Goal: Task Accomplishment & Management: Complete application form

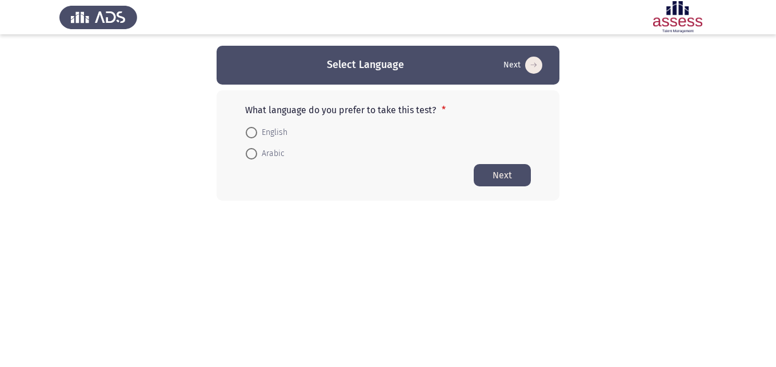
click at [248, 128] on span at bounding box center [251, 132] width 11 height 11
click at [248, 128] on input "English" at bounding box center [251, 132] width 11 height 11
radio input "true"
click at [514, 180] on button "Next" at bounding box center [502, 174] width 57 height 22
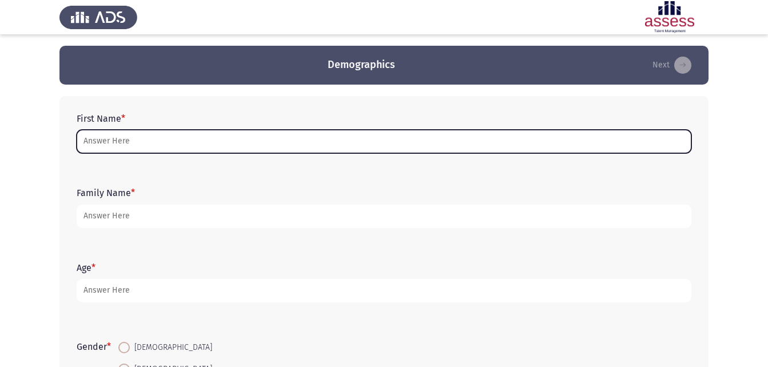
click at [150, 141] on input "First Name *" at bounding box center [384, 141] width 615 height 23
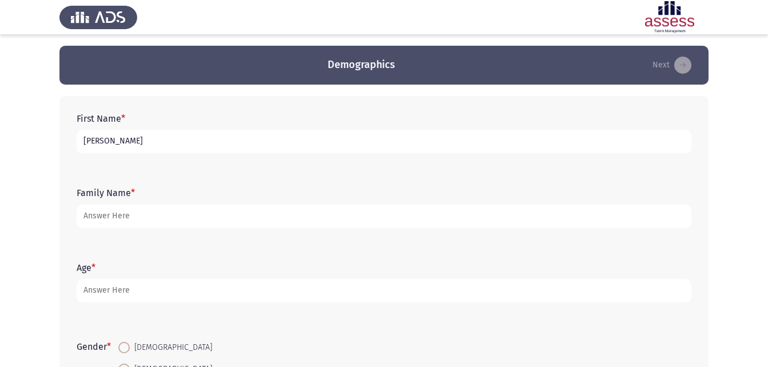
type input "[PERSON_NAME]"
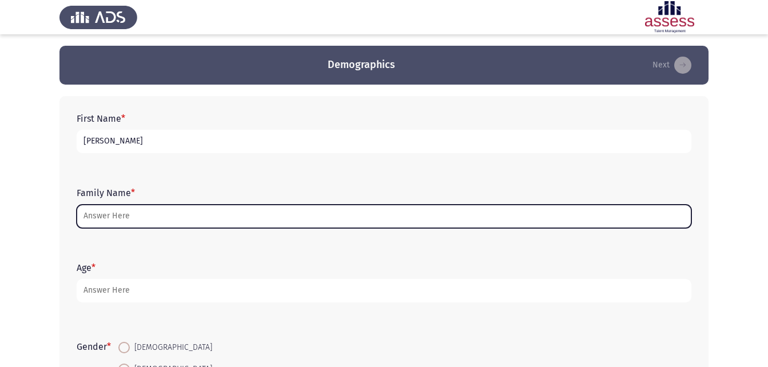
click at [129, 215] on input "Family Name *" at bounding box center [384, 216] width 615 height 23
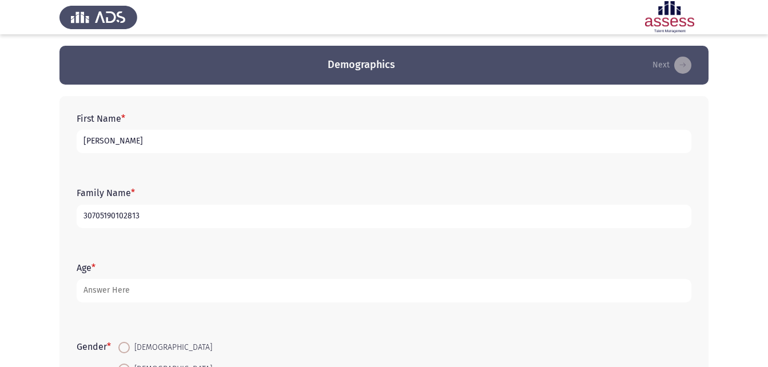
type input "30705190102813"
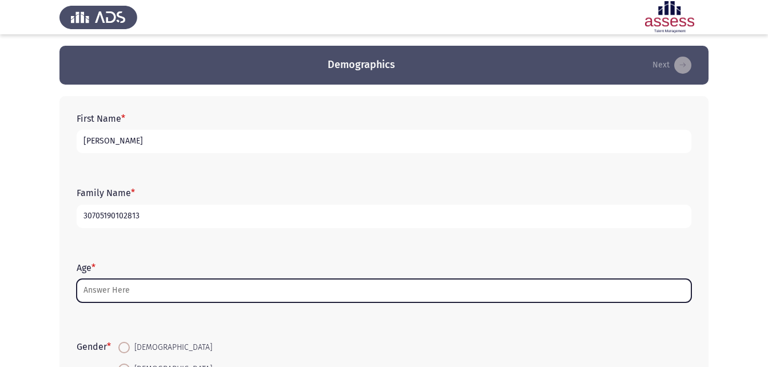
click at [119, 295] on input "Age *" at bounding box center [384, 290] width 615 height 23
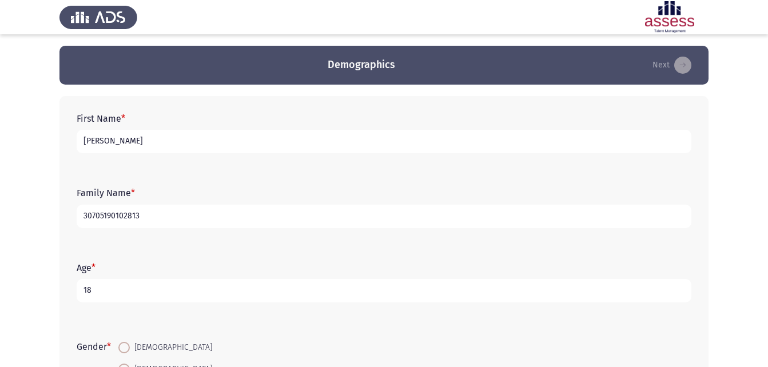
type input "1"
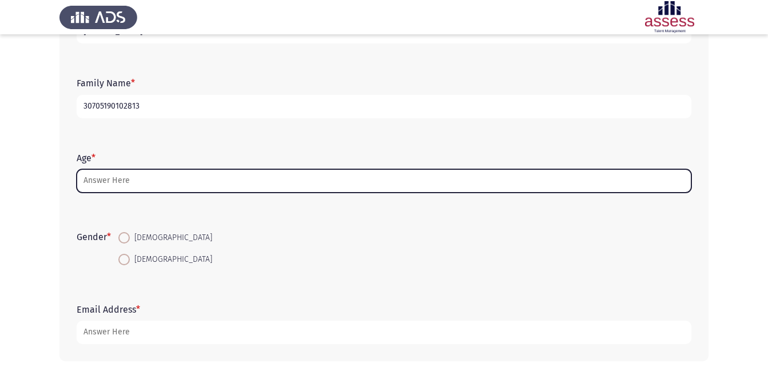
scroll to position [114, 0]
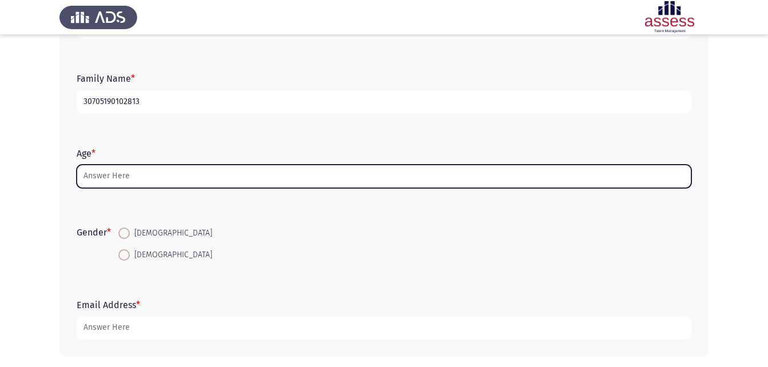
click at [115, 175] on input "Age *" at bounding box center [384, 176] width 615 height 23
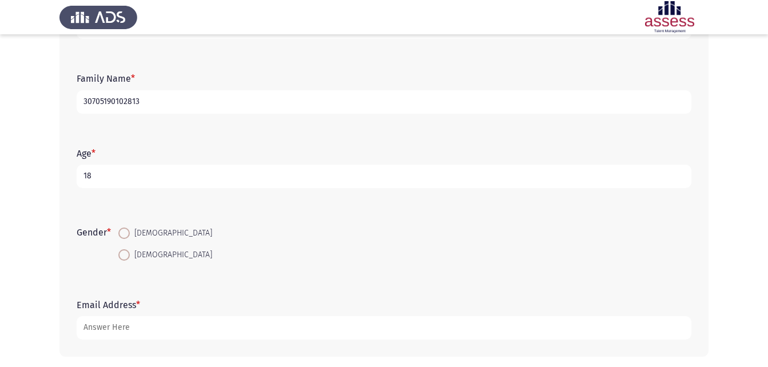
type input "1"
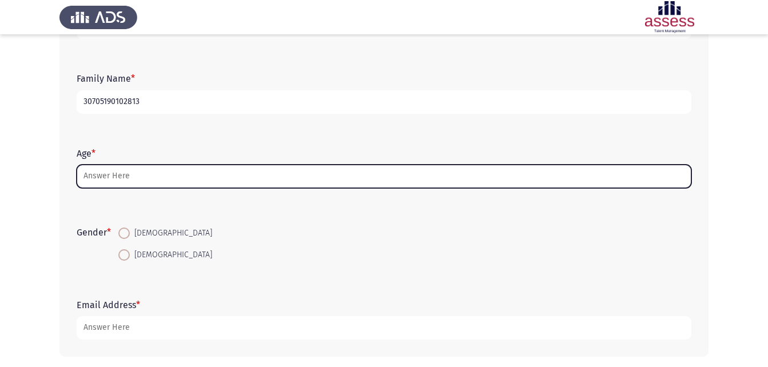
type input "8"
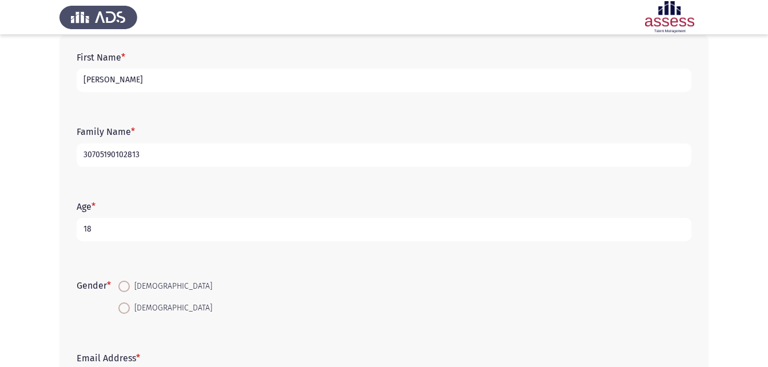
scroll to position [53, 0]
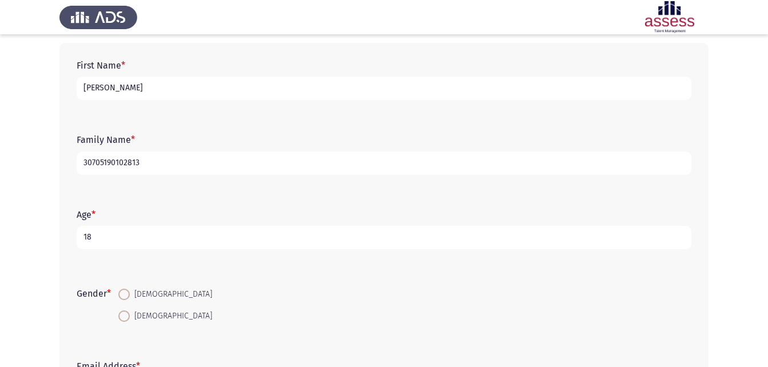
type input "18"
click at [133, 290] on span "[DEMOGRAPHIC_DATA]" at bounding box center [171, 295] width 82 height 14
click at [130, 290] on input "[DEMOGRAPHIC_DATA]" at bounding box center [123, 294] width 11 height 11
radio input "true"
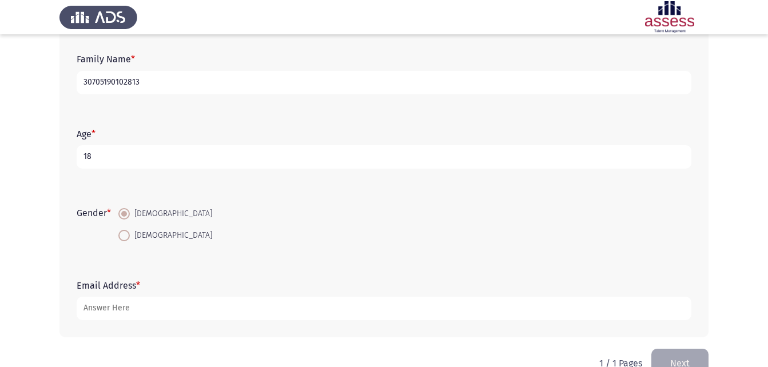
scroll to position [137, 0]
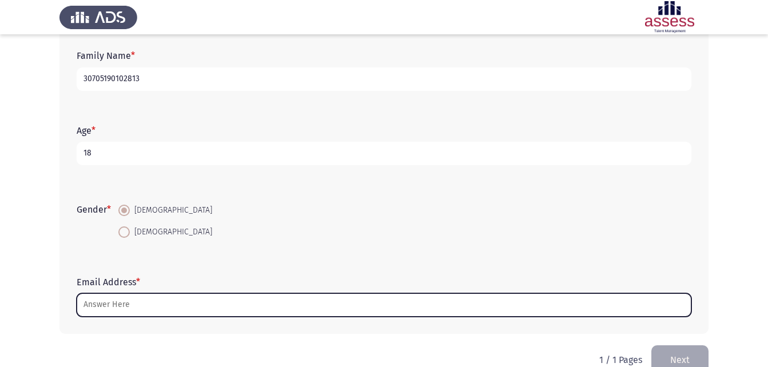
click at [128, 298] on input "Email Address *" at bounding box center [384, 304] width 615 height 23
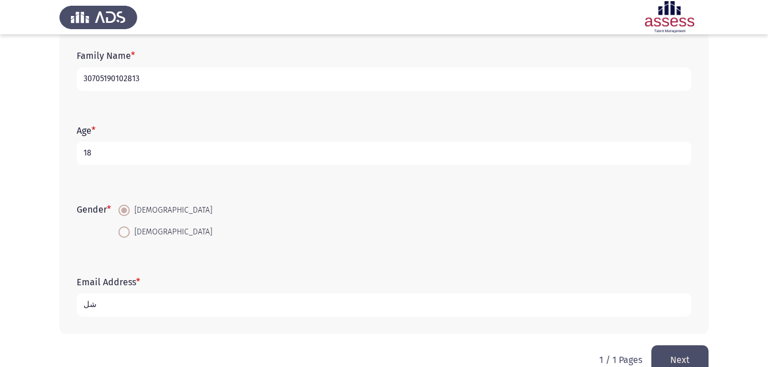
type input "ش"
type input "A"
type input "[EMAIL_ADDRESS][DOMAIN_NAME]"
click at [673, 360] on button "Next" at bounding box center [679, 359] width 57 height 29
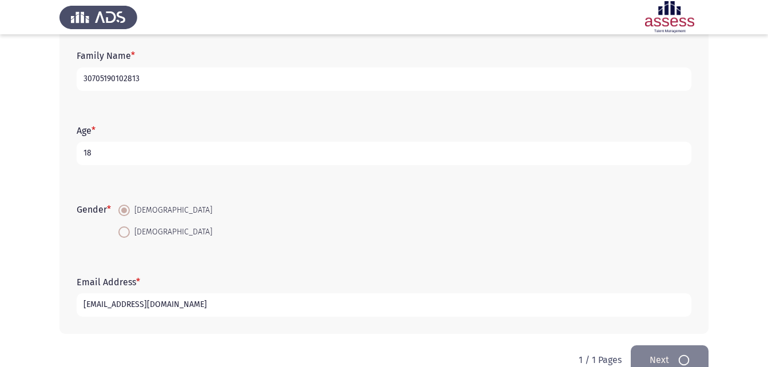
scroll to position [0, 0]
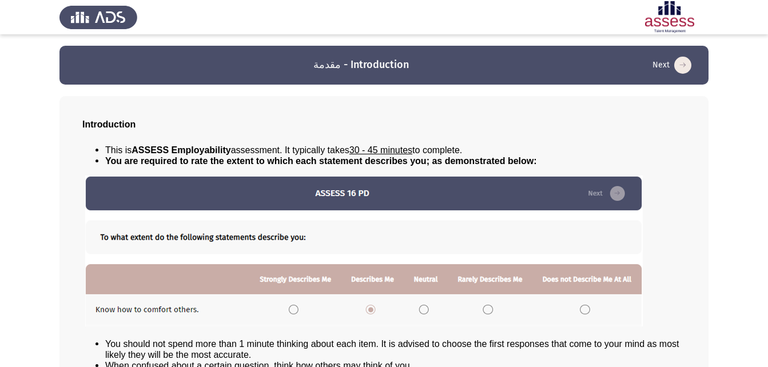
drag, startPoint x: 767, startPoint y: 83, endPoint x: 769, endPoint y: 110, distance: 26.4
click at [768, 110] on html "مقدمة - Introduction Next Introduction This is ASSESS Employability assessment.…" at bounding box center [384, 227] width 768 height 454
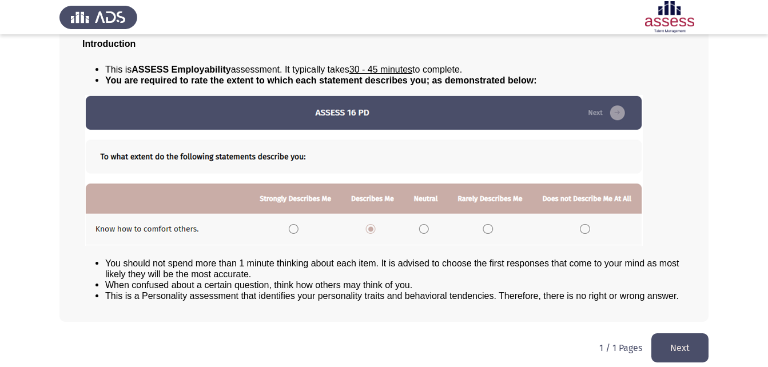
scroll to position [87, 0]
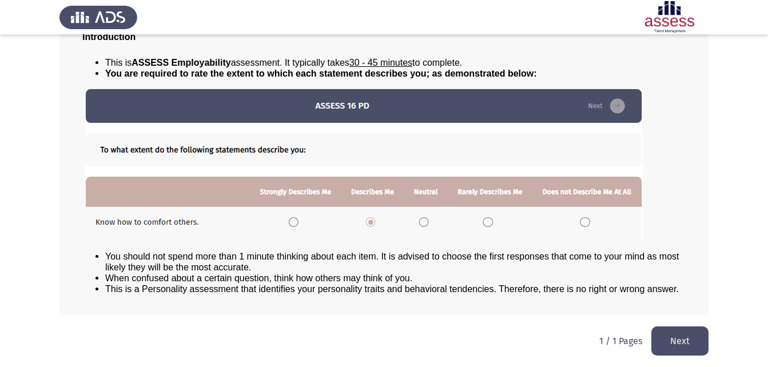
click at [683, 338] on button "Next" at bounding box center [679, 340] width 57 height 29
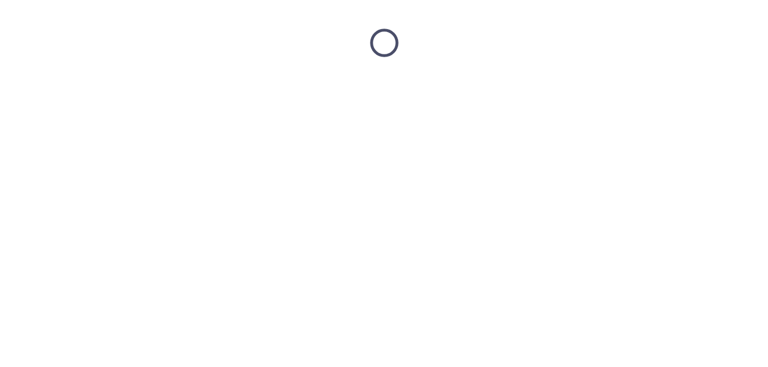
scroll to position [0, 0]
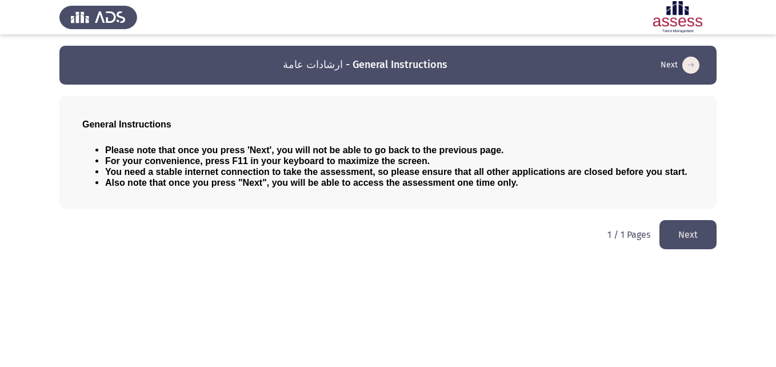
click at [696, 234] on button "Next" at bounding box center [688, 234] width 57 height 29
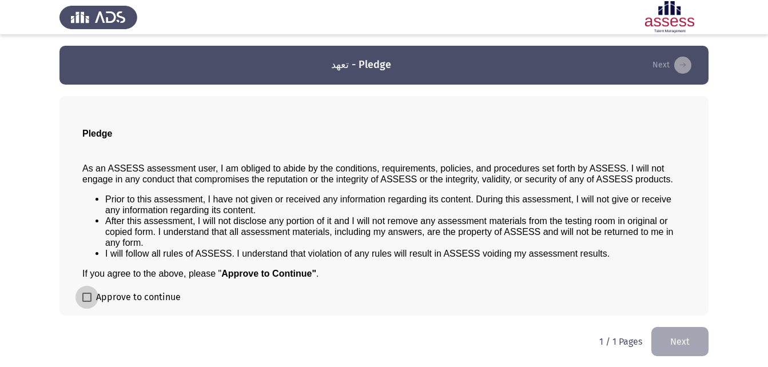
click at [86, 297] on span at bounding box center [86, 297] width 9 height 9
click at [86, 302] on input "Approve to continue" at bounding box center [86, 302] width 1 height 1
checkbox input "true"
click at [669, 340] on button "Next" at bounding box center [679, 341] width 57 height 29
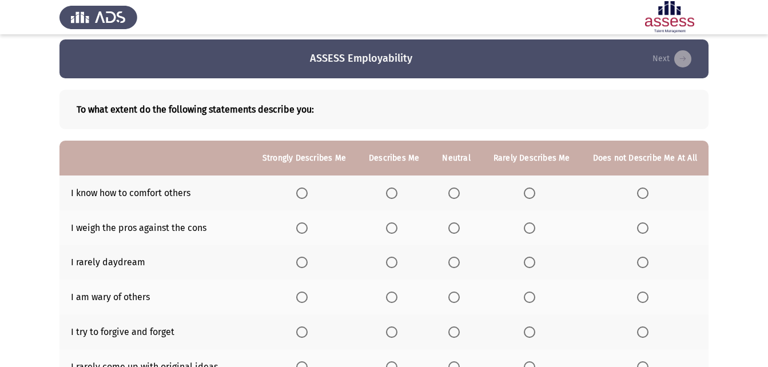
scroll to position [22, 0]
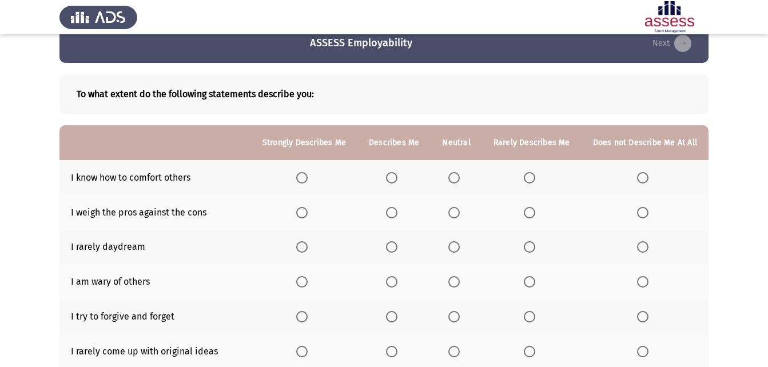
click at [308, 177] on span "Select an option" at bounding box center [301, 177] width 11 height 11
click at [308, 177] on input "Select an option" at bounding box center [301, 177] width 11 height 11
click at [456, 214] on span "Select an option" at bounding box center [453, 212] width 11 height 11
click at [456, 214] on input "Select an option" at bounding box center [453, 212] width 11 height 11
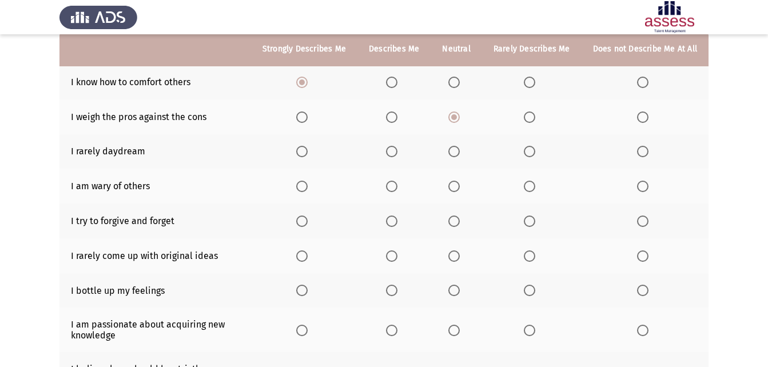
scroll to position [110, 0]
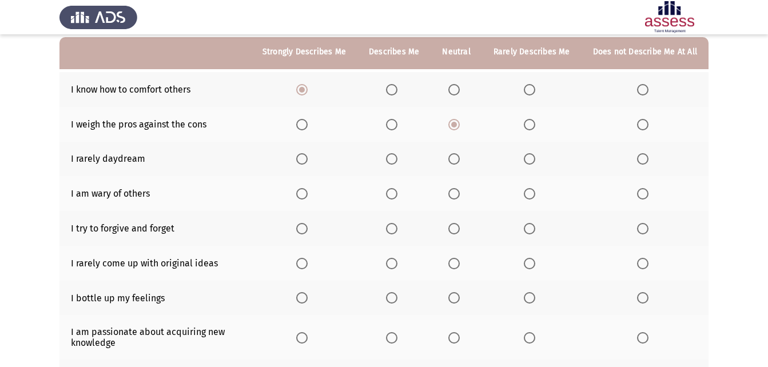
click at [304, 195] on span "Select an option" at bounding box center [301, 193] width 11 height 11
click at [304, 195] on input "Select an option" at bounding box center [301, 193] width 11 height 11
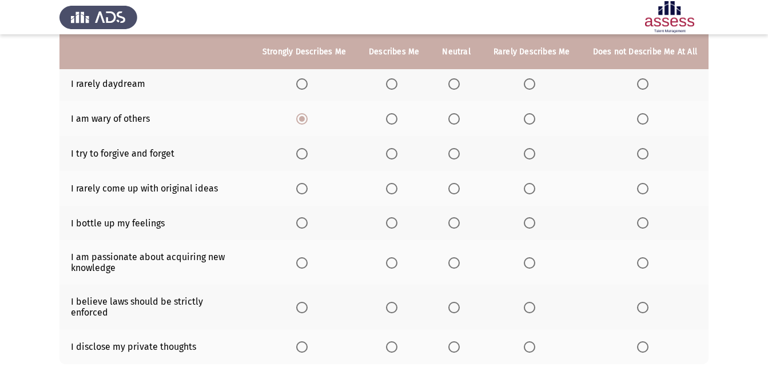
scroll to position [175, 0]
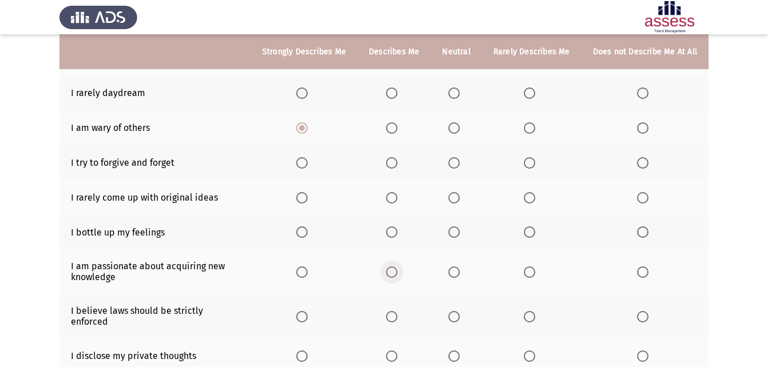
click at [397, 271] on span "Select an option" at bounding box center [391, 271] width 11 height 11
click at [397, 271] on input "Select an option" at bounding box center [391, 271] width 11 height 11
click at [306, 311] on span "Select an option" at bounding box center [301, 316] width 11 height 11
click at [306, 311] on input "Select an option" at bounding box center [301, 316] width 11 height 11
click at [393, 314] on span "Select an option" at bounding box center [391, 316] width 11 height 11
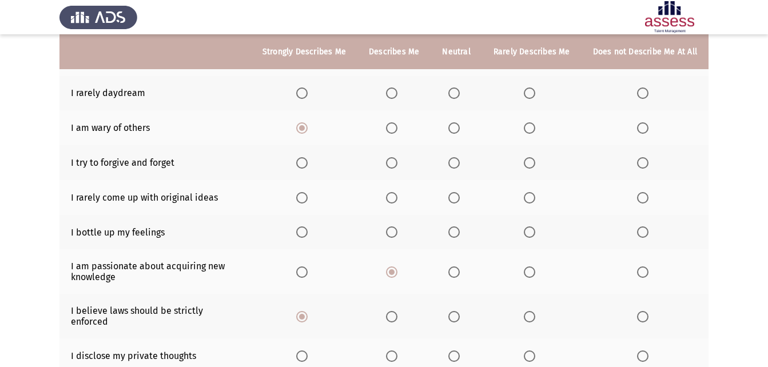
click at [393, 314] on input "Select an option" at bounding box center [391, 316] width 11 height 11
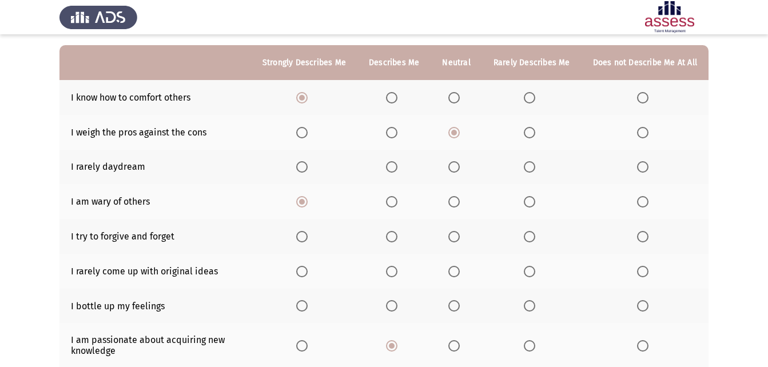
scroll to position [97, 0]
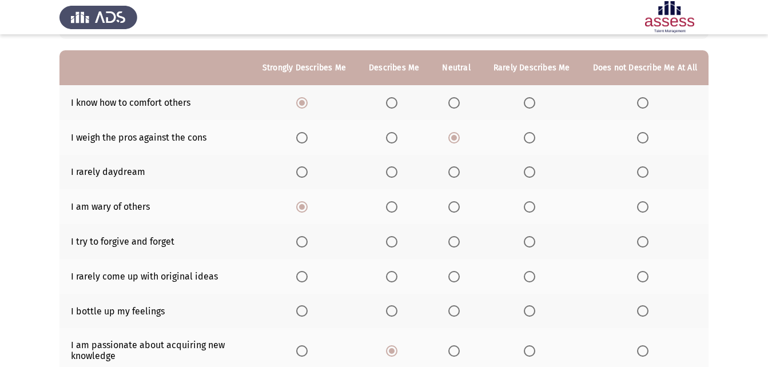
click at [526, 171] on span "Select an option" at bounding box center [529, 171] width 11 height 11
click at [526, 171] on input "Select an option" at bounding box center [529, 171] width 11 height 11
click at [648, 245] on span "Select an option" at bounding box center [642, 241] width 11 height 11
click at [648, 245] on input "Select an option" at bounding box center [642, 241] width 11 height 11
click at [394, 273] on span "Select an option" at bounding box center [391, 276] width 11 height 11
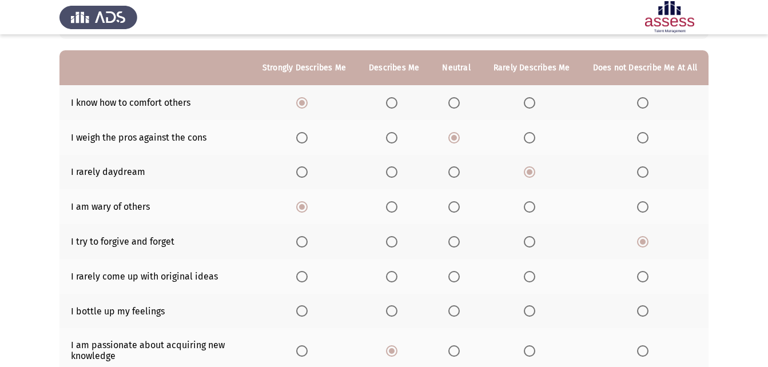
click at [394, 273] on input "Select an option" at bounding box center [391, 276] width 11 height 11
click at [535, 280] on span "Select an option" at bounding box center [529, 276] width 11 height 11
click at [535, 280] on input "Select an option" at bounding box center [529, 276] width 11 height 11
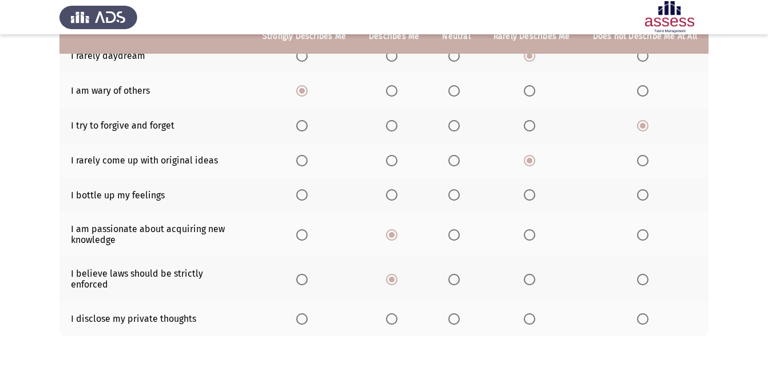
scroll to position [189, 0]
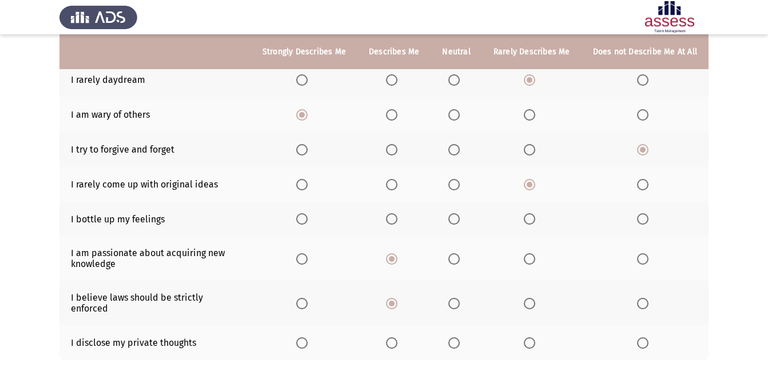
click at [306, 216] on span "Select an option" at bounding box center [301, 218] width 11 height 11
click at [306, 216] on input "Select an option" at bounding box center [301, 218] width 11 height 11
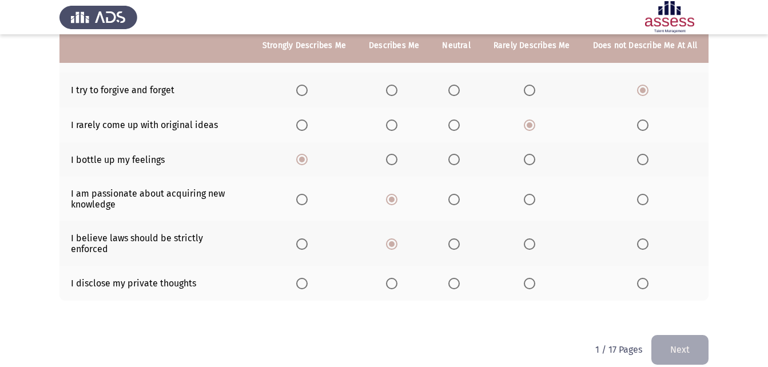
scroll to position [252, 0]
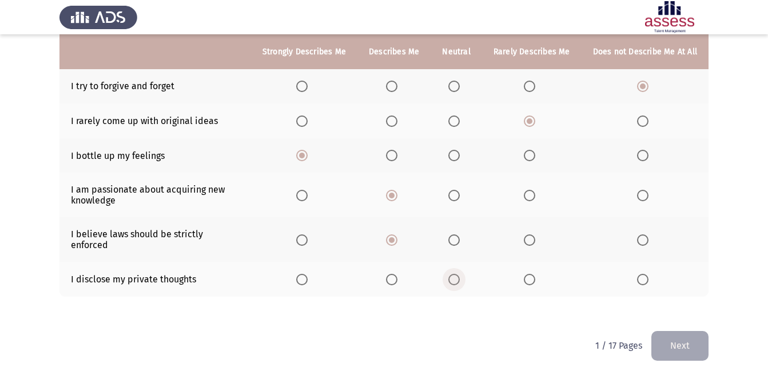
click at [460, 274] on span "Select an option" at bounding box center [453, 279] width 11 height 11
click at [460, 274] on input "Select an option" at bounding box center [453, 279] width 11 height 11
click at [689, 336] on button "Next" at bounding box center [679, 345] width 57 height 29
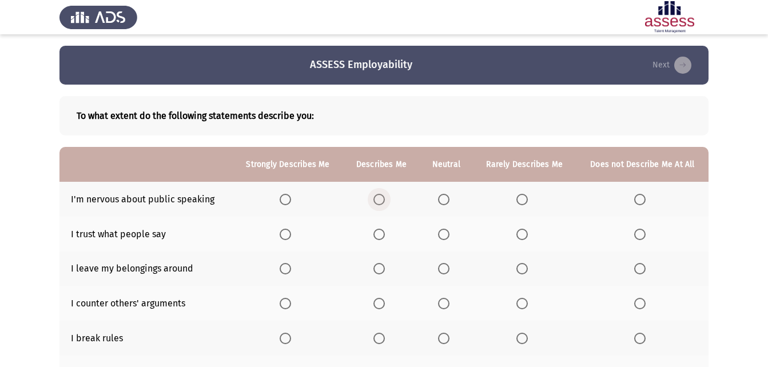
click at [380, 195] on span "Select an option" at bounding box center [378, 199] width 11 height 11
click at [380, 195] on input "Select an option" at bounding box center [378, 199] width 11 height 11
click at [526, 270] on span "Select an option" at bounding box center [521, 268] width 11 height 11
click at [526, 270] on input "Select an option" at bounding box center [521, 268] width 11 height 11
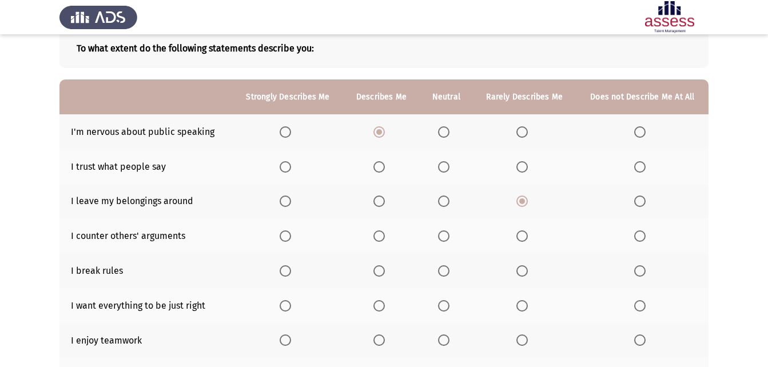
scroll to position [75, 0]
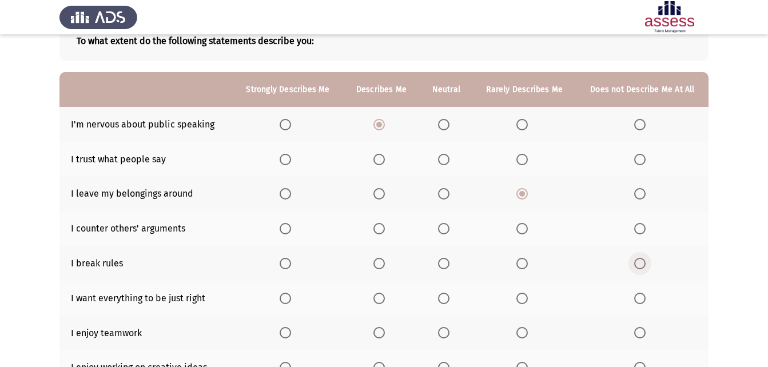
click at [639, 264] on span "Select an option" at bounding box center [639, 263] width 11 height 11
click at [639, 264] on input "Select an option" at bounding box center [639, 263] width 11 height 11
click at [283, 297] on span "Select an option" at bounding box center [285, 298] width 11 height 11
click at [283, 297] on input "Select an option" at bounding box center [285, 298] width 11 height 11
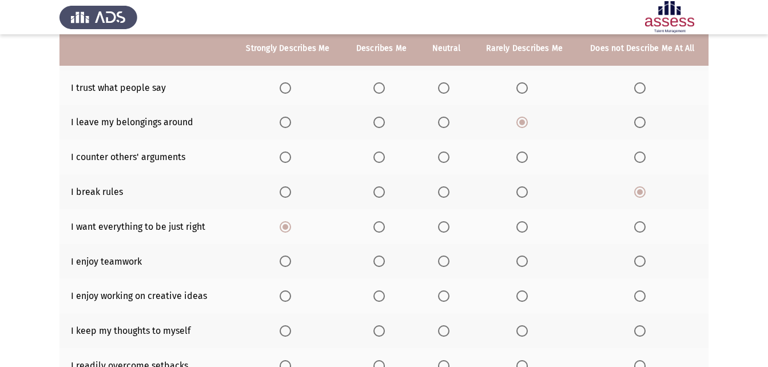
scroll to position [147, 0]
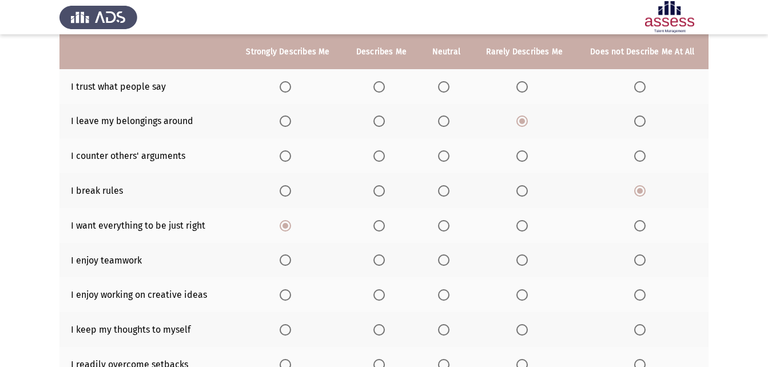
click at [290, 259] on span "Select an option" at bounding box center [285, 259] width 11 height 11
click at [290, 259] on input "Select an option" at bounding box center [285, 259] width 11 height 11
click at [384, 298] on span "Select an option" at bounding box center [378, 294] width 11 height 11
click at [384, 298] on input "Select an option" at bounding box center [378, 294] width 11 height 11
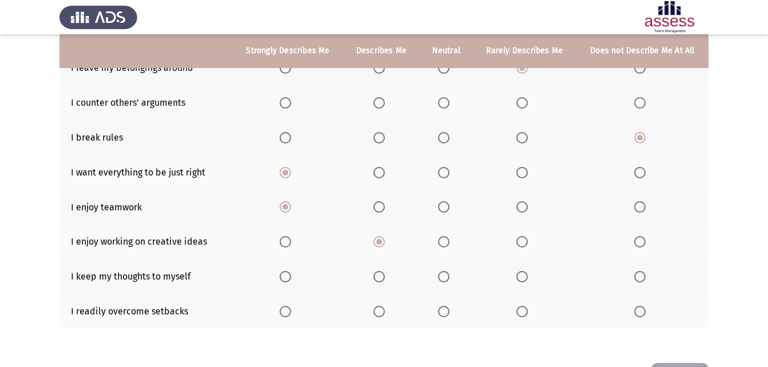
scroll to position [199, 0]
click at [446, 280] on span "Select an option" at bounding box center [443, 277] width 11 height 11
click at [446, 280] on input "Select an option" at bounding box center [443, 277] width 11 height 11
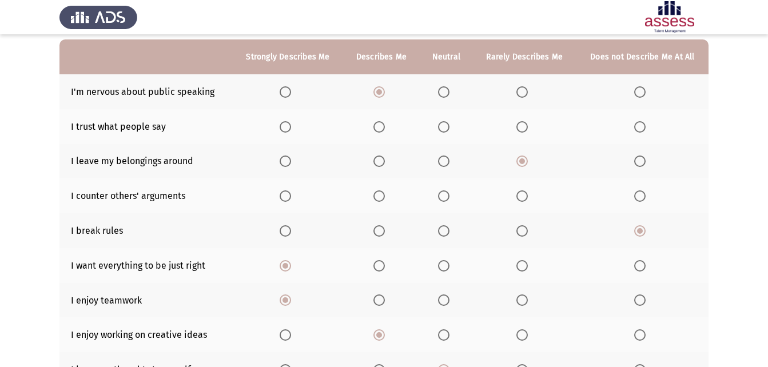
scroll to position [87, 0]
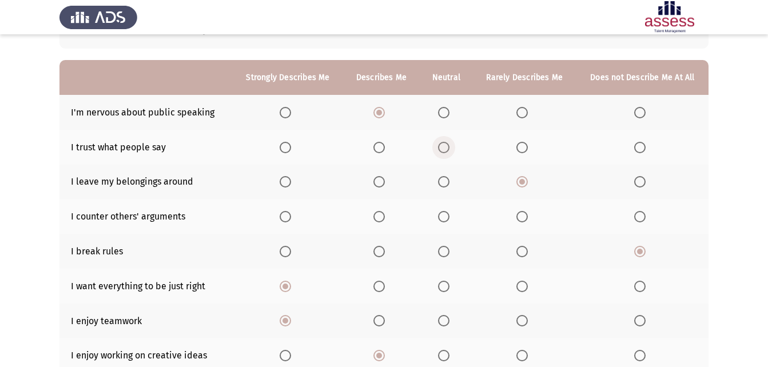
click at [442, 148] on span "Select an option" at bounding box center [443, 147] width 11 height 11
click at [442, 148] on input "Select an option" at bounding box center [443, 147] width 11 height 11
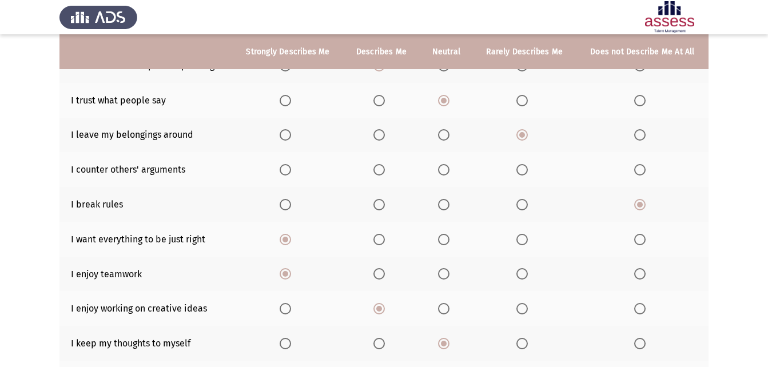
scroll to position [122, 0]
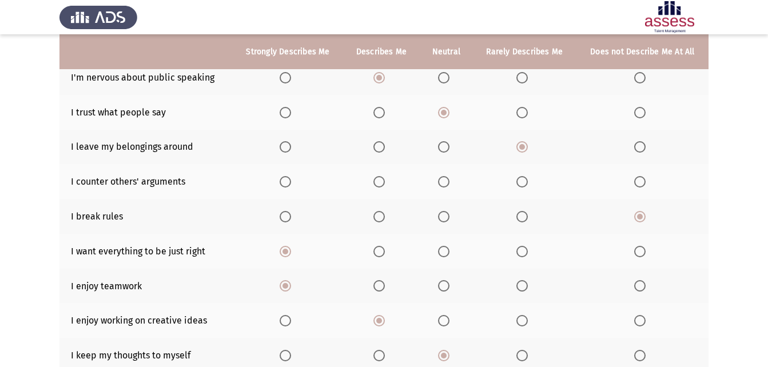
click at [377, 179] on span "Select an option" at bounding box center [378, 181] width 11 height 11
click at [377, 179] on input "Select an option" at bounding box center [378, 181] width 11 height 11
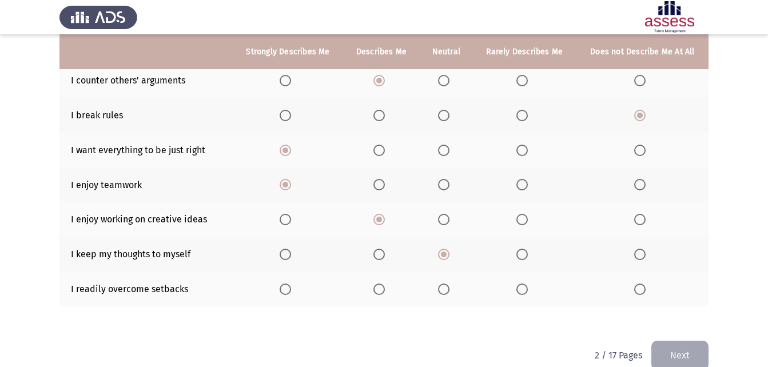
scroll to position [234, 0]
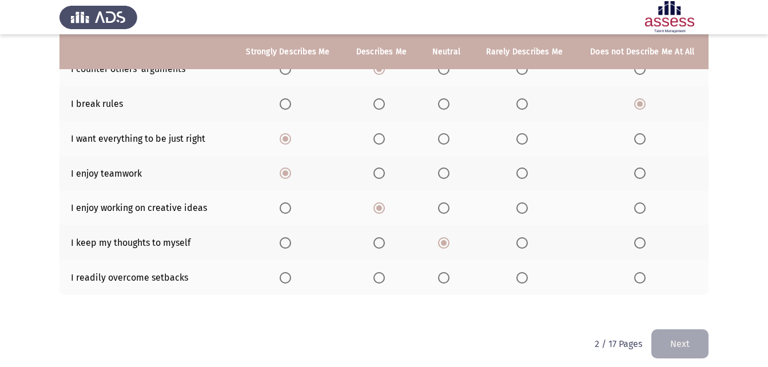
click at [446, 282] on span "Select an option" at bounding box center [443, 277] width 11 height 11
click at [446, 282] on input "Select an option" at bounding box center [443, 277] width 11 height 11
click at [676, 343] on button "Next" at bounding box center [679, 343] width 57 height 29
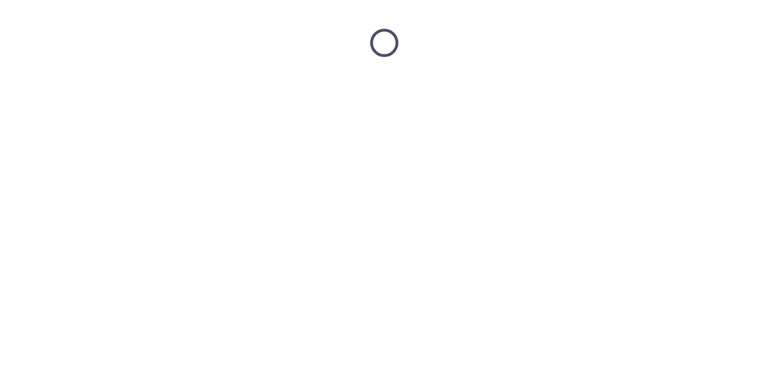
scroll to position [0, 0]
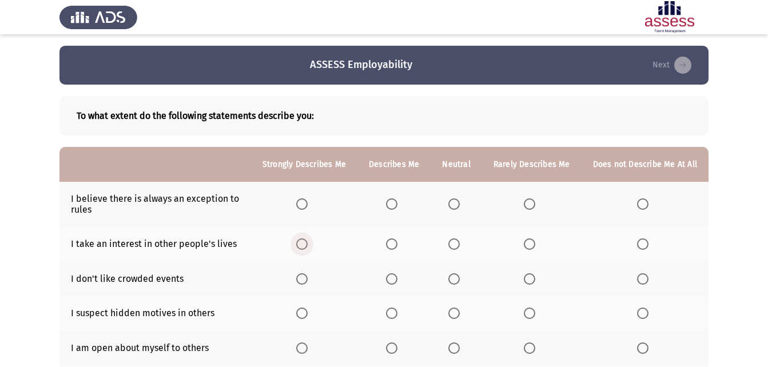
click at [307, 246] on span "Select an option" at bounding box center [301, 243] width 11 height 11
click at [307, 246] on input "Select an option" at bounding box center [301, 243] width 11 height 11
click at [642, 277] on span "Select an option" at bounding box center [642, 278] width 11 height 11
click at [642, 277] on input "Select an option" at bounding box center [642, 278] width 11 height 11
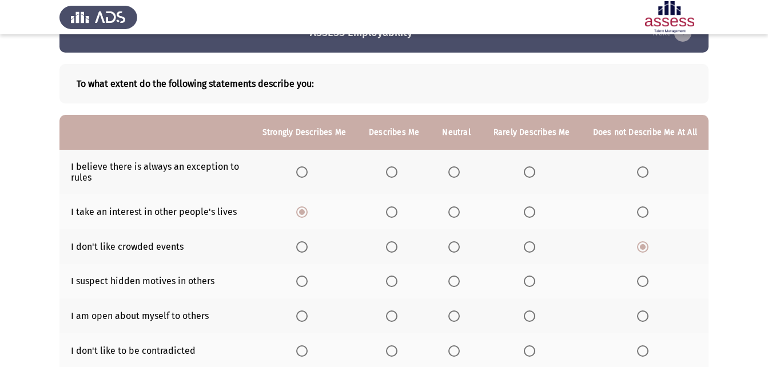
scroll to position [53, 0]
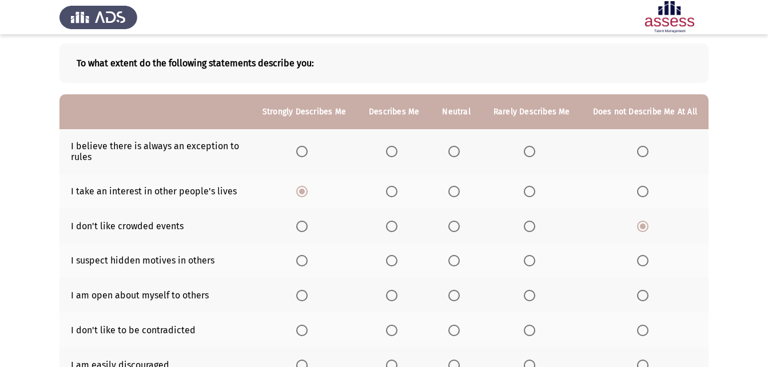
click at [534, 294] on span "Select an option" at bounding box center [529, 295] width 11 height 11
click at [534, 294] on input "Select an option" at bounding box center [529, 295] width 11 height 11
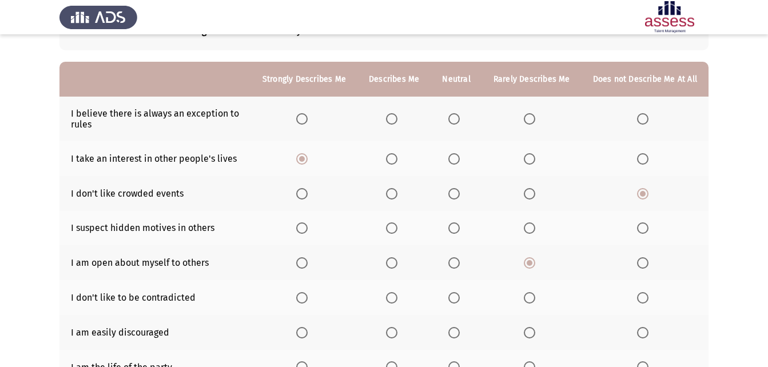
scroll to position [103, 0]
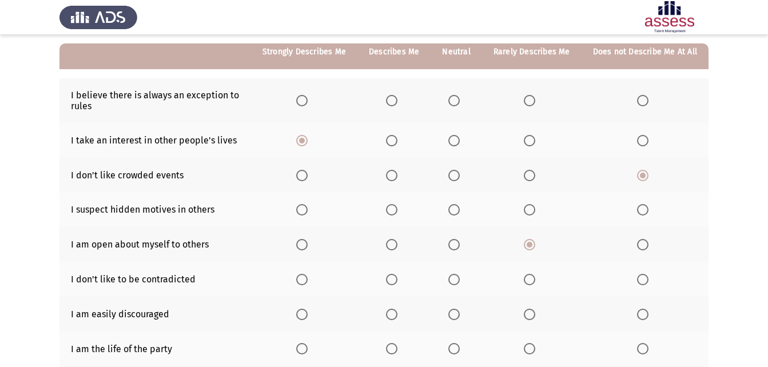
click at [641, 312] on span "Select an option" at bounding box center [642, 314] width 11 height 11
click at [641, 312] on input "Select an option" at bounding box center [642, 314] width 11 height 11
click at [639, 346] on span "Select an option" at bounding box center [642, 348] width 11 height 11
click at [639, 346] on input "Select an option" at bounding box center [642, 348] width 11 height 11
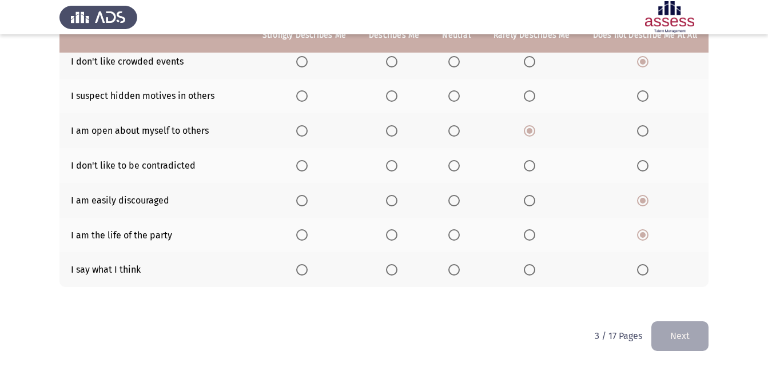
scroll to position [168, 0]
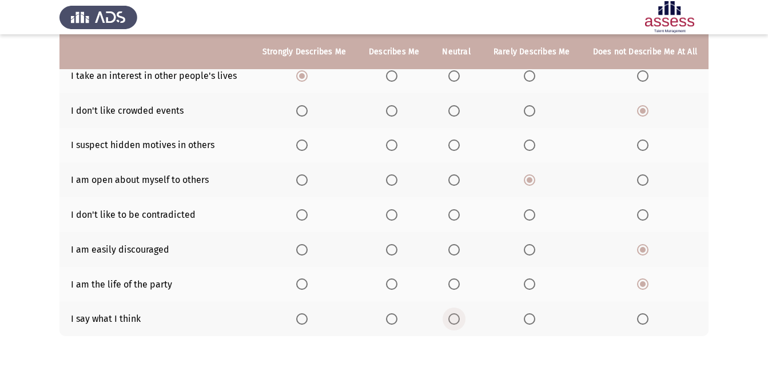
click at [460, 318] on span "Select an option" at bounding box center [453, 318] width 11 height 11
click at [460, 318] on input "Select an option" at bounding box center [453, 318] width 11 height 11
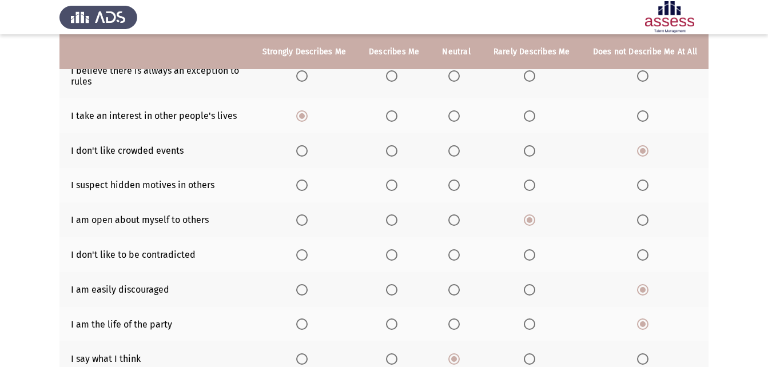
scroll to position [117, 0]
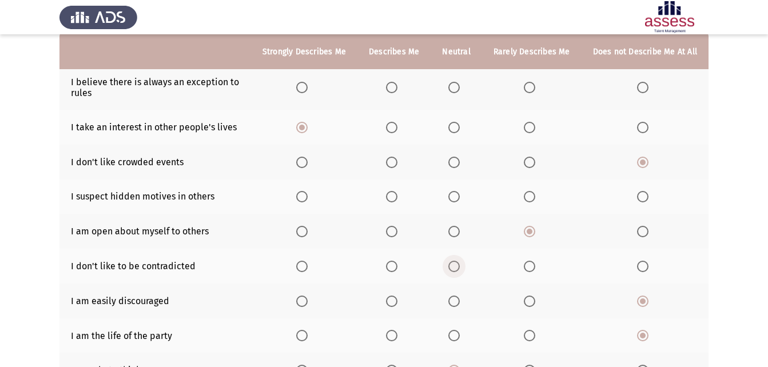
click at [455, 269] on span "Select an option" at bounding box center [453, 266] width 11 height 11
click at [455, 269] on input "Select an option" at bounding box center [453, 266] width 11 height 11
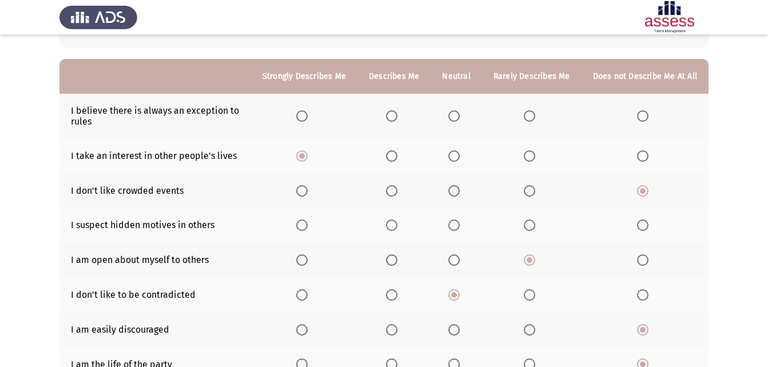
scroll to position [84, 0]
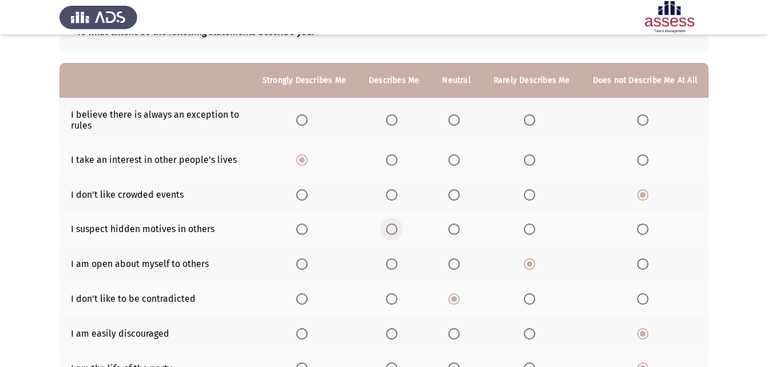
click at [397, 234] on span "Select an option" at bounding box center [391, 229] width 11 height 11
click at [397, 234] on input "Select an option" at bounding box center [391, 229] width 11 height 11
click at [460, 123] on span "Select an option" at bounding box center [453, 119] width 11 height 11
click at [460, 123] on input "Select an option" at bounding box center [453, 119] width 11 height 11
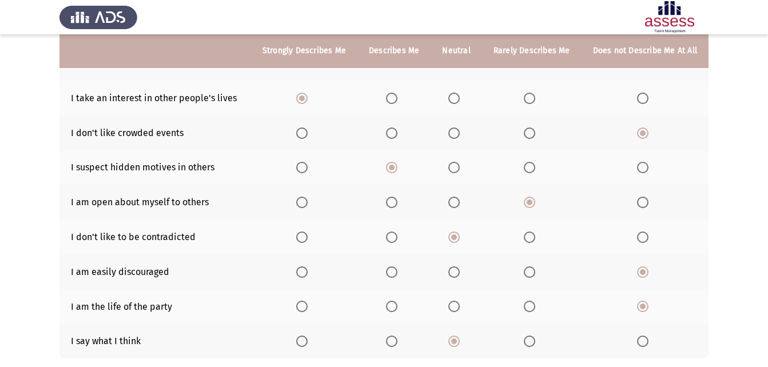
scroll to position [145, 0]
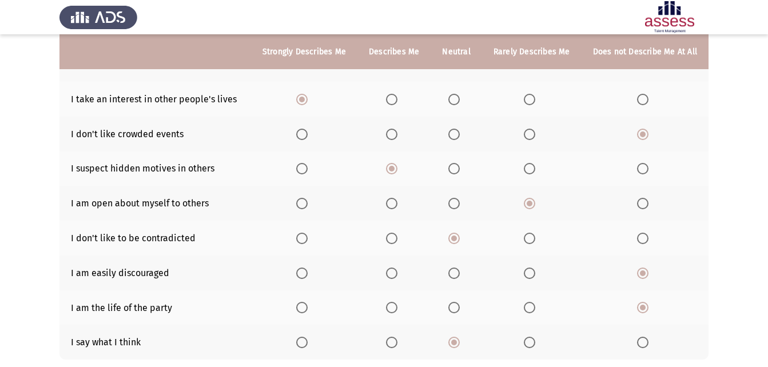
drag, startPoint x: 766, startPoint y: 142, endPoint x: 772, endPoint y: 118, distance: 24.7
click at [768, 118] on html "ASSESS Employability Next To what extent do the following statements describe y…" at bounding box center [384, 147] width 768 height 584
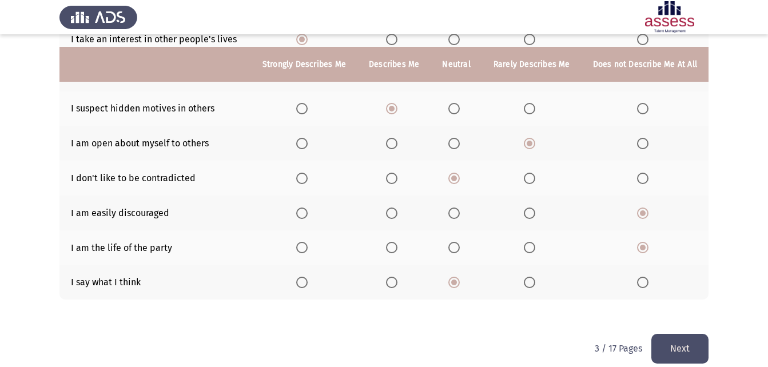
scroll to position [217, 0]
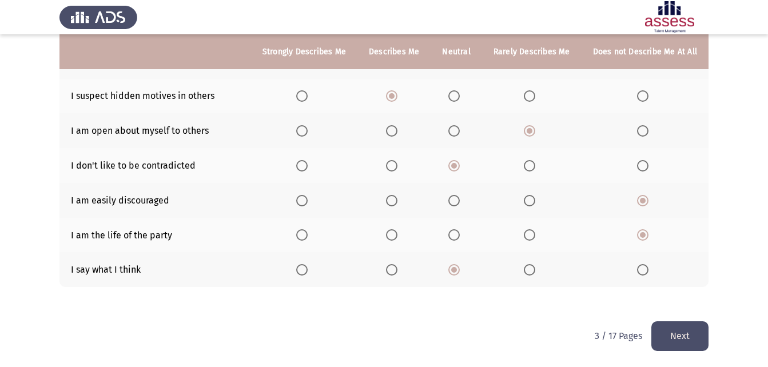
click at [687, 331] on button "Next" at bounding box center [679, 335] width 57 height 29
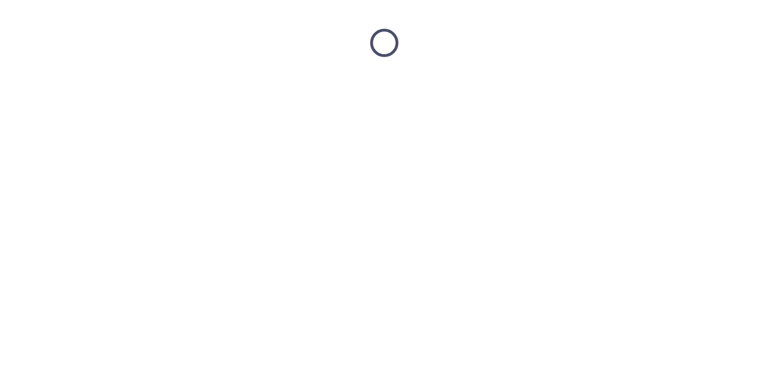
scroll to position [0, 0]
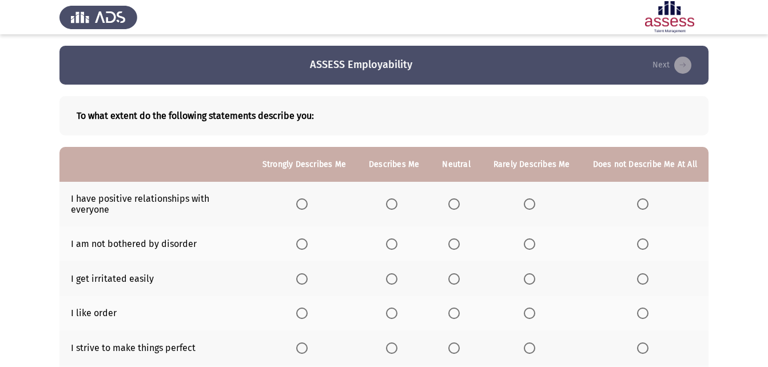
click at [302, 205] on span "Select an option" at bounding box center [301, 203] width 11 height 11
click at [302, 205] on input "Select an option" at bounding box center [301, 203] width 11 height 11
click at [308, 241] on span "Select an option" at bounding box center [301, 243] width 11 height 11
click at [308, 241] on input "Select an option" at bounding box center [301, 243] width 11 height 11
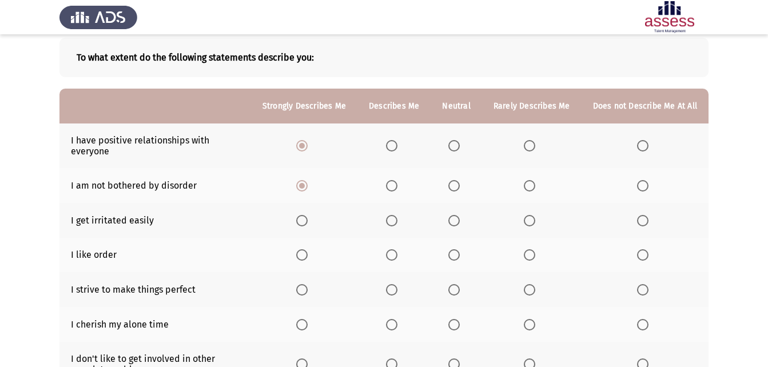
scroll to position [59, 0]
click at [396, 252] on span "Select an option" at bounding box center [391, 254] width 11 height 11
click at [396, 252] on input "Select an option" at bounding box center [391, 254] width 11 height 11
click at [304, 288] on span "Select an option" at bounding box center [301, 289] width 11 height 11
click at [304, 288] on input "Select an option" at bounding box center [301, 289] width 11 height 11
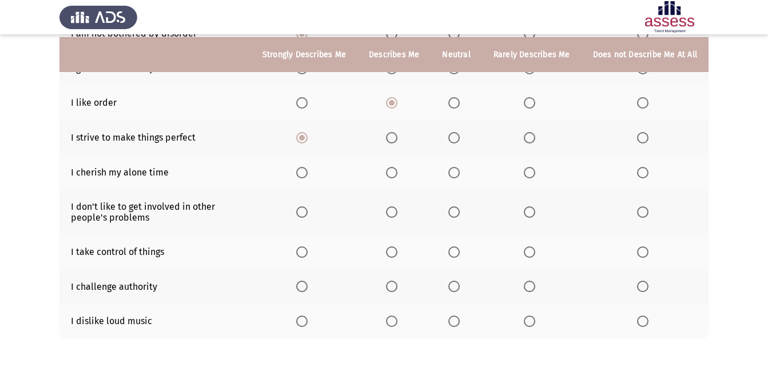
scroll to position [213, 0]
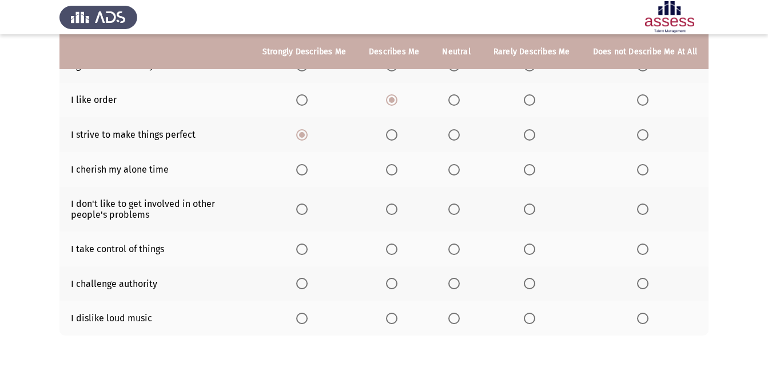
click at [308, 320] on span "Select an option" at bounding box center [301, 318] width 11 height 11
click at [308, 320] on input "Select an option" at bounding box center [301, 318] width 11 height 11
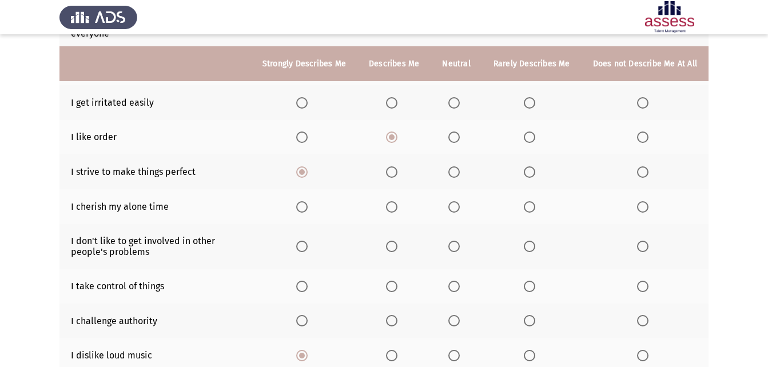
scroll to position [193, 0]
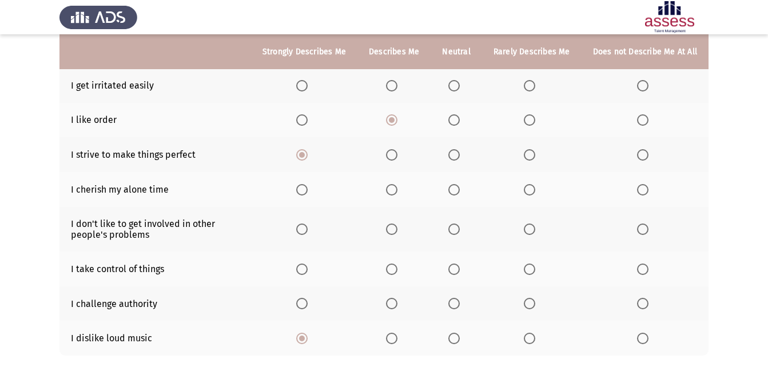
click at [638, 300] on span "Select an option" at bounding box center [642, 303] width 11 height 11
click at [638, 300] on input "Select an option" at bounding box center [642, 303] width 11 height 11
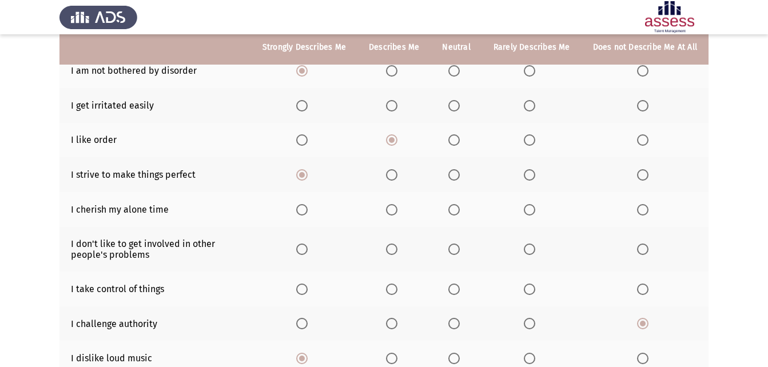
scroll to position [169, 0]
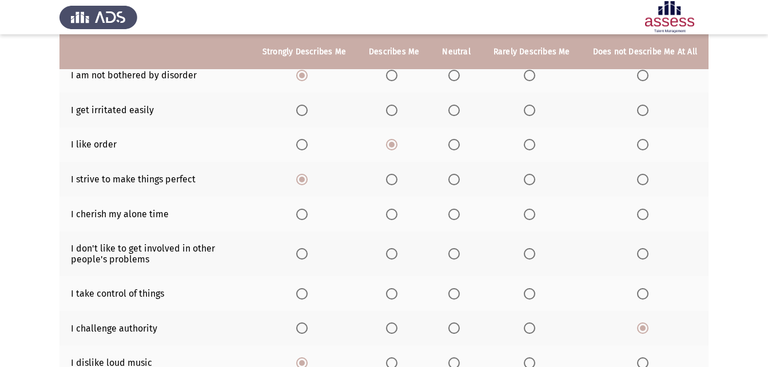
click at [390, 292] on span "Select an option" at bounding box center [391, 293] width 11 height 11
click at [390, 292] on input "Select an option" at bounding box center [391, 293] width 11 height 11
click at [456, 252] on span "Select an option" at bounding box center [453, 253] width 11 height 11
click at [456, 252] on input "Select an option" at bounding box center [453, 253] width 11 height 11
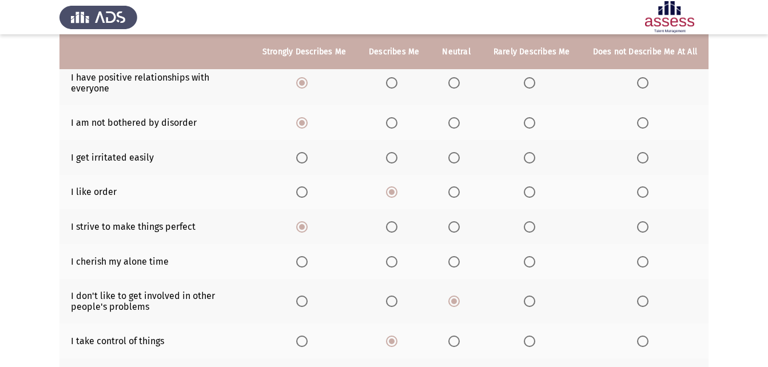
scroll to position [141, 0]
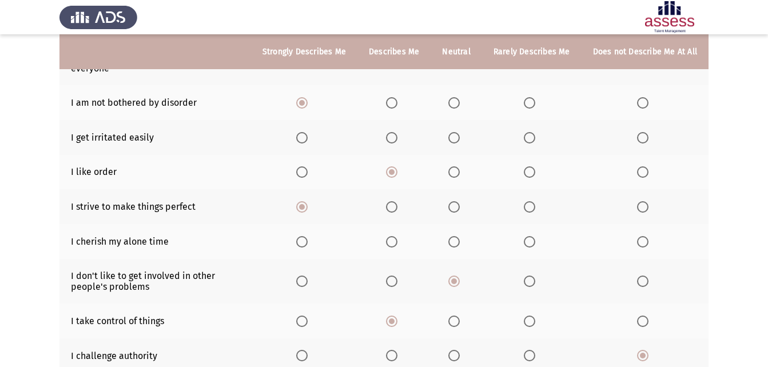
click at [639, 135] on span "Select an option" at bounding box center [642, 137] width 11 height 11
click at [639, 135] on input "Select an option" at bounding box center [642, 137] width 11 height 11
click at [453, 244] on span "Select an option" at bounding box center [453, 241] width 11 height 11
click at [453, 244] on input "Select an option" at bounding box center [453, 241] width 11 height 11
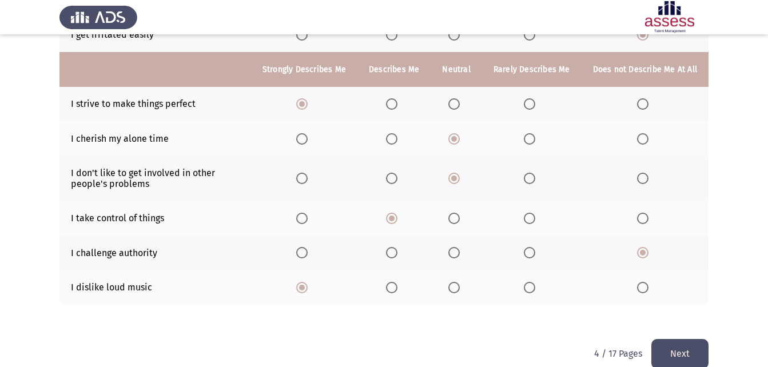
scroll to position [262, 0]
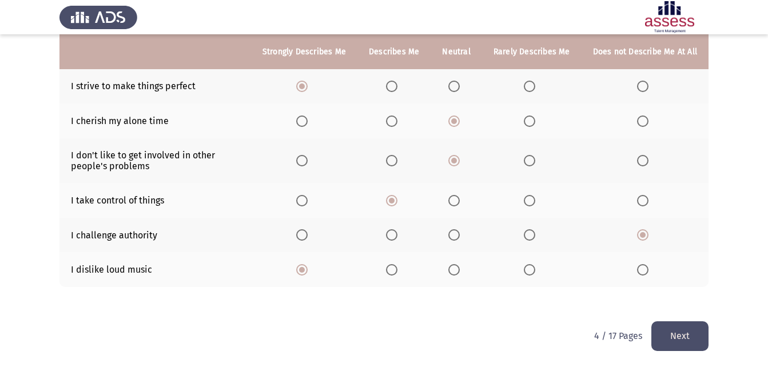
click at [677, 339] on button "Next" at bounding box center [679, 335] width 57 height 29
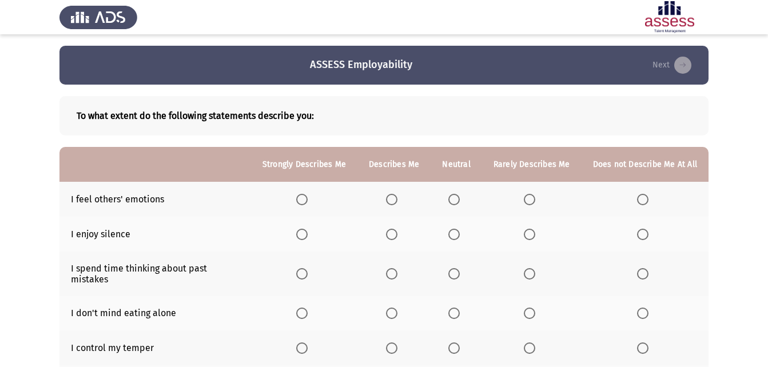
scroll to position [27, 0]
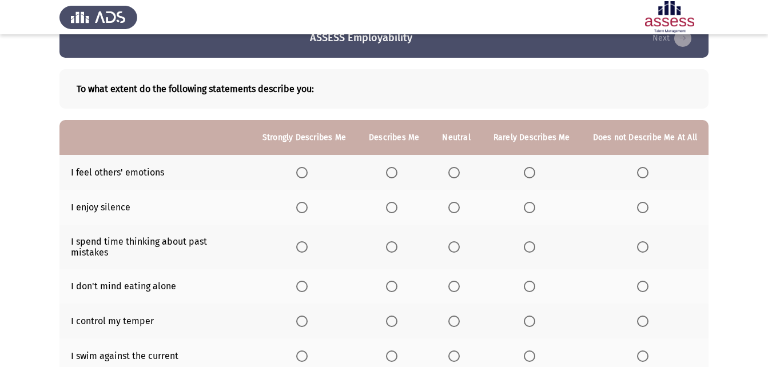
click at [308, 174] on span "Select an option" at bounding box center [301, 172] width 11 height 11
click at [308, 174] on input "Select an option" at bounding box center [301, 172] width 11 height 11
click at [534, 209] on span "Select an option" at bounding box center [529, 207] width 11 height 11
click at [534, 209] on input "Select an option" at bounding box center [529, 207] width 11 height 11
click at [454, 241] on span "Select an option" at bounding box center [453, 246] width 11 height 11
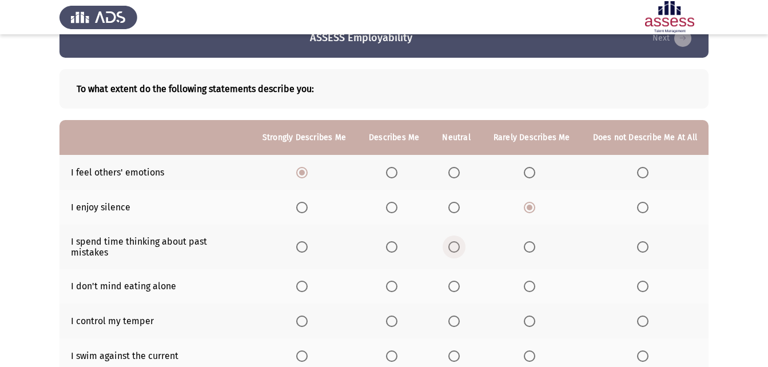
click at [454, 241] on input "Select an option" at bounding box center [453, 246] width 11 height 11
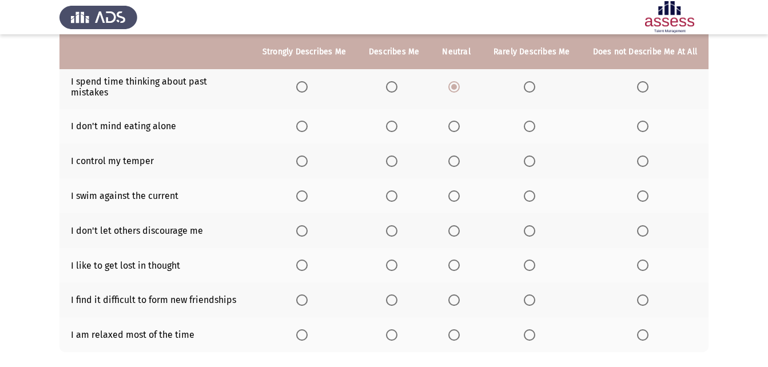
scroll to position [197, 0]
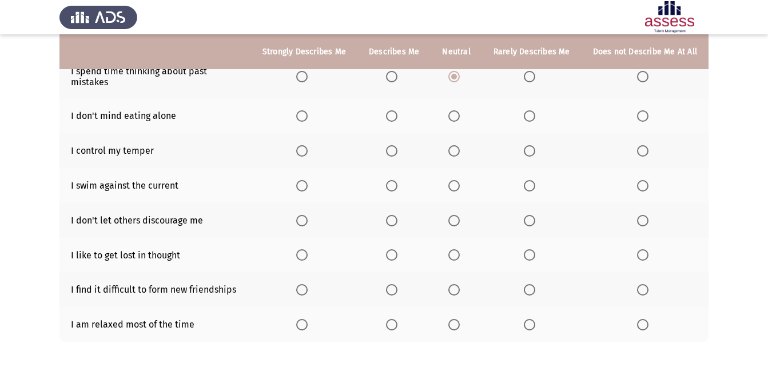
click at [532, 319] on span "Select an option" at bounding box center [529, 324] width 11 height 11
click at [532, 319] on input "Select an option" at bounding box center [529, 324] width 11 height 11
click at [535, 284] on span "Select an option" at bounding box center [529, 289] width 11 height 11
click at [535, 284] on input "Select an option" at bounding box center [529, 289] width 11 height 11
click at [308, 249] on span "Select an option" at bounding box center [301, 254] width 11 height 11
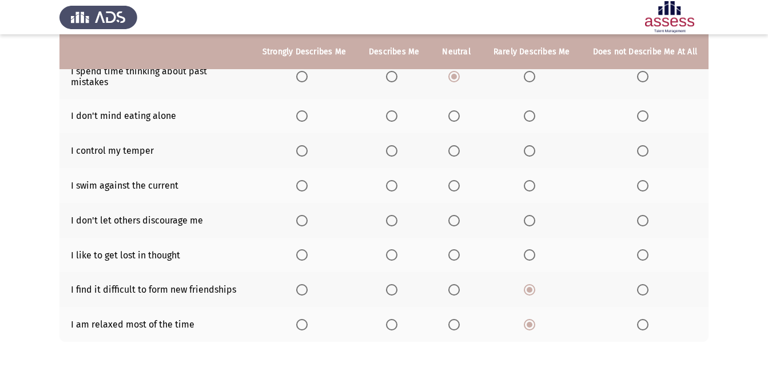
click at [308, 249] on input "Select an option" at bounding box center [301, 254] width 11 height 11
click at [307, 215] on span "Select an option" at bounding box center [301, 220] width 11 height 11
click at [307, 215] on input "Select an option" at bounding box center [301, 220] width 11 height 11
click at [454, 151] on span "Select an option" at bounding box center [454, 151] width 0 height 0
click at [457, 145] on input "Select an option" at bounding box center [453, 150] width 11 height 11
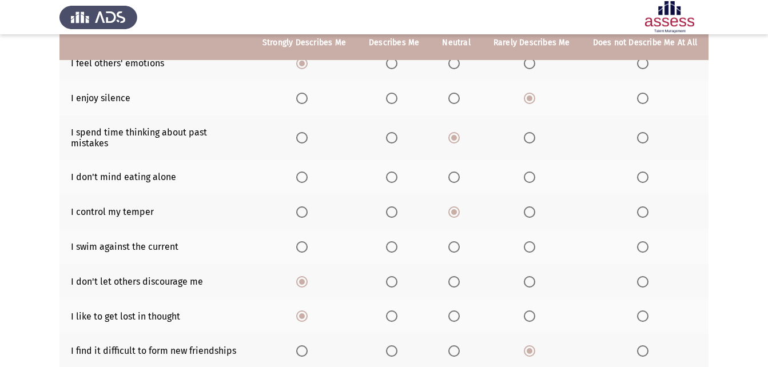
scroll to position [142, 0]
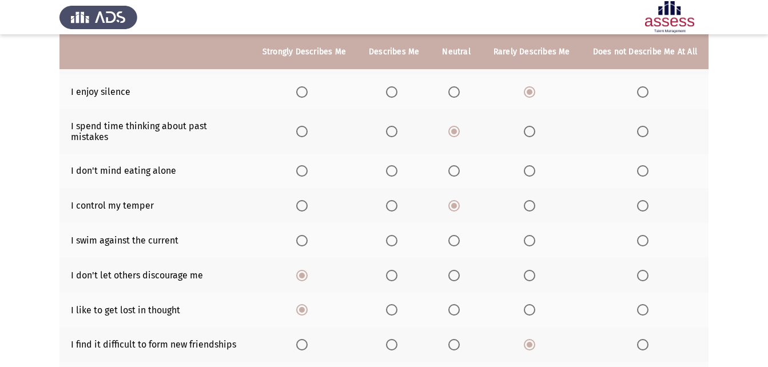
click at [395, 165] on span "Select an option" at bounding box center [391, 170] width 11 height 11
click at [395, 165] on input "Select an option" at bounding box center [391, 170] width 11 height 11
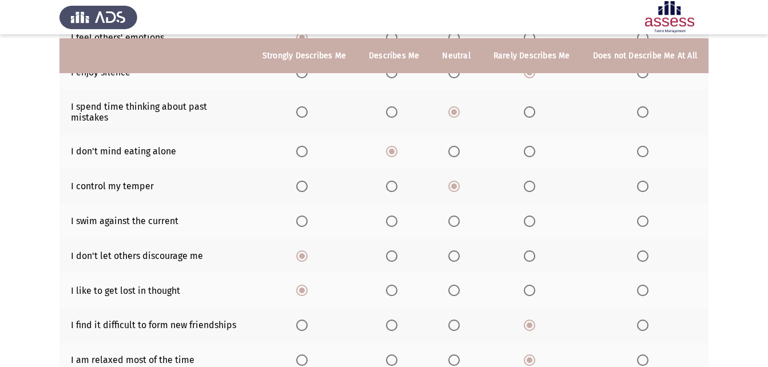
scroll to position [166, 0]
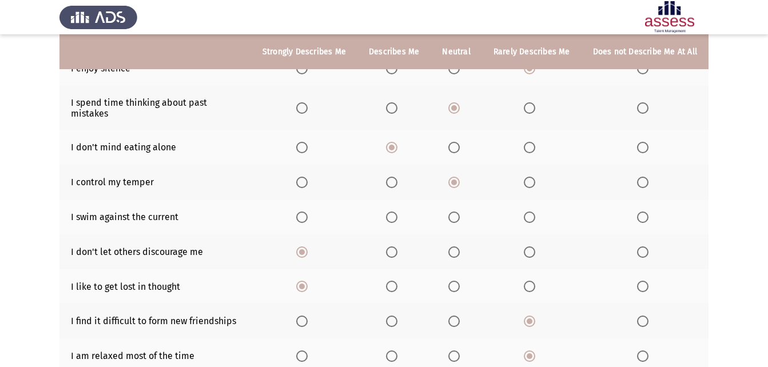
click at [402, 212] on label "Select an option" at bounding box center [394, 217] width 16 height 11
click at [397, 212] on input "Select an option" at bounding box center [391, 217] width 11 height 11
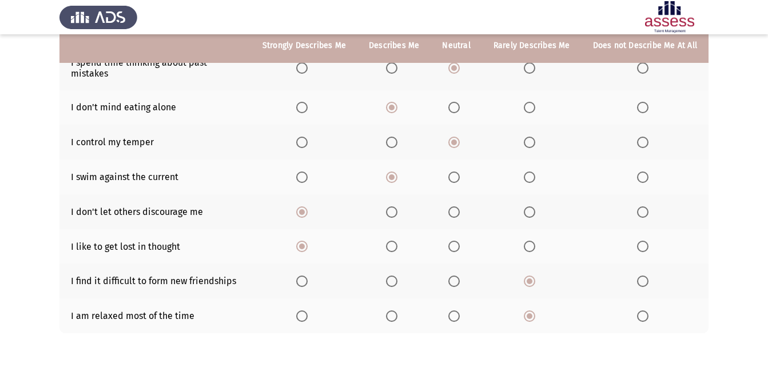
scroll to position [219, 0]
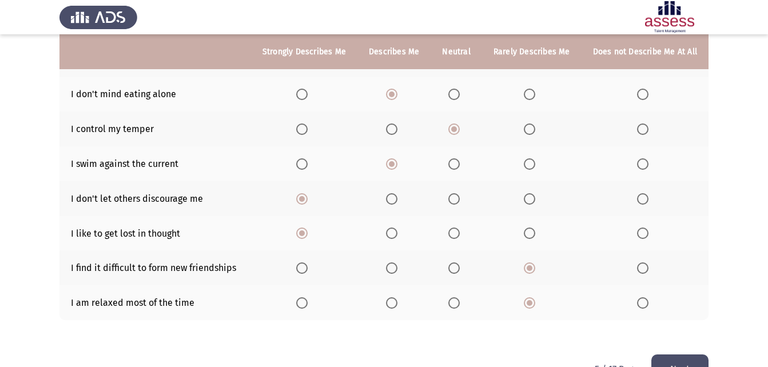
click at [688, 354] on button "Next" at bounding box center [679, 368] width 57 height 29
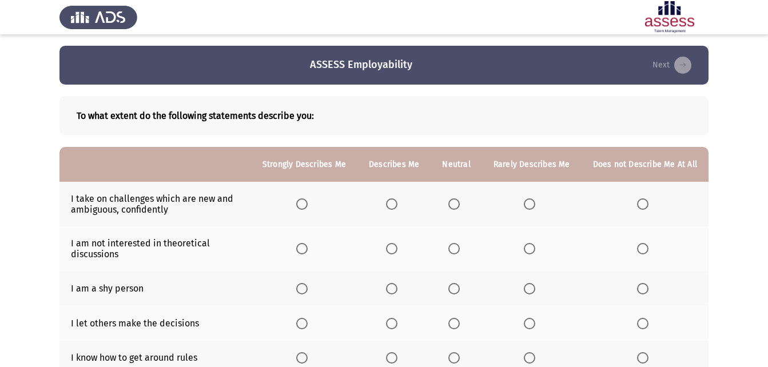
click at [393, 292] on span "Select an option" at bounding box center [391, 288] width 11 height 11
click at [393, 292] on input "Select an option" at bounding box center [391, 288] width 11 height 11
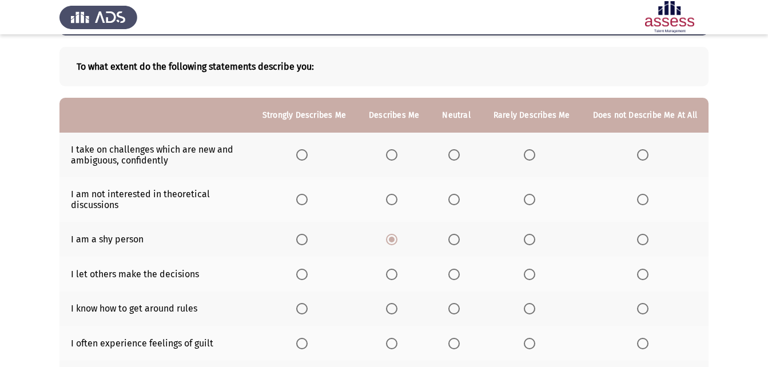
scroll to position [56, 0]
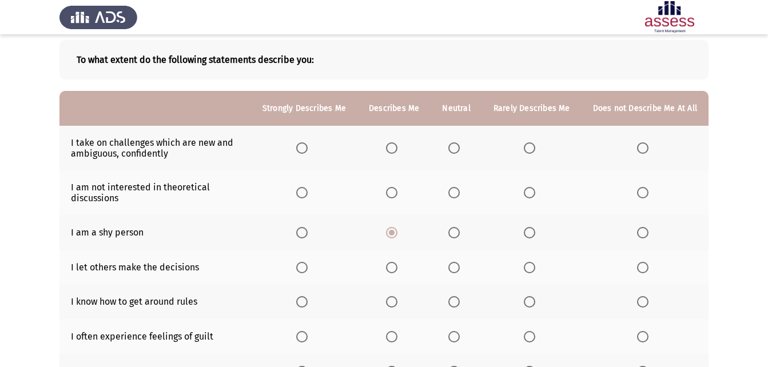
click at [644, 269] on span "Select an option" at bounding box center [642, 267] width 11 height 11
click at [644, 269] on input "Select an option" at bounding box center [642, 267] width 11 height 11
click at [397, 304] on span "Select an option" at bounding box center [391, 301] width 11 height 11
click at [397, 304] on input "Select an option" at bounding box center [391, 301] width 11 height 11
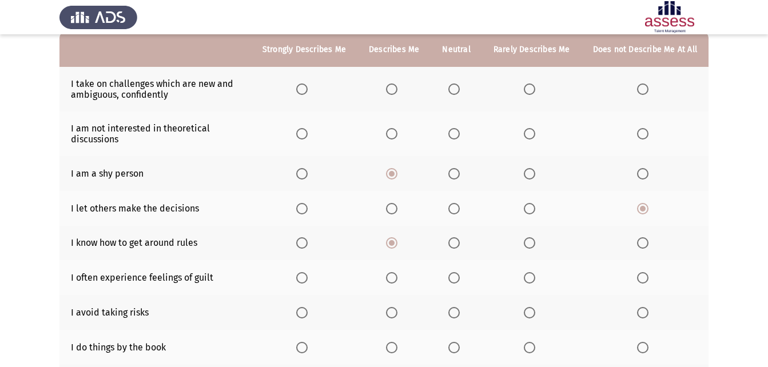
scroll to position [118, 0]
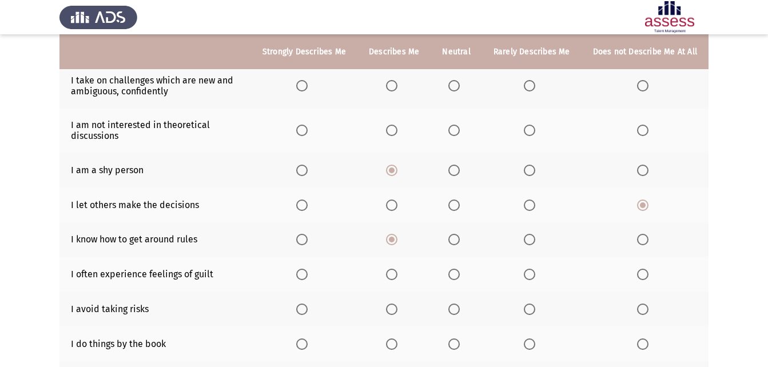
click at [312, 276] on label "Select an option" at bounding box center [304, 274] width 16 height 11
click at [308, 276] on input "Select an option" at bounding box center [301, 274] width 11 height 11
click at [645, 312] on span "Select an option" at bounding box center [642, 309] width 11 height 11
click at [645, 312] on input "Select an option" at bounding box center [642, 309] width 11 height 11
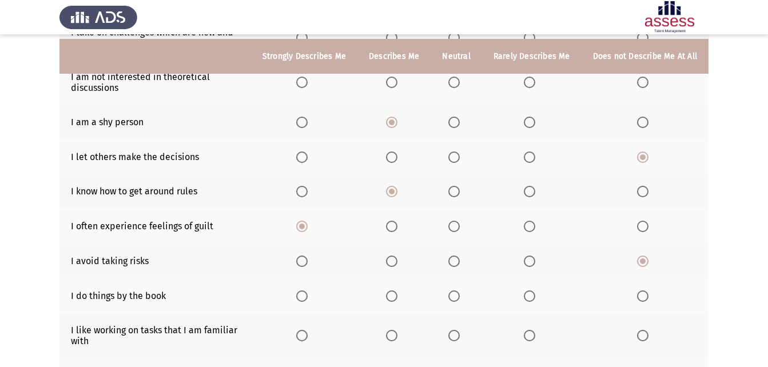
scroll to position [171, 0]
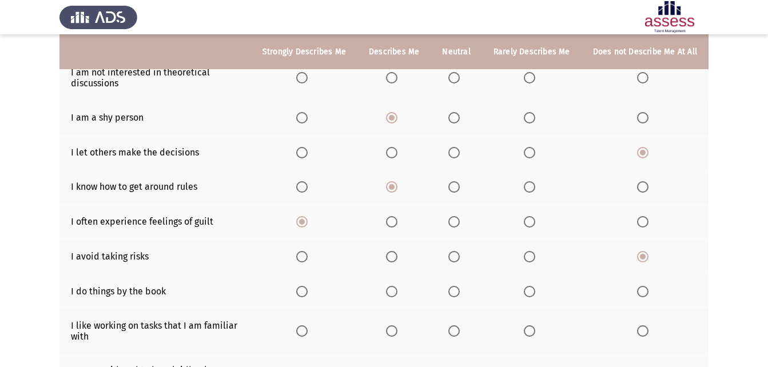
click at [457, 290] on span "Select an option" at bounding box center [453, 291] width 11 height 11
click at [457, 290] on input "Select an option" at bounding box center [453, 291] width 11 height 11
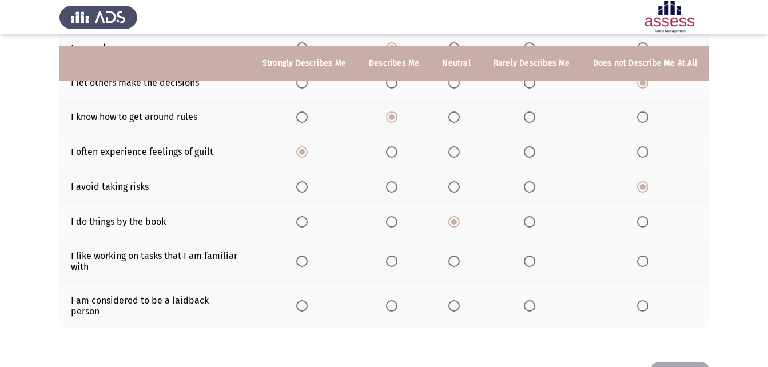
scroll to position [252, 0]
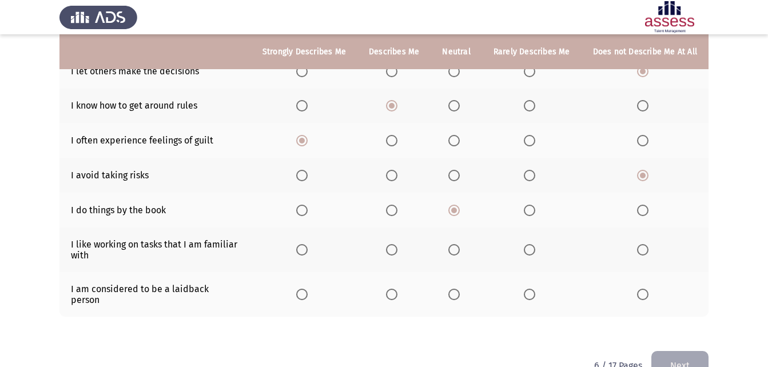
click at [458, 248] on span "Select an option" at bounding box center [453, 249] width 11 height 11
click at [458, 248] on input "Select an option" at bounding box center [453, 249] width 11 height 11
click at [647, 292] on span "Select an option" at bounding box center [642, 294] width 11 height 11
click at [647, 292] on input "Select an option" at bounding box center [642, 294] width 11 height 11
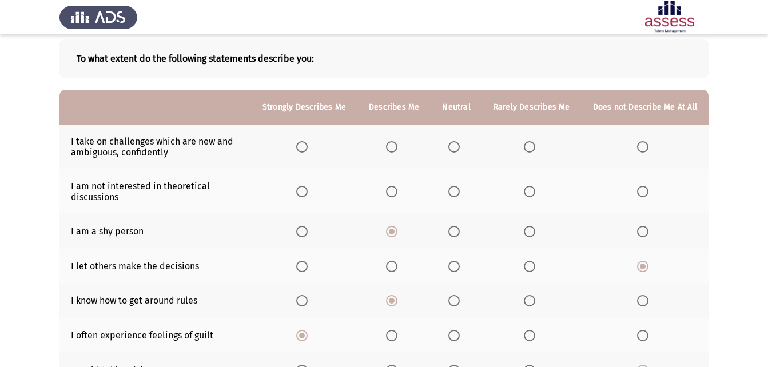
scroll to position [55, 0]
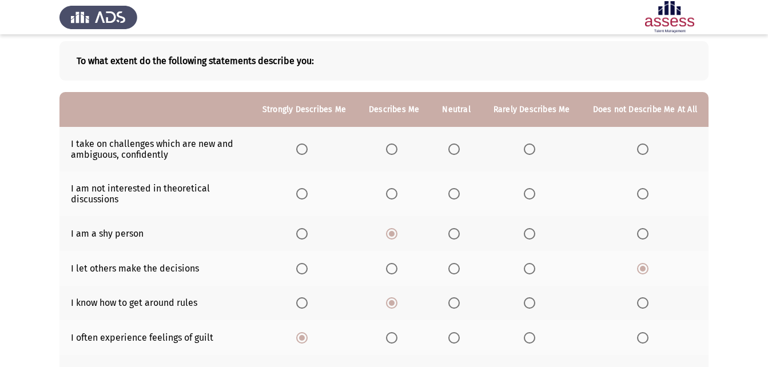
click at [460, 193] on span "Select an option" at bounding box center [453, 193] width 11 height 11
click at [460, 193] on input "Select an option" at bounding box center [453, 193] width 11 height 11
click at [387, 147] on th at bounding box center [393, 149] width 73 height 45
click at [392, 149] on span "Select an option" at bounding box center [391, 148] width 11 height 11
click at [392, 149] on input "Select an option" at bounding box center [391, 148] width 11 height 11
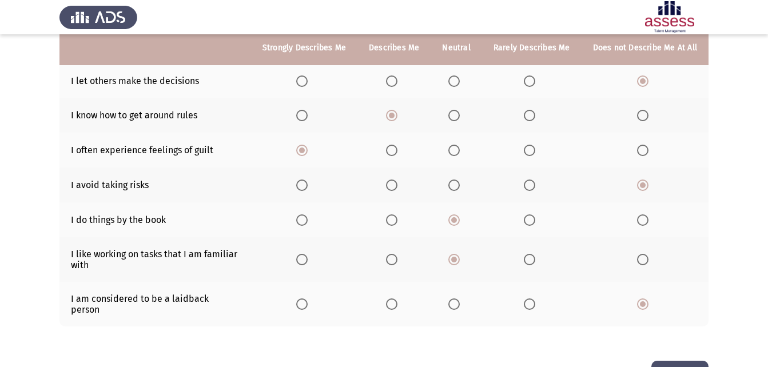
scroll to position [272, 0]
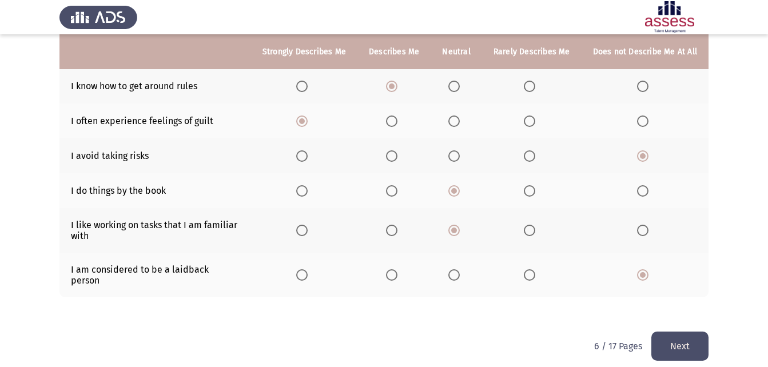
click at [677, 335] on button "Next" at bounding box center [679, 346] width 57 height 29
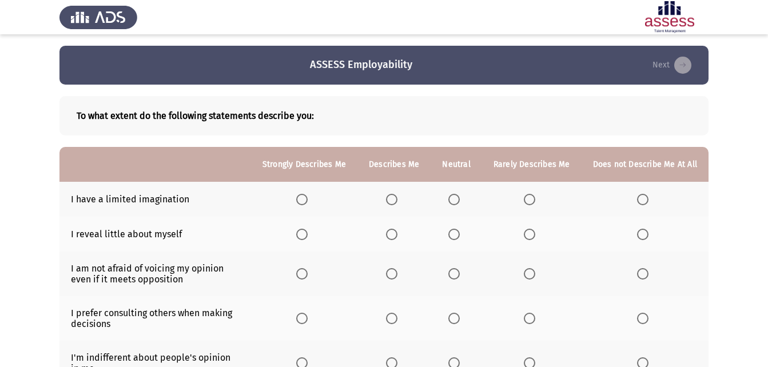
click at [643, 204] on span "Select an option" at bounding box center [642, 199] width 11 height 11
click at [643, 204] on input "Select an option" at bounding box center [642, 199] width 11 height 11
click at [458, 229] on span "Select an option" at bounding box center [453, 234] width 11 height 11
click at [458, 229] on input "Select an option" at bounding box center [453, 234] width 11 height 11
click at [390, 273] on span "Select an option" at bounding box center [391, 273] width 11 height 11
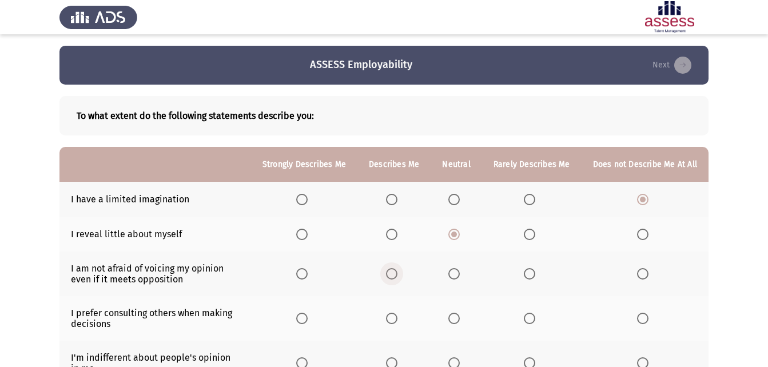
click at [390, 273] on input "Select an option" at bounding box center [391, 273] width 11 height 11
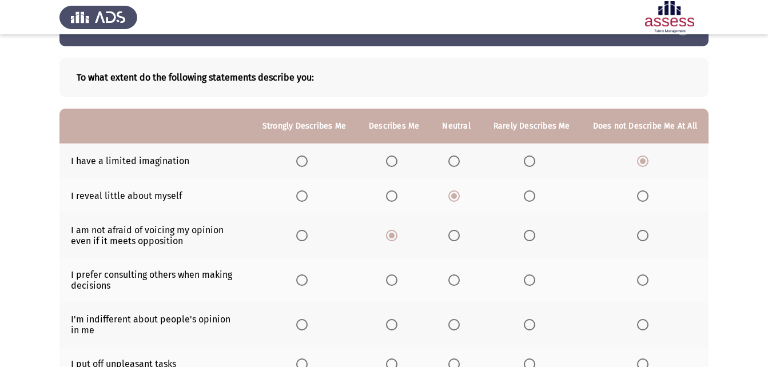
scroll to position [46, 0]
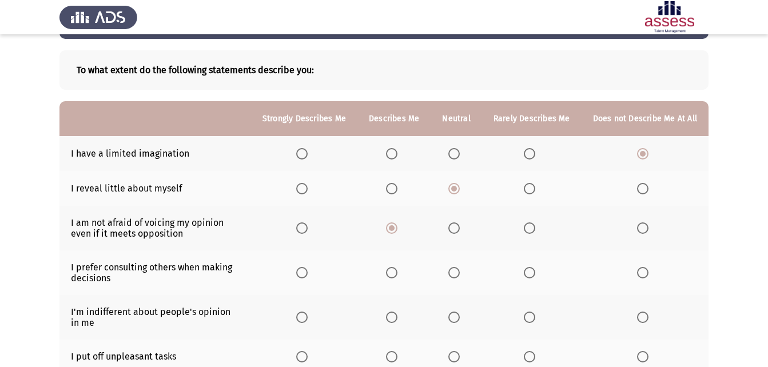
click at [456, 269] on span "Select an option" at bounding box center [453, 272] width 11 height 11
click at [456, 269] on input "Select an option" at bounding box center [453, 272] width 11 height 11
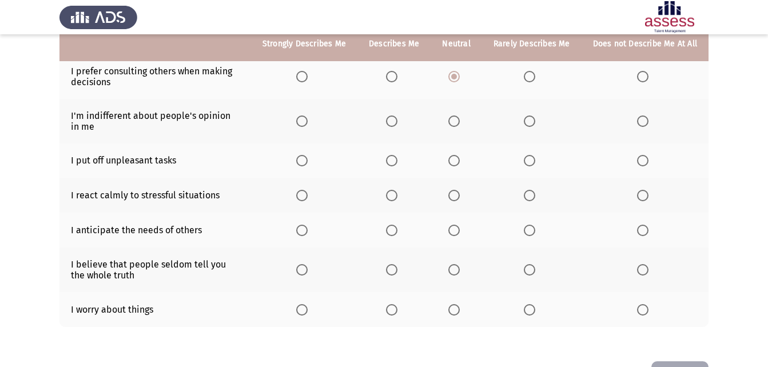
scroll to position [232, 0]
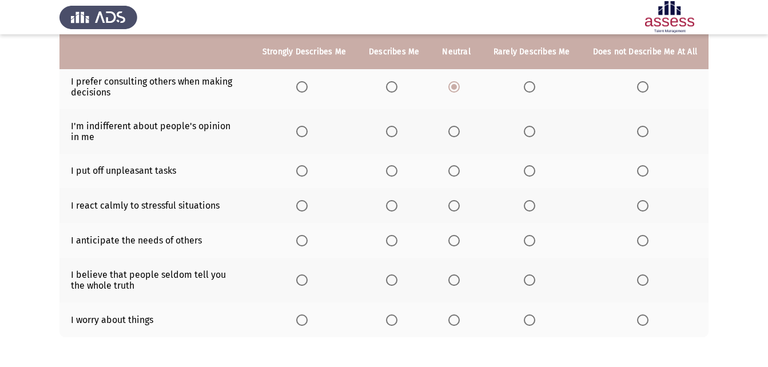
click at [396, 316] on span "Select an option" at bounding box center [391, 319] width 11 height 11
click at [396, 316] on input "Select an option" at bounding box center [391, 319] width 11 height 11
click at [393, 207] on span "Select an option" at bounding box center [391, 205] width 11 height 11
click at [393, 207] on input "Select an option" at bounding box center [391, 205] width 11 height 11
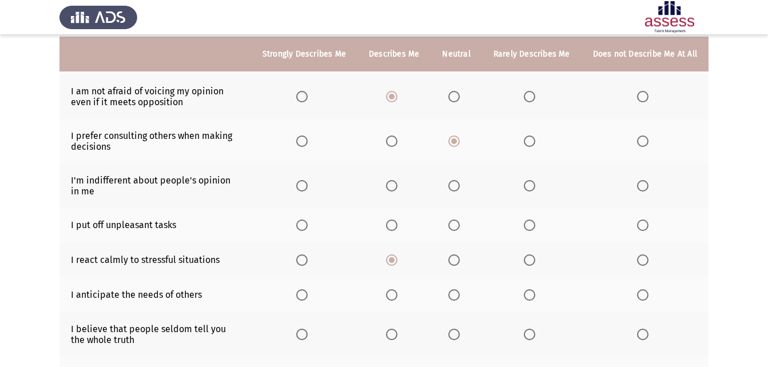
scroll to position [176, 0]
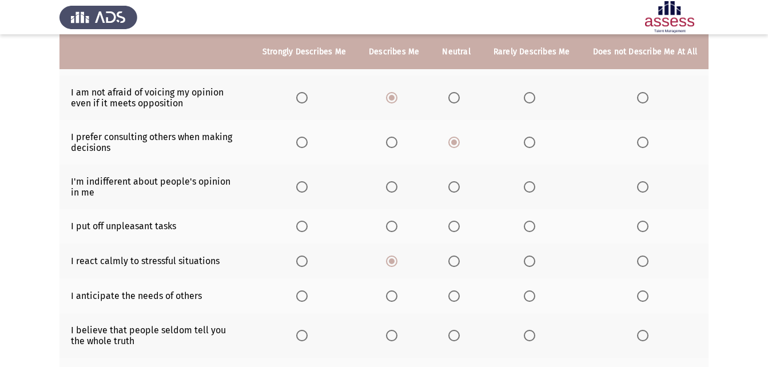
click at [397, 226] on span "Select an option" at bounding box center [391, 226] width 11 height 11
click at [397, 226] on input "Select an option" at bounding box center [391, 226] width 11 height 11
click at [645, 182] on span "Select an option" at bounding box center [642, 186] width 11 height 11
click at [645, 182] on input "Select an option" at bounding box center [642, 186] width 11 height 11
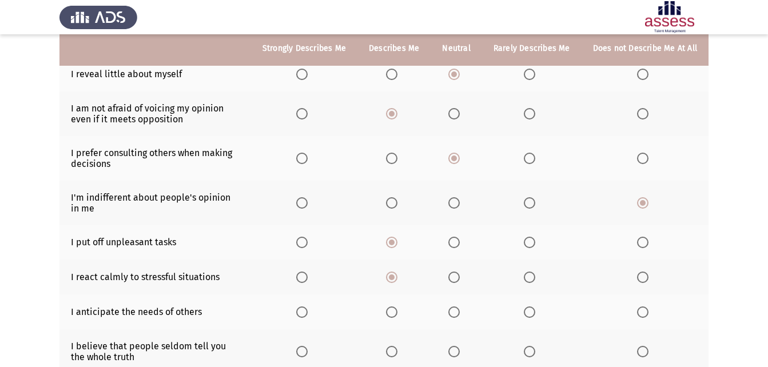
scroll to position [157, 0]
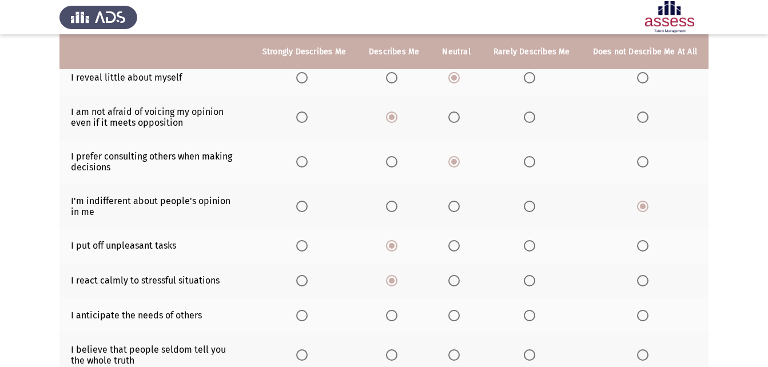
click at [531, 201] on span "Select an option" at bounding box center [529, 206] width 11 height 11
click at [531, 201] on input "Select an option" at bounding box center [529, 206] width 11 height 11
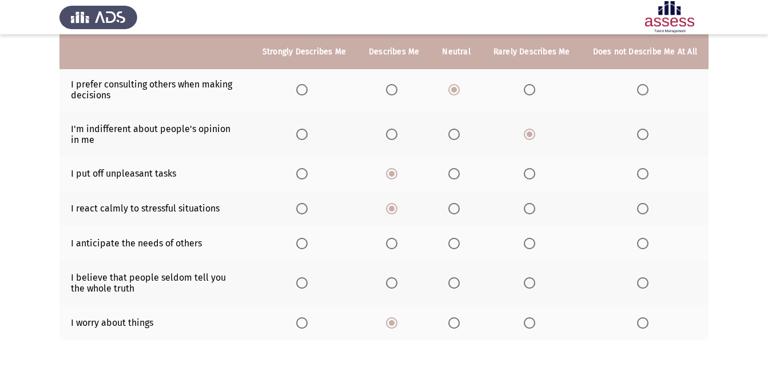
scroll to position [231, 0]
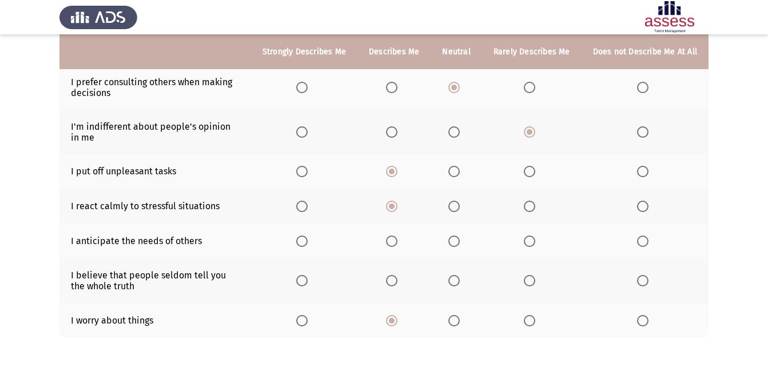
click at [458, 237] on span "Select an option" at bounding box center [453, 241] width 11 height 11
click at [458, 237] on input "Select an option" at bounding box center [453, 241] width 11 height 11
click at [459, 277] on span "Select an option" at bounding box center [453, 280] width 11 height 11
click at [459, 277] on input "Select an option" at bounding box center [453, 280] width 11 height 11
click at [526, 241] on span "Select an option" at bounding box center [529, 241] width 11 height 11
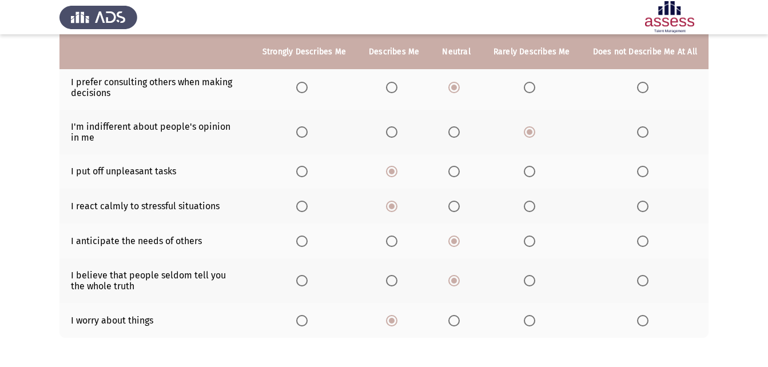
click at [526, 241] on input "Select an option" at bounding box center [529, 241] width 11 height 11
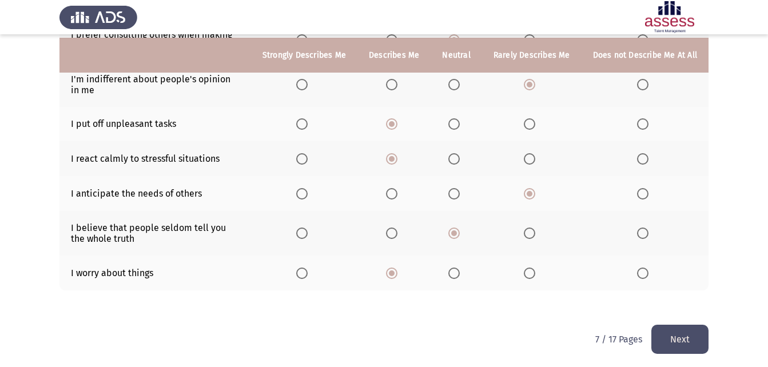
scroll to position [282, 0]
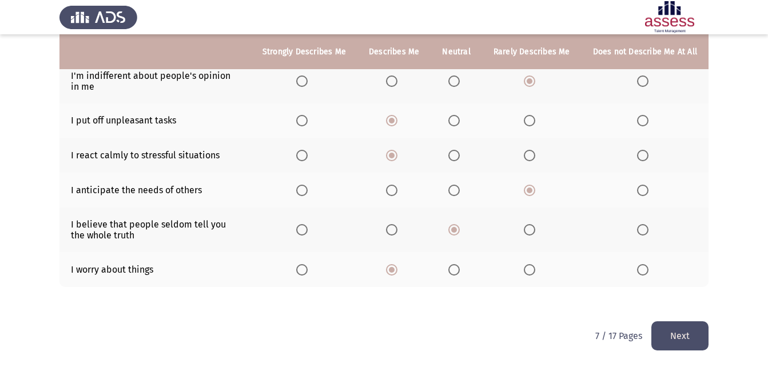
click at [691, 338] on button "Next" at bounding box center [679, 335] width 57 height 29
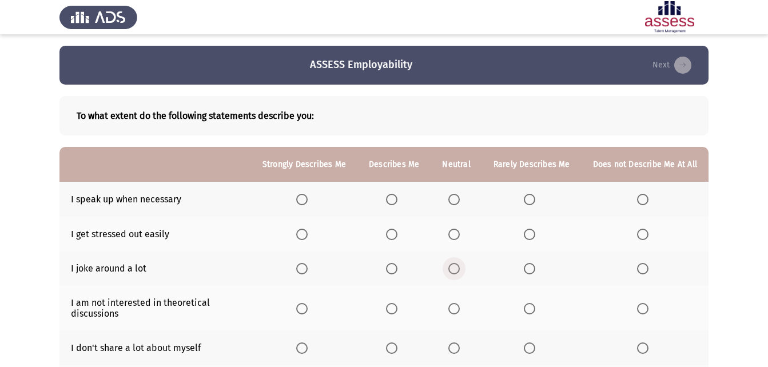
click at [458, 268] on span "Select an option" at bounding box center [453, 268] width 11 height 11
click at [458, 268] on input "Select an option" at bounding box center [453, 268] width 11 height 11
click at [528, 234] on span "Select an option" at bounding box center [529, 234] width 11 height 11
click at [528, 234] on input "Select an option" at bounding box center [529, 234] width 11 height 11
click at [528, 195] on span "Select an option" at bounding box center [529, 199] width 11 height 11
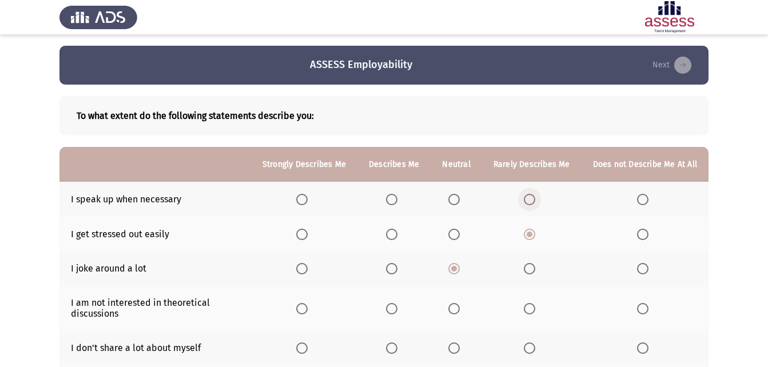
click at [528, 195] on input "Select an option" at bounding box center [529, 199] width 11 height 11
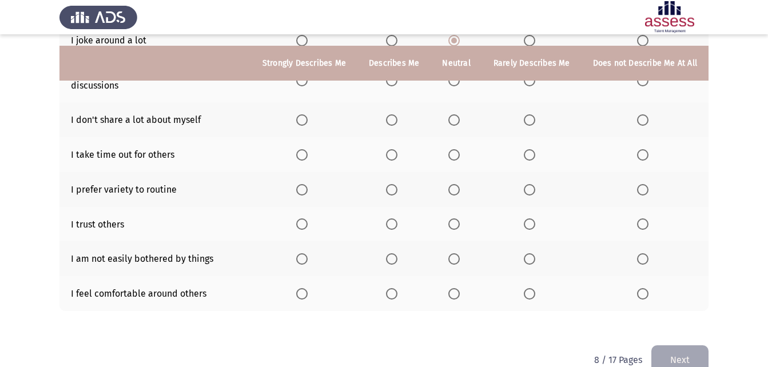
scroll to position [216, 0]
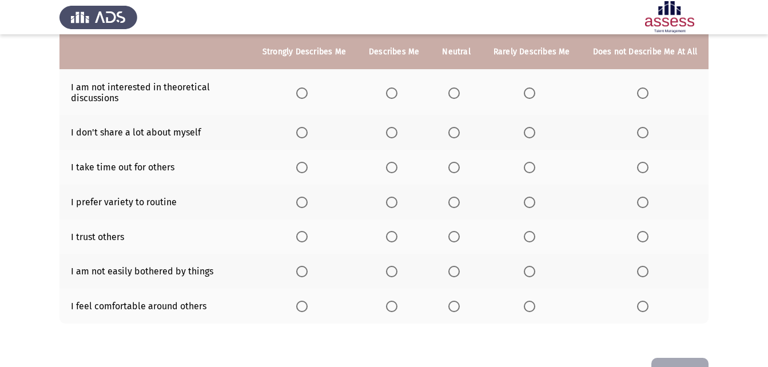
click at [304, 307] on span "Select an option" at bounding box center [301, 306] width 11 height 11
click at [304, 307] on input "Select an option" at bounding box center [301, 306] width 11 height 11
click at [460, 234] on span "Select an option" at bounding box center [453, 236] width 11 height 11
click at [460, 234] on input "Select an option" at bounding box center [453, 236] width 11 height 11
click at [458, 201] on span "Select an option" at bounding box center [453, 202] width 11 height 11
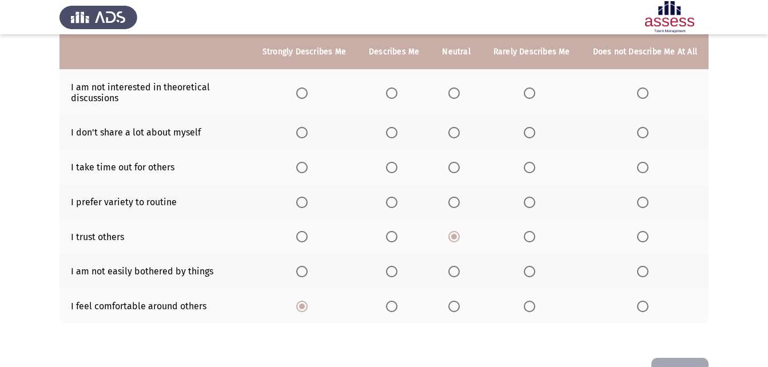
click at [458, 201] on input "Select an option" at bounding box center [453, 202] width 11 height 11
click at [397, 132] on span "Select an option" at bounding box center [391, 132] width 11 height 11
click at [397, 132] on input "Select an option" at bounding box center [391, 132] width 11 height 11
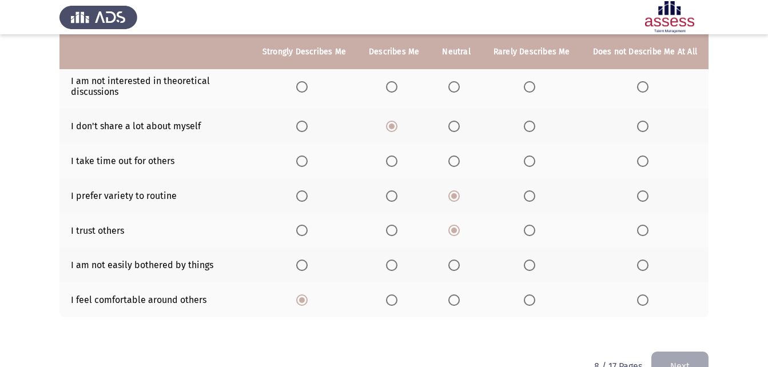
scroll to position [225, 0]
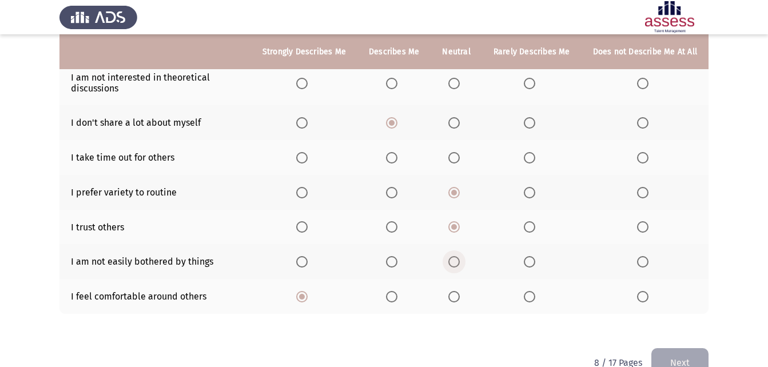
click at [456, 262] on span "Select an option" at bounding box center [453, 261] width 11 height 11
click at [456, 262] on input "Select an option" at bounding box center [453, 261] width 11 height 11
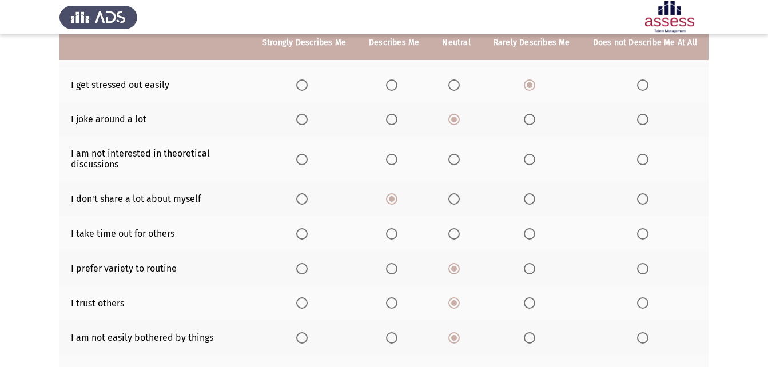
scroll to position [159, 0]
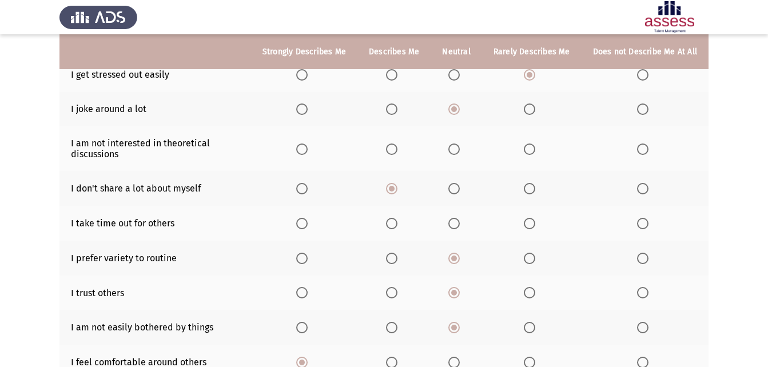
click at [396, 147] on span "Select an option" at bounding box center [391, 148] width 11 height 11
click at [396, 147] on input "Select an option" at bounding box center [391, 148] width 11 height 11
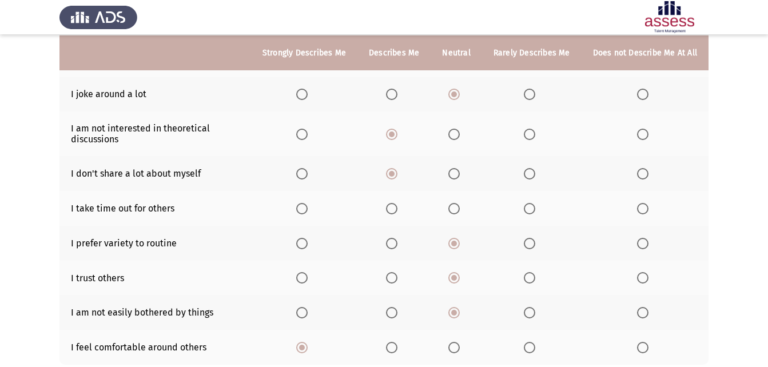
scroll to position [177, 0]
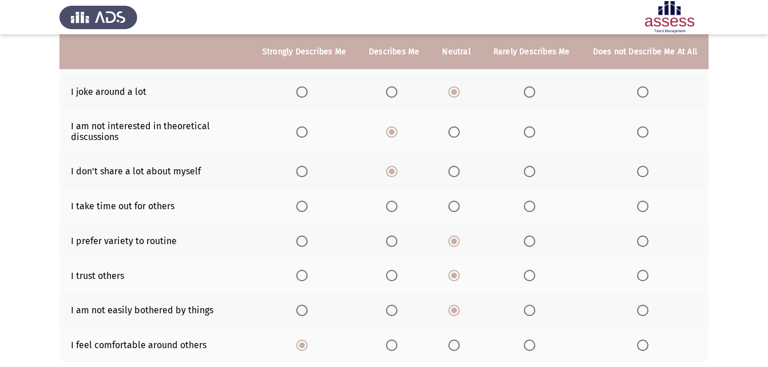
click at [534, 131] on span "Select an option" at bounding box center [529, 131] width 11 height 11
click at [534, 131] on input "Select an option" at bounding box center [529, 131] width 11 height 11
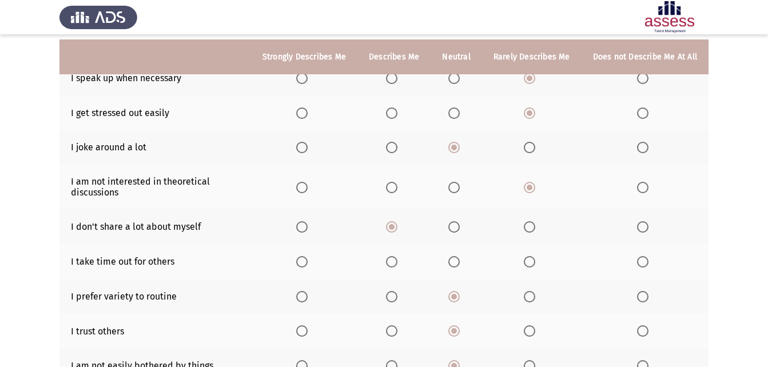
scroll to position [118, 0]
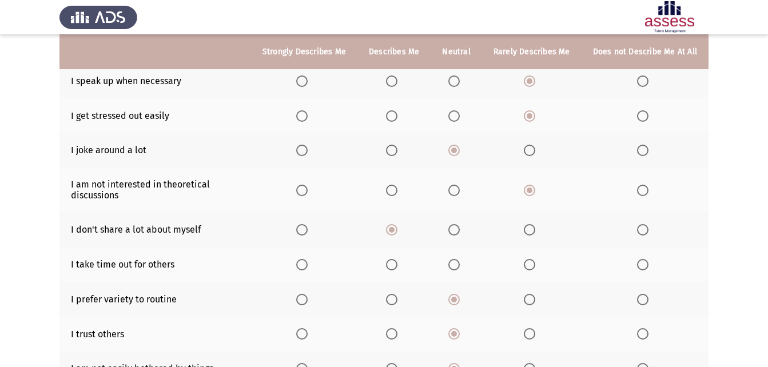
click at [641, 265] on span "Select an option" at bounding box center [642, 264] width 11 height 11
click at [641, 265] on input "Select an option" at bounding box center [642, 264] width 11 height 11
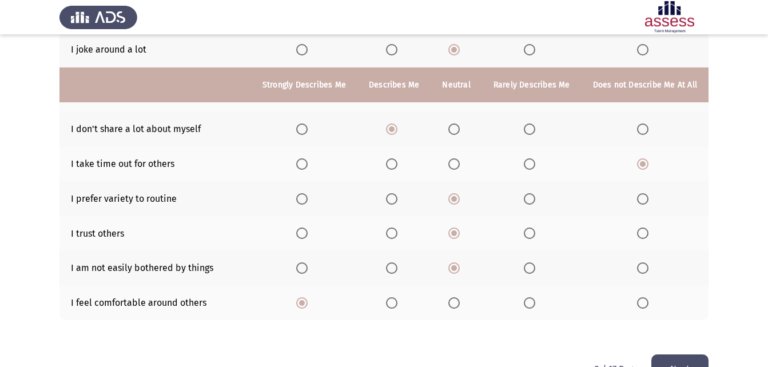
scroll to position [252, 0]
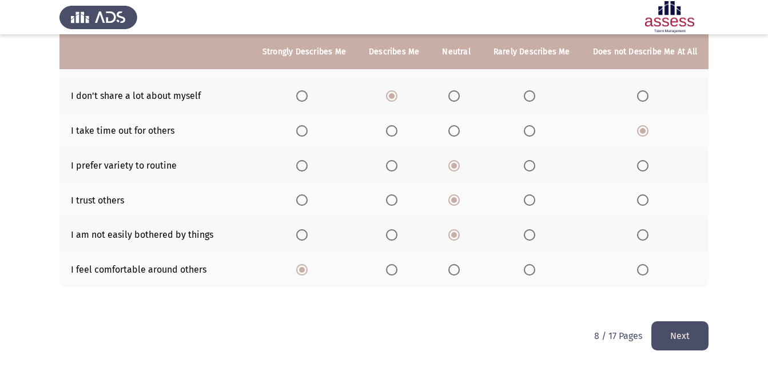
click at [684, 338] on button "Next" at bounding box center [679, 335] width 57 height 29
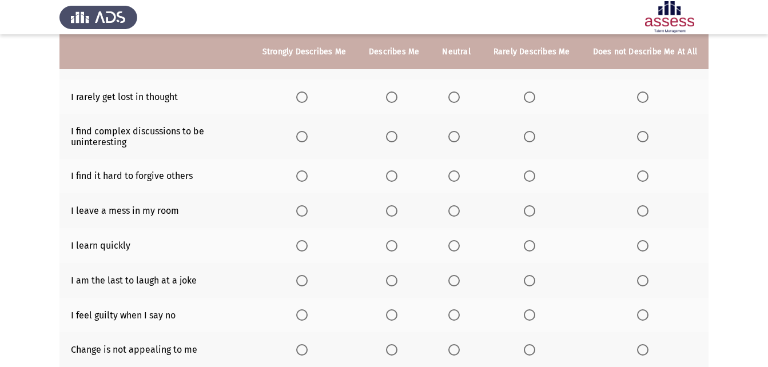
scroll to position [149, 0]
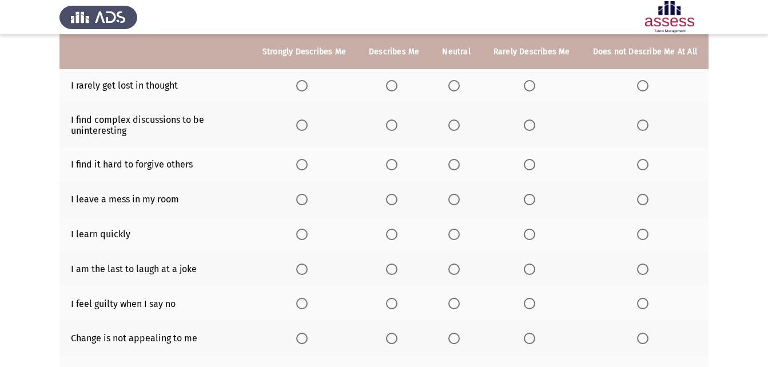
click at [393, 232] on span "Select an option" at bounding box center [391, 234] width 11 height 11
click at [393, 232] on input "Select an option" at bounding box center [391, 234] width 11 height 11
click at [460, 274] on span "Select an option" at bounding box center [453, 269] width 11 height 11
click at [460, 274] on input "Select an option" at bounding box center [453, 269] width 11 height 11
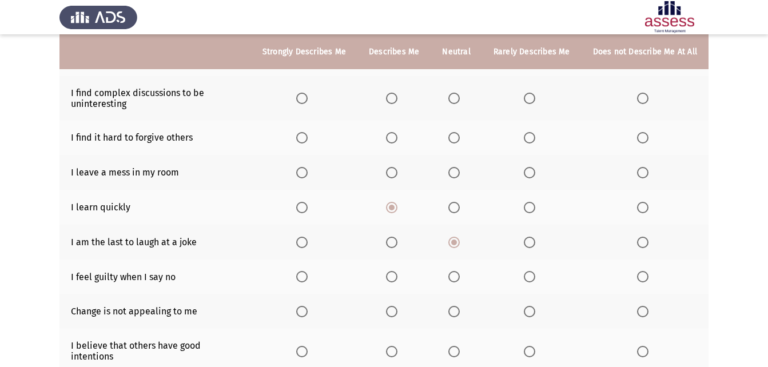
scroll to position [198, 0]
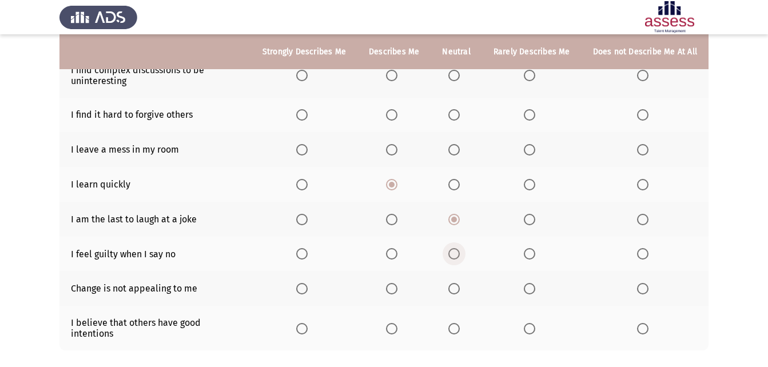
click at [456, 254] on span "Select an option" at bounding box center [453, 253] width 11 height 11
click at [456, 254] on input "Select an option" at bounding box center [453, 253] width 11 height 11
click at [397, 323] on span "Select an option" at bounding box center [391, 328] width 11 height 11
click at [397, 323] on input "Select an option" at bounding box center [391, 328] width 11 height 11
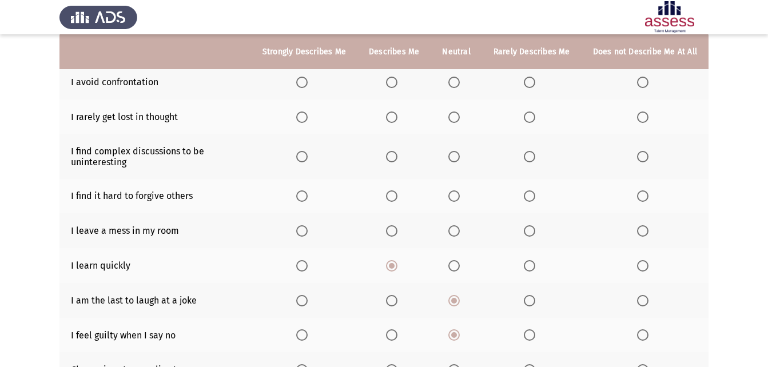
scroll to position [116, 0]
click at [458, 230] on span "Select an option" at bounding box center [453, 231] width 11 height 11
click at [458, 230] on input "Select an option" at bounding box center [453, 231] width 11 height 11
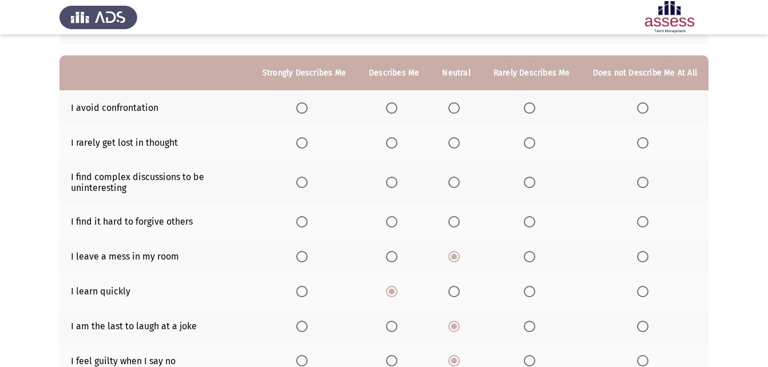
scroll to position [83, 0]
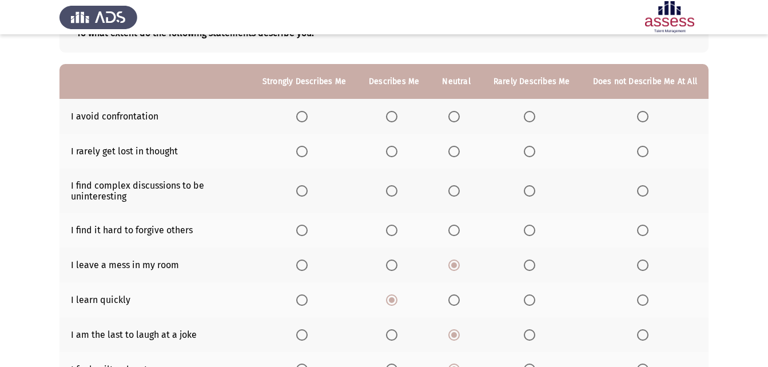
click at [457, 236] on span "Select an option" at bounding box center [453, 230] width 11 height 11
click at [457, 236] on input "Select an option" at bounding box center [453, 230] width 11 height 11
click at [534, 230] on span "Select an option" at bounding box center [529, 230] width 11 height 11
click at [534, 230] on input "Select an option" at bounding box center [529, 230] width 11 height 11
click at [530, 155] on span "Select an option" at bounding box center [529, 151] width 11 height 11
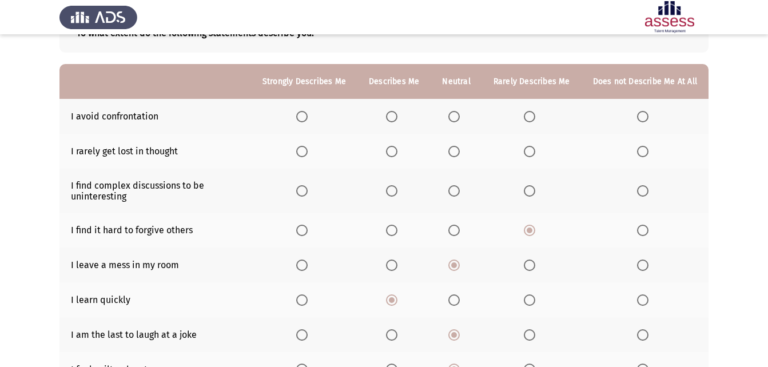
click at [530, 155] on input "Select an option" at bounding box center [529, 151] width 11 height 11
click at [454, 111] on span "Select an option" at bounding box center [453, 116] width 11 height 11
click at [454, 111] on input "Select an option" at bounding box center [453, 116] width 11 height 11
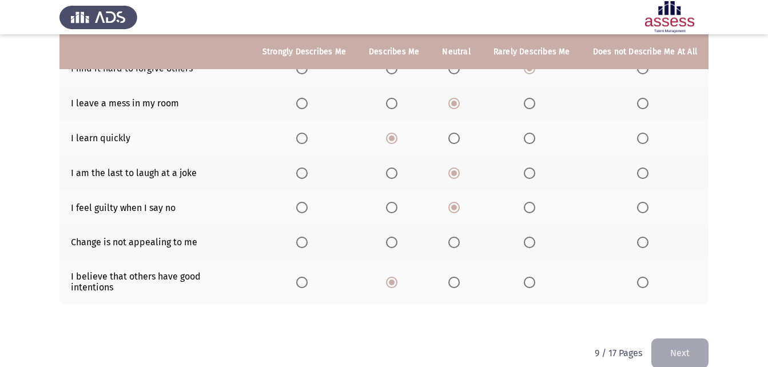
scroll to position [246, 0]
click at [645, 236] on span "Select an option" at bounding box center [642, 241] width 11 height 11
click at [645, 236] on input "Select an option" at bounding box center [642, 241] width 11 height 11
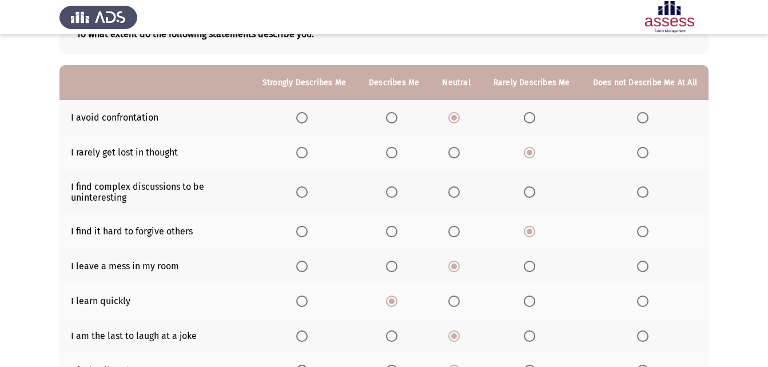
scroll to position [74, 0]
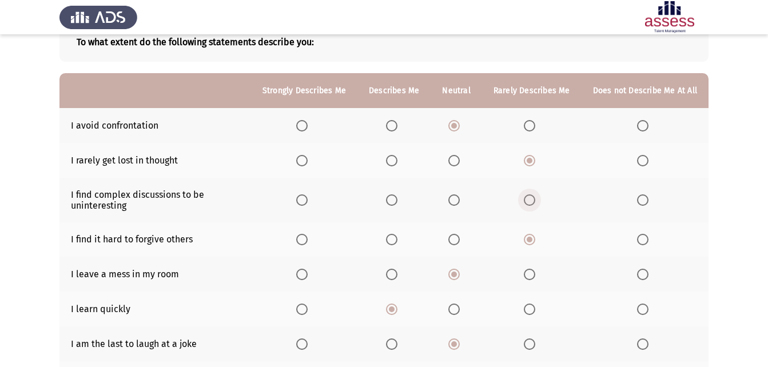
click at [533, 199] on span "Select an option" at bounding box center [529, 199] width 11 height 11
click at [533, 199] on input "Select an option" at bounding box center [529, 199] width 11 height 11
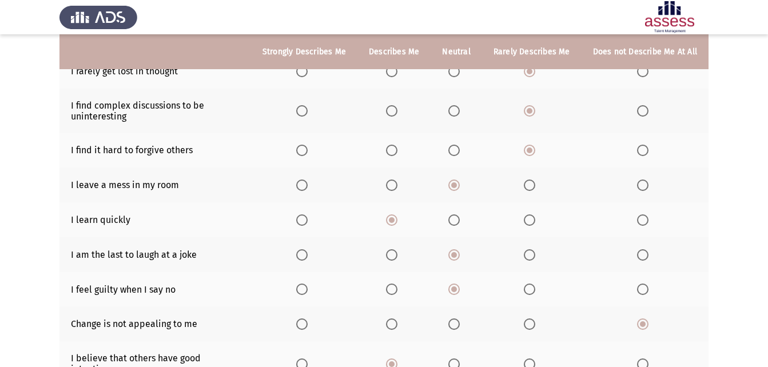
scroll to position [252, 0]
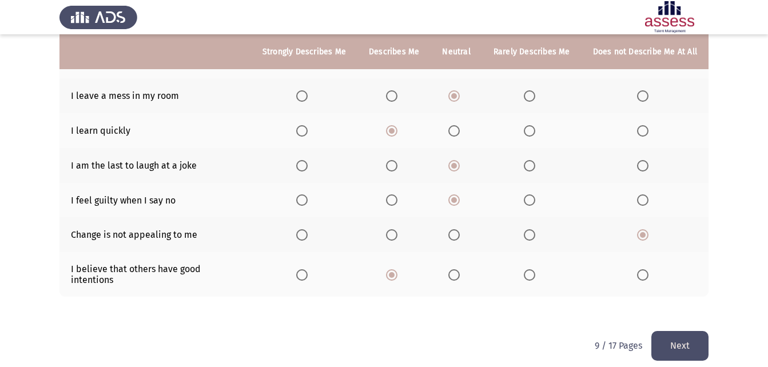
click at [662, 334] on button "Next" at bounding box center [679, 345] width 57 height 29
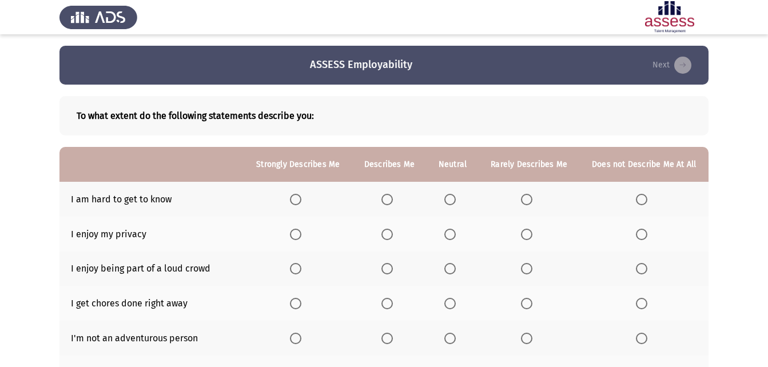
click at [450, 234] on span "Select an option" at bounding box center [450, 234] width 0 height 0
click at [450, 234] on input "Select an option" at bounding box center [449, 234] width 11 height 11
click at [528, 269] on span "Select an option" at bounding box center [526, 268] width 11 height 11
click at [528, 269] on input "Select an option" at bounding box center [526, 268] width 11 height 11
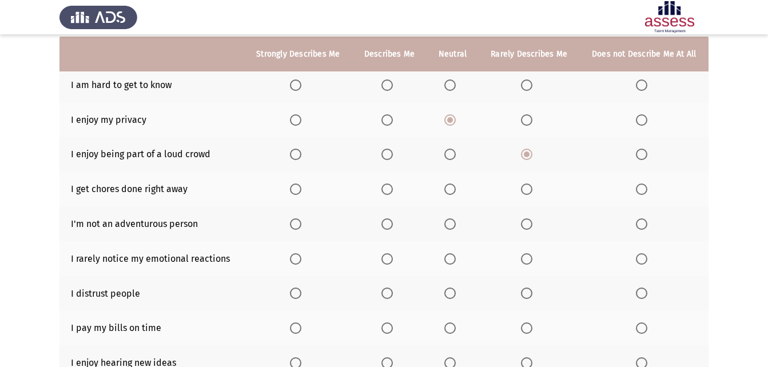
scroll to position [117, 0]
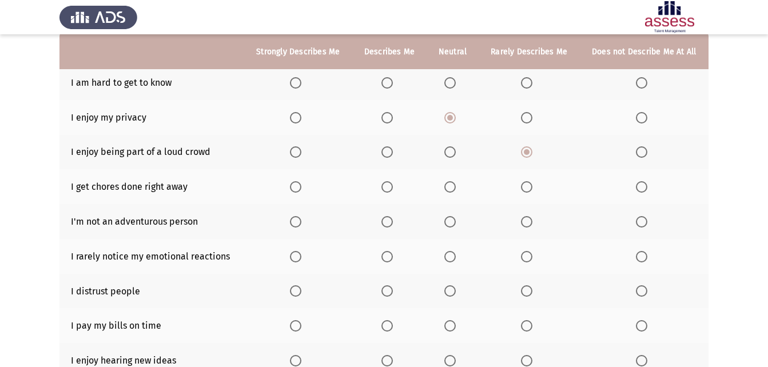
click at [647, 223] on span "Select an option" at bounding box center [641, 221] width 11 height 11
click at [647, 223] on input "Select an option" at bounding box center [641, 221] width 11 height 11
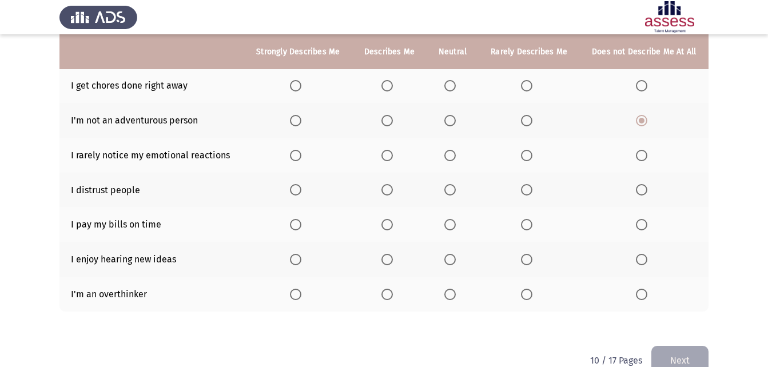
scroll to position [206, 0]
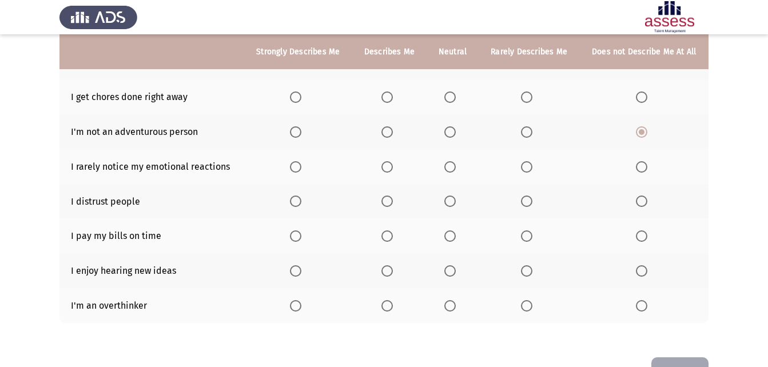
click at [292, 304] on span "Select an option" at bounding box center [295, 305] width 11 height 11
click at [292, 304] on input "Select an option" at bounding box center [295, 305] width 11 height 11
click at [457, 269] on label "Select an option" at bounding box center [452, 270] width 16 height 11
click at [456, 269] on input "Select an option" at bounding box center [449, 270] width 11 height 11
click at [384, 241] on span "Select an option" at bounding box center [386, 235] width 11 height 11
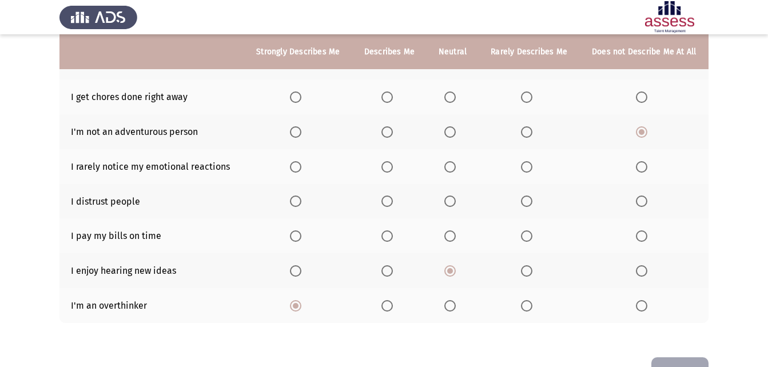
click at [384, 241] on input "Select an option" at bounding box center [386, 235] width 11 height 11
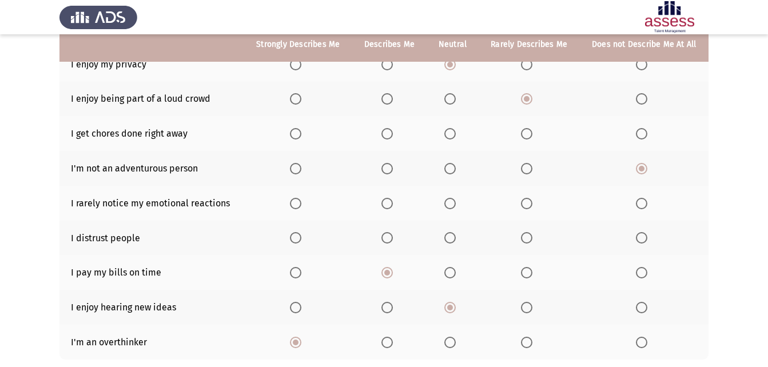
scroll to position [149, 0]
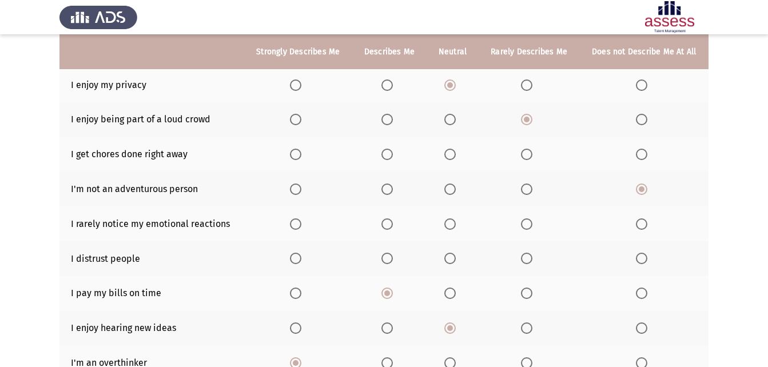
click at [450, 259] on span "Select an option" at bounding box center [449, 258] width 11 height 11
click at [450, 259] on input "Select an option" at bounding box center [449, 258] width 11 height 11
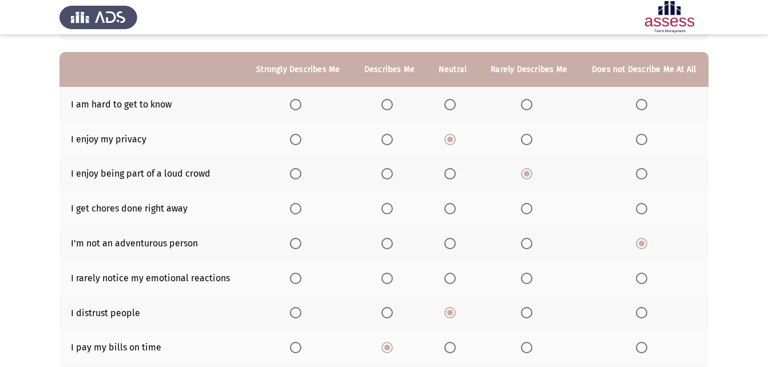
scroll to position [91, 0]
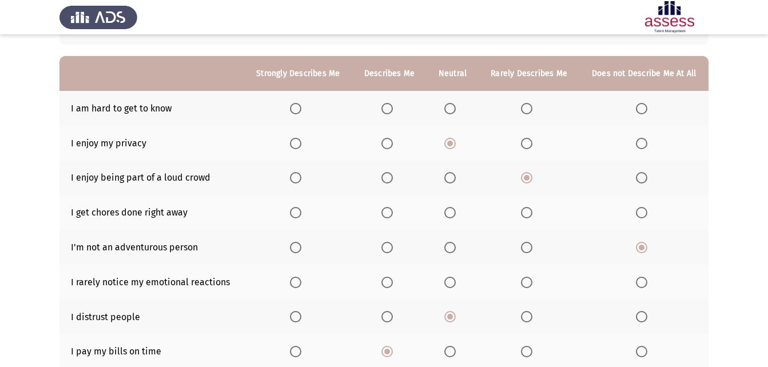
click at [385, 210] on span "Select an option" at bounding box center [386, 212] width 11 height 11
click at [385, 210] on input "Select an option" at bounding box center [386, 212] width 11 height 11
click at [445, 214] on span "Select an option" at bounding box center [449, 212] width 11 height 11
click at [445, 214] on input "Select an option" at bounding box center [449, 212] width 11 height 11
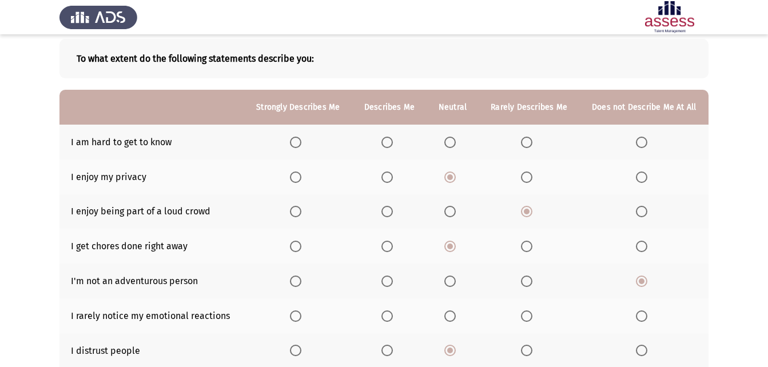
scroll to position [53, 0]
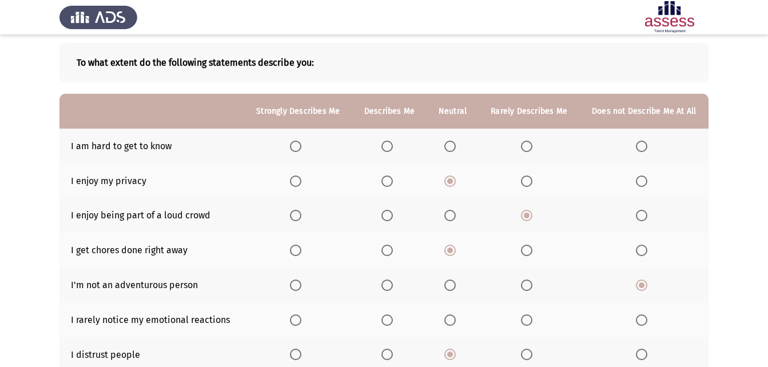
click at [530, 143] on span "Select an option" at bounding box center [526, 146] width 11 height 11
click at [530, 143] on input "Select an option" at bounding box center [526, 146] width 11 height 11
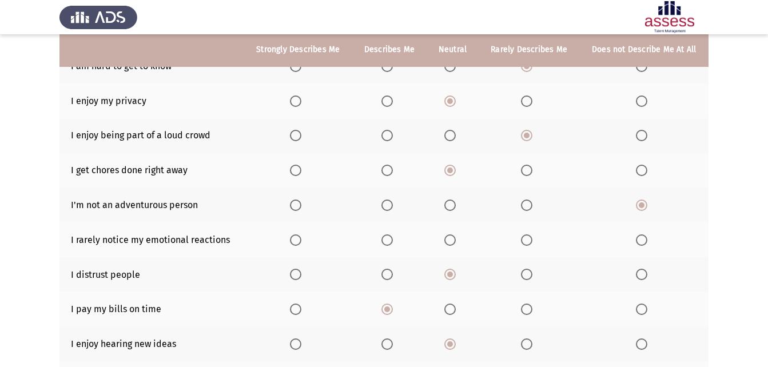
scroll to position [131, 0]
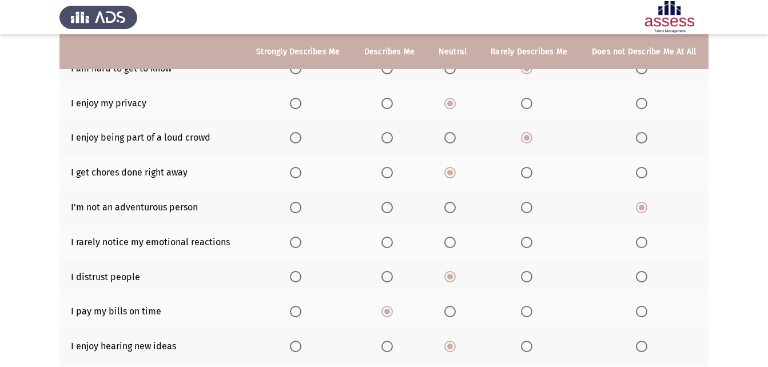
click at [393, 242] on label "Select an option" at bounding box center [389, 242] width 16 height 11
click at [393, 242] on input "Select an option" at bounding box center [386, 242] width 11 height 11
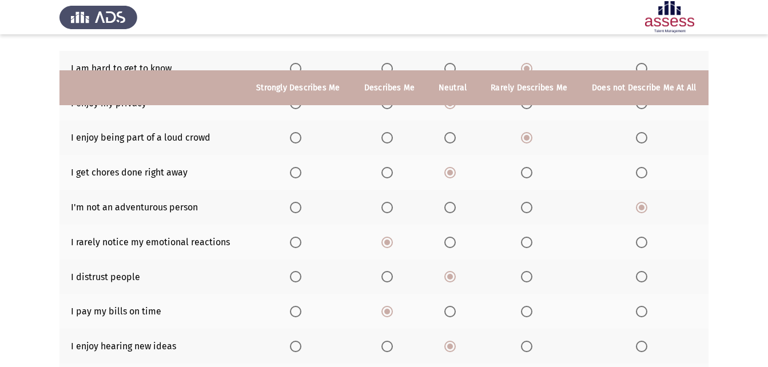
scroll to position [242, 0]
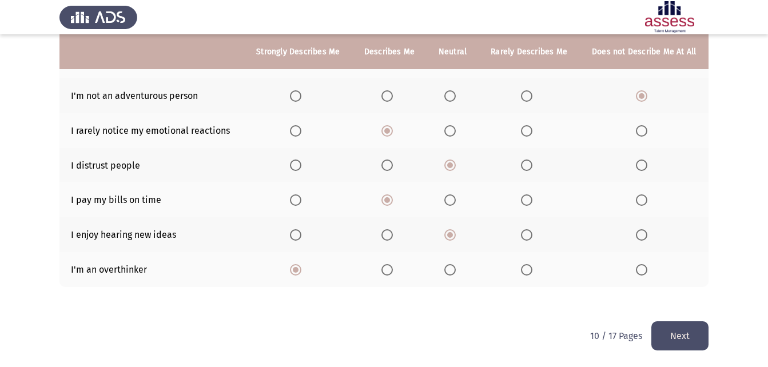
click at [680, 329] on button "Next" at bounding box center [679, 335] width 57 height 29
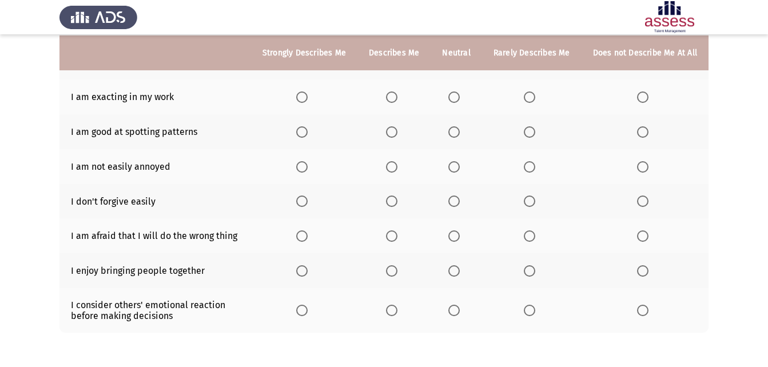
scroll to position [210, 0]
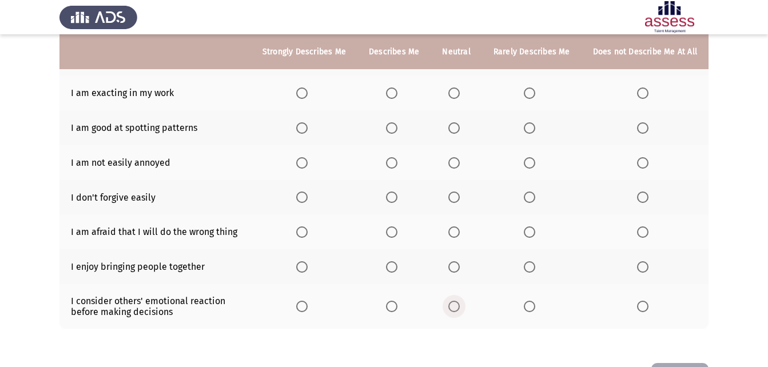
click at [460, 305] on span "Select an option" at bounding box center [453, 306] width 11 height 11
click at [460, 305] on input "Select an option" at bounding box center [453, 306] width 11 height 11
click at [312, 234] on label "Select an option" at bounding box center [304, 231] width 16 height 11
click at [308, 234] on input "Select an option" at bounding box center [301, 231] width 11 height 11
click at [458, 198] on span "Select an option" at bounding box center [453, 196] width 11 height 11
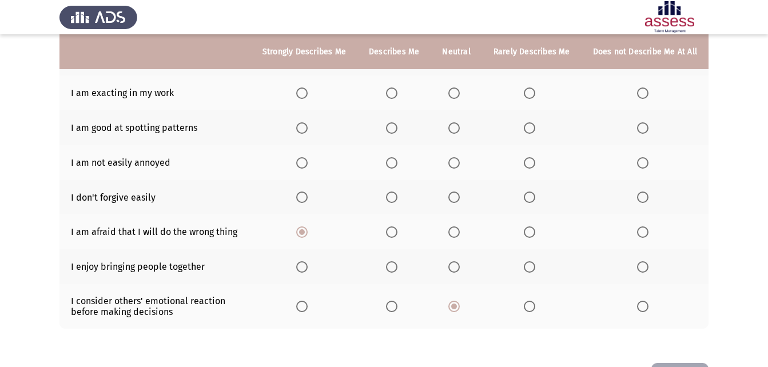
click at [458, 198] on input "Select an option" at bounding box center [453, 196] width 11 height 11
drag, startPoint x: 766, startPoint y: 178, endPoint x: 762, endPoint y: 161, distance: 17.6
click at [762, 161] on app-assessment-container "ASSESS Employability Next To what extent do the following statements describe y…" at bounding box center [384, 99] width 768 height 528
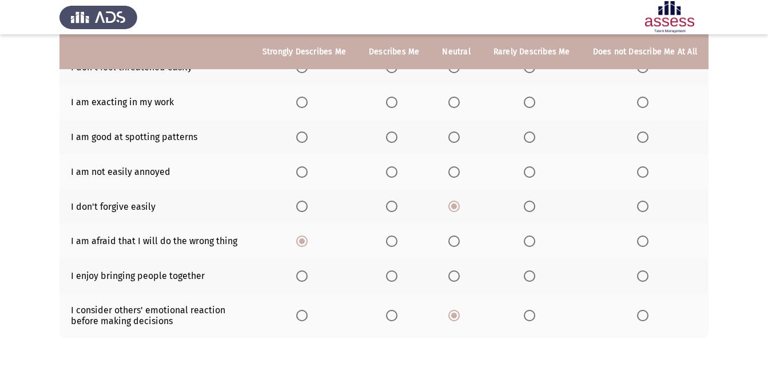
scroll to position [191, 0]
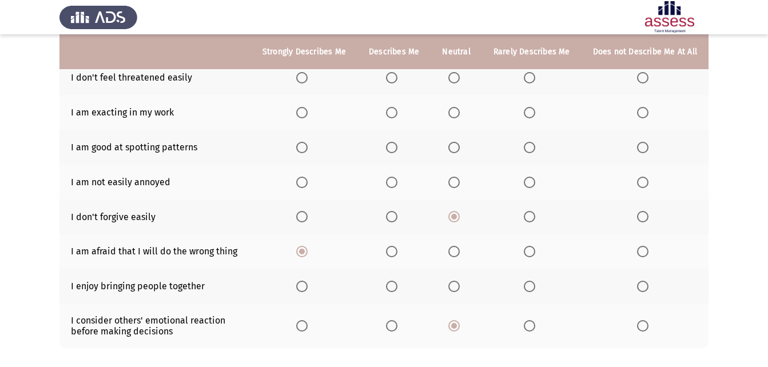
click at [765, 173] on app-assessment-container "ASSESS Employability Next To what extent do the following statements describe y…" at bounding box center [384, 119] width 768 height 528
drag, startPoint x: 765, startPoint y: 179, endPoint x: 764, endPoint y: 187, distance: 7.5
click at [764, 187] on app-assessment-container "ASSESS Employability Next To what extent do the following statements describe y…" at bounding box center [384, 119] width 768 height 528
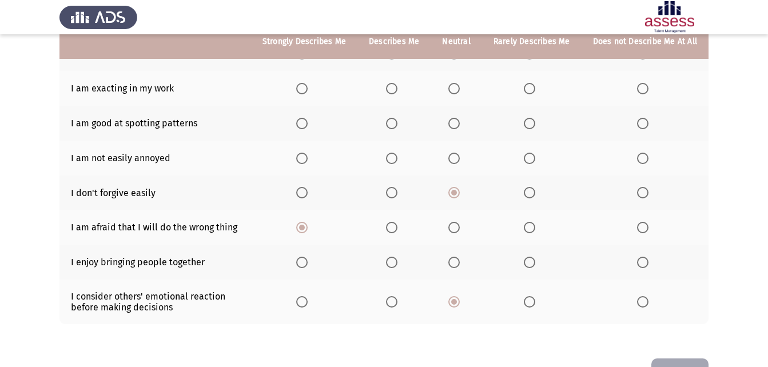
scroll to position [225, 0]
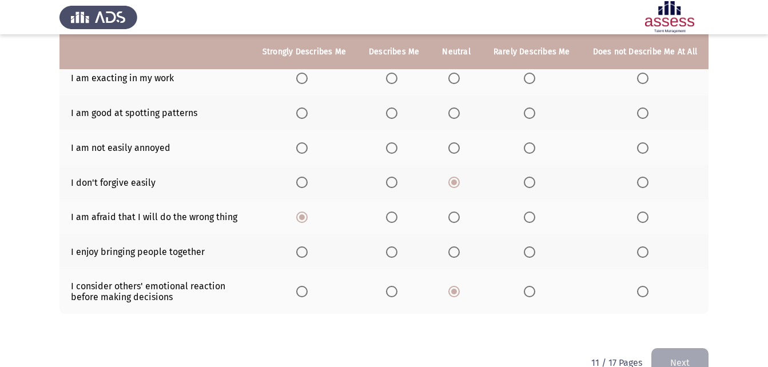
click at [394, 250] on span "Select an option" at bounding box center [391, 251] width 11 height 11
click at [394, 250] on input "Select an option" at bounding box center [391, 251] width 11 height 11
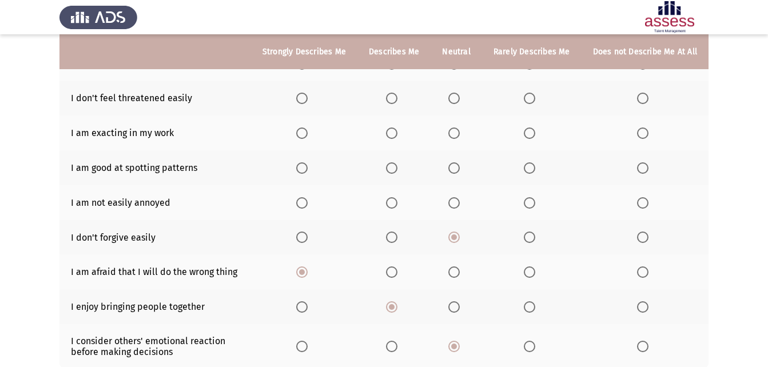
scroll to position [169, 0]
click at [645, 208] on span "Select an option" at bounding box center [642, 203] width 11 height 11
click at [645, 208] on input "Select an option" at bounding box center [642, 203] width 11 height 11
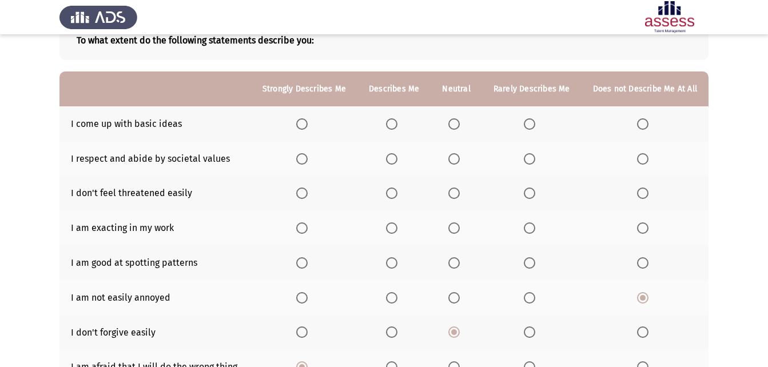
scroll to position [86, 0]
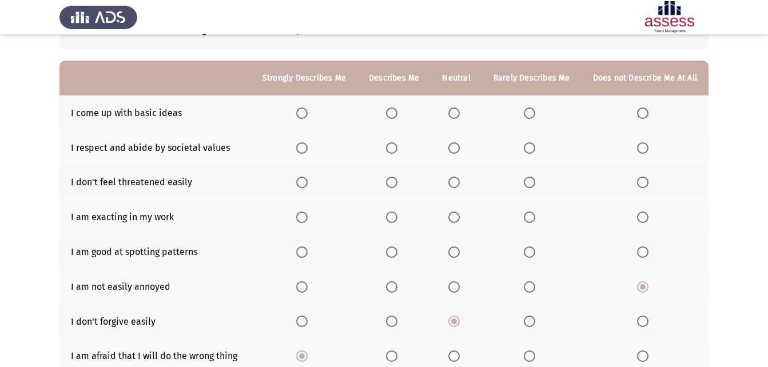
click at [460, 109] on span "Select an option" at bounding box center [453, 112] width 11 height 11
click at [460, 109] on input "Select an option" at bounding box center [453, 112] width 11 height 11
click at [391, 178] on span "Select an option" at bounding box center [391, 182] width 11 height 11
click at [391, 178] on input "Select an option" at bounding box center [391, 182] width 11 height 11
click at [455, 217] on span "Select an option" at bounding box center [453, 217] width 11 height 11
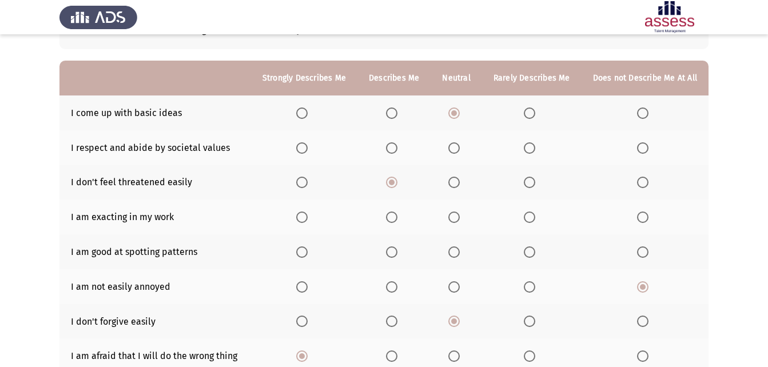
click at [455, 217] on input "Select an option" at bounding box center [453, 217] width 11 height 11
click at [456, 248] on span "Select an option" at bounding box center [453, 251] width 11 height 11
click at [456, 248] on input "Select an option" at bounding box center [453, 251] width 11 height 11
click at [537, 290] on label "Select an option" at bounding box center [532, 286] width 16 height 11
click at [535, 290] on input "Select an option" at bounding box center [529, 286] width 11 height 11
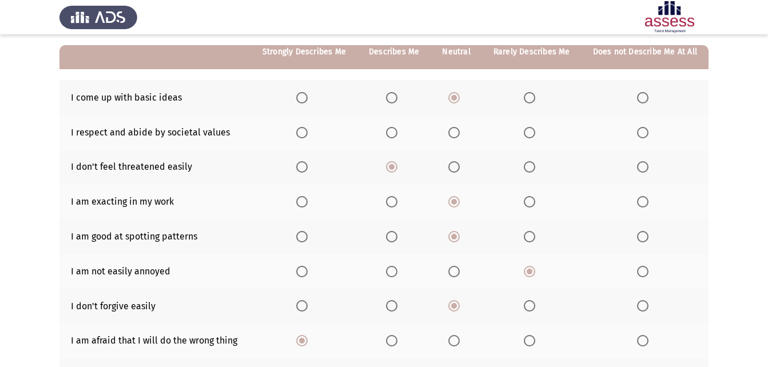
scroll to position [95, 0]
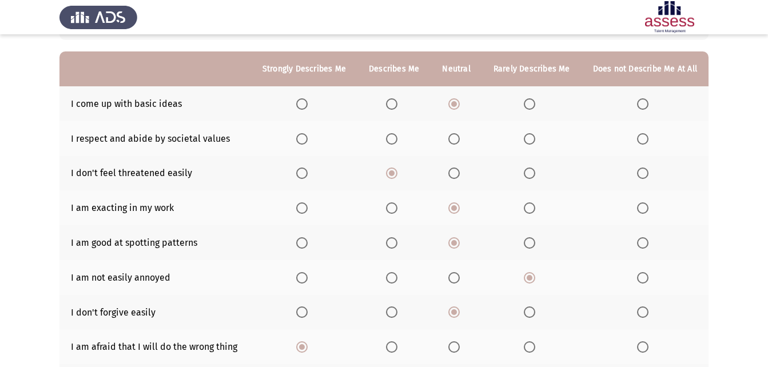
click at [464, 139] on label "Select an option" at bounding box center [456, 138] width 16 height 11
click at [460, 139] on input "Select an option" at bounding box center [453, 138] width 11 height 11
drag, startPoint x: 767, startPoint y: 102, endPoint x: 762, endPoint y: 122, distance: 21.2
click at [762, 122] on app-assessment-container "ASSESS Employability Next To what extent do the following statements describe y…" at bounding box center [384, 214] width 768 height 528
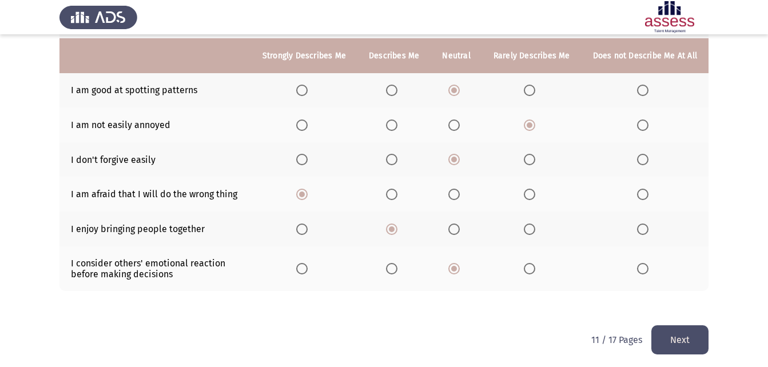
scroll to position [252, 0]
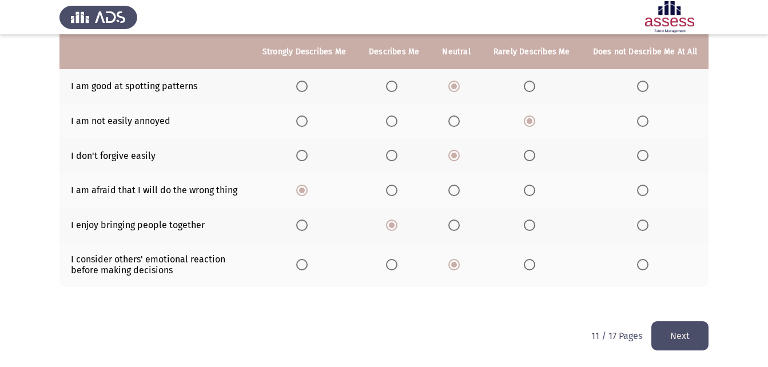
click at [687, 333] on button "Next" at bounding box center [679, 335] width 57 height 29
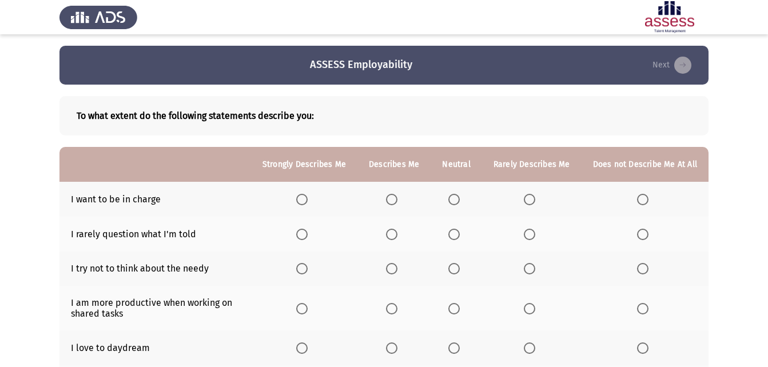
click at [454, 199] on span "Select an option" at bounding box center [454, 199] width 0 height 0
click at [457, 199] on input "Select an option" at bounding box center [453, 199] width 11 height 11
click at [530, 232] on span "Select an option" at bounding box center [529, 234] width 11 height 11
click at [530, 232] on input "Select an option" at bounding box center [529, 234] width 11 height 11
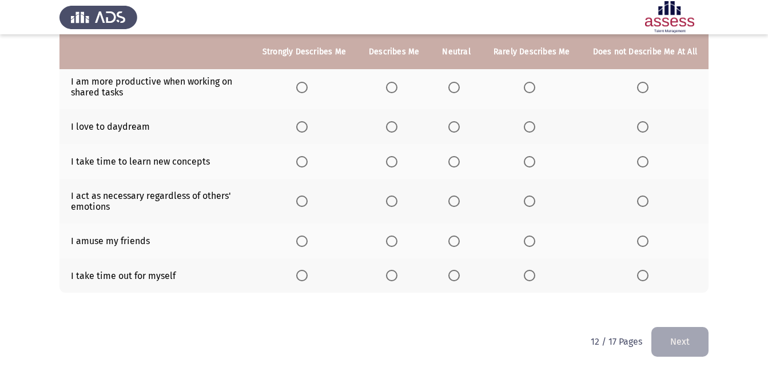
scroll to position [206, 0]
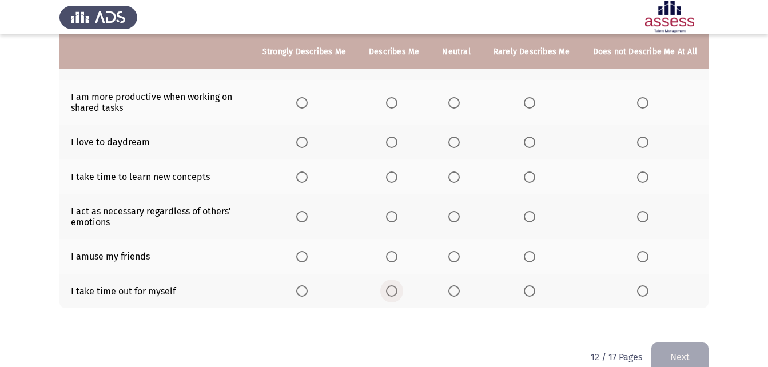
click at [397, 294] on span "Select an option" at bounding box center [391, 290] width 11 height 11
click at [397, 294] on input "Select an option" at bounding box center [391, 290] width 11 height 11
click at [457, 176] on span "Select an option" at bounding box center [453, 176] width 11 height 11
click at [457, 176] on input "Select an option" at bounding box center [453, 176] width 11 height 11
click at [389, 141] on th at bounding box center [393, 142] width 73 height 35
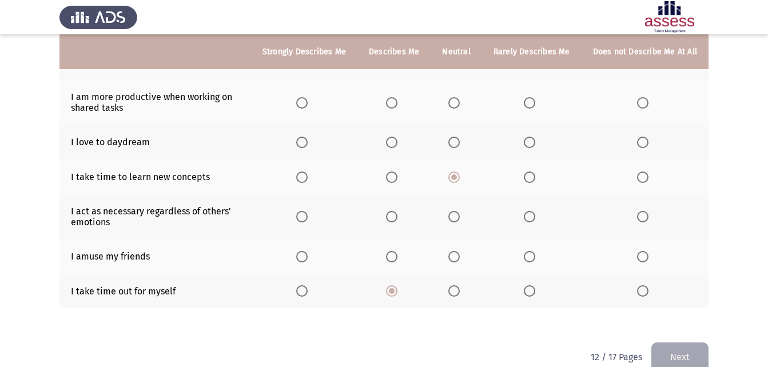
click at [393, 143] on span "Select an option" at bounding box center [391, 142] width 11 height 11
click at [393, 143] on input "Select an option" at bounding box center [391, 142] width 11 height 11
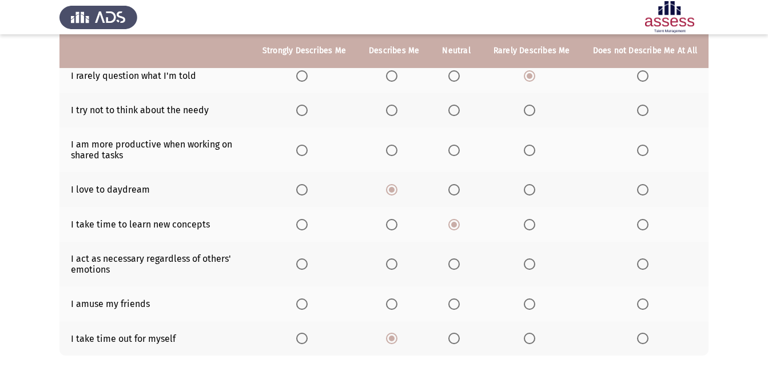
scroll to position [142, 0]
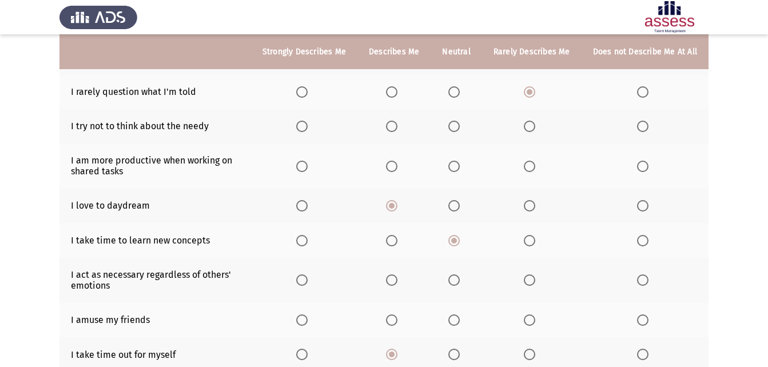
click at [397, 161] on span "Select an option" at bounding box center [391, 166] width 11 height 11
click at [397, 161] on input "Select an option" at bounding box center [391, 166] width 11 height 11
click at [392, 125] on span "Select an option" at bounding box center [391, 126] width 11 height 11
click at [392, 125] on input "Select an option" at bounding box center [391, 126] width 11 height 11
click at [533, 122] on span "Select an option" at bounding box center [529, 126] width 11 height 11
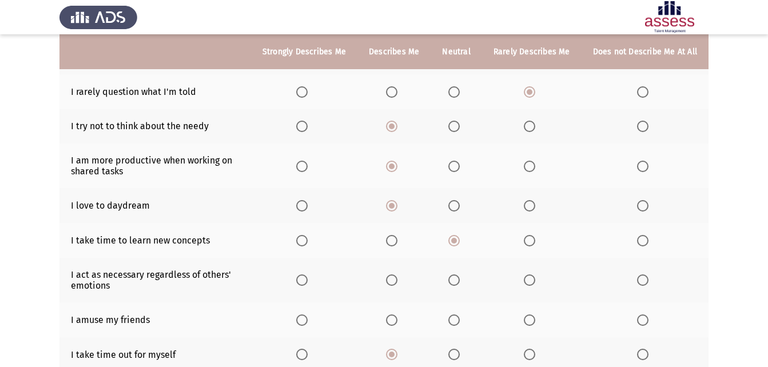
click at [533, 122] on input "Select an option" at bounding box center [529, 126] width 11 height 11
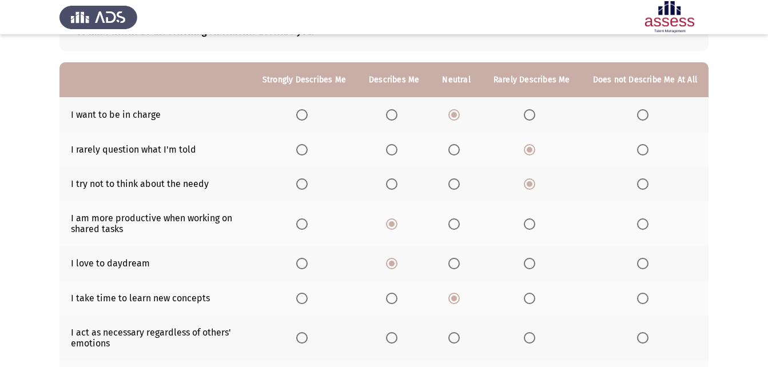
scroll to position [83, 0]
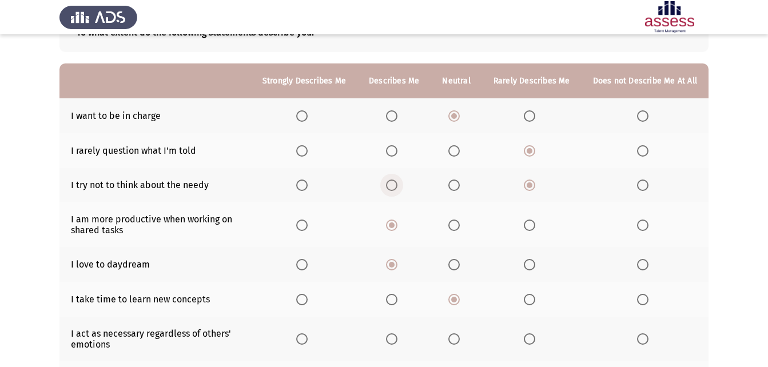
click at [397, 181] on span "Select an option" at bounding box center [391, 184] width 11 height 11
click at [397, 181] on input "Select an option" at bounding box center [391, 184] width 11 height 11
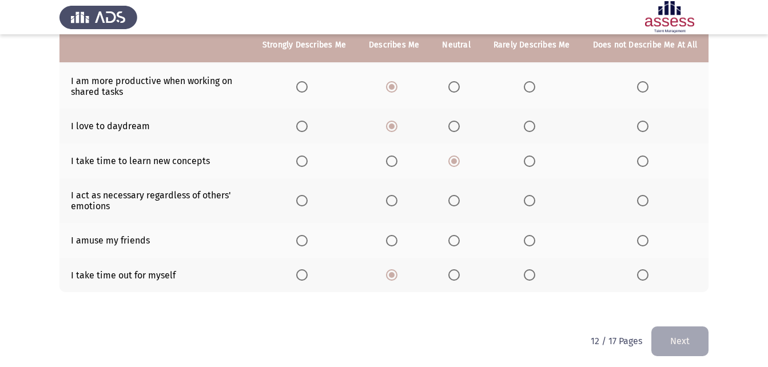
scroll to position [227, 0]
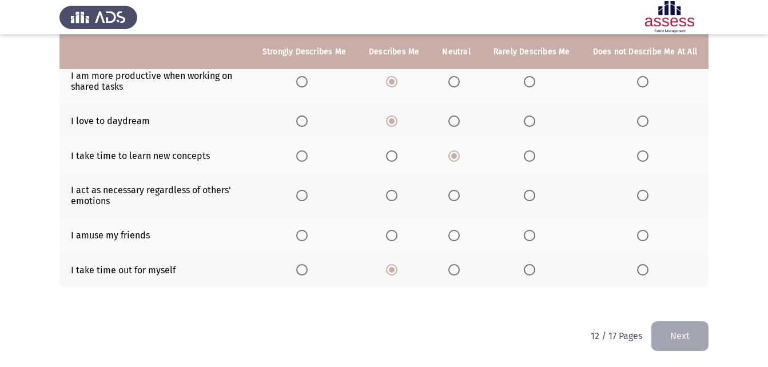
click at [529, 232] on span "Select an option" at bounding box center [529, 235] width 11 height 11
click at [529, 232] on input "Select an option" at bounding box center [529, 235] width 11 height 11
click at [644, 193] on span "Select an option" at bounding box center [642, 195] width 11 height 11
click at [644, 193] on input "Select an option" at bounding box center [642, 195] width 11 height 11
click at [683, 331] on button "Next" at bounding box center [679, 335] width 57 height 29
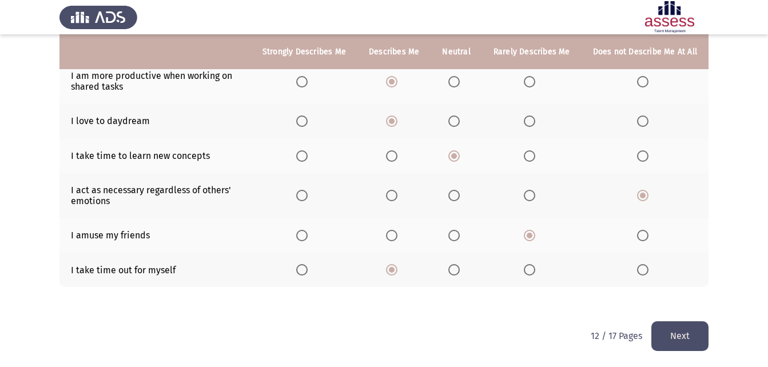
scroll to position [0, 0]
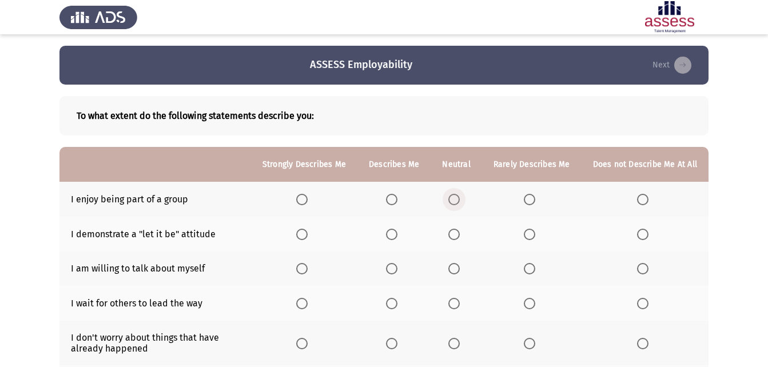
click at [460, 200] on span "Select an option" at bounding box center [453, 199] width 11 height 11
click at [460, 200] on input "Select an option" at bounding box center [453, 199] width 11 height 11
click at [303, 236] on span "Select an option" at bounding box center [301, 234] width 11 height 11
click at [303, 236] on input "Select an option" at bounding box center [301, 234] width 11 height 11
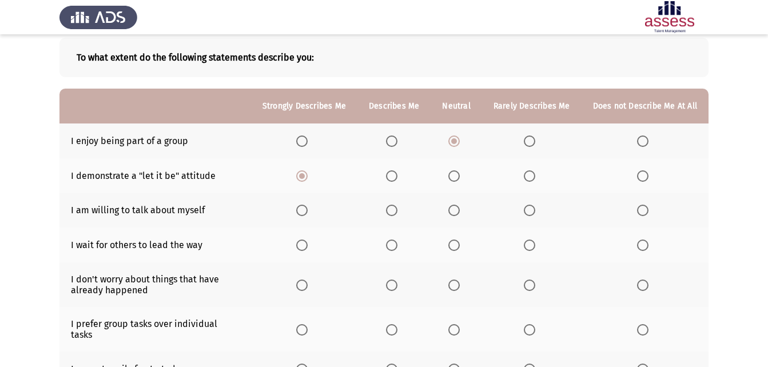
scroll to position [65, 0]
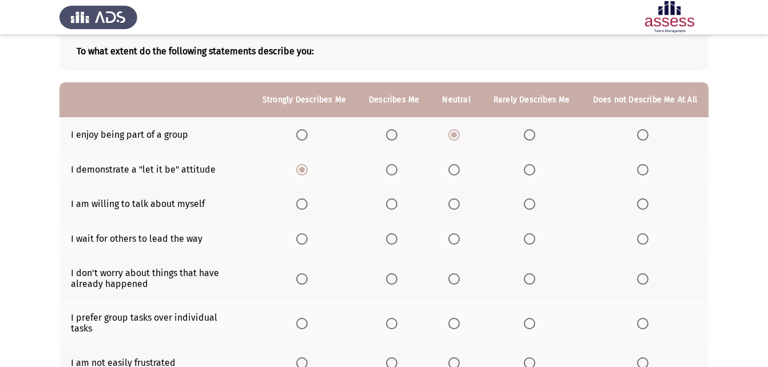
click at [460, 208] on span "Select an option" at bounding box center [453, 203] width 11 height 11
click at [460, 208] on input "Select an option" at bounding box center [453, 203] width 11 height 11
click at [641, 236] on span "Select an option" at bounding box center [642, 238] width 11 height 11
click at [641, 236] on input "Select an option" at bounding box center [642, 238] width 11 height 11
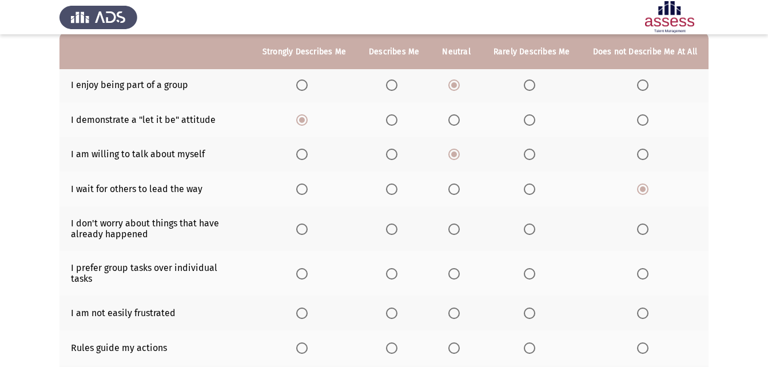
scroll to position [118, 0]
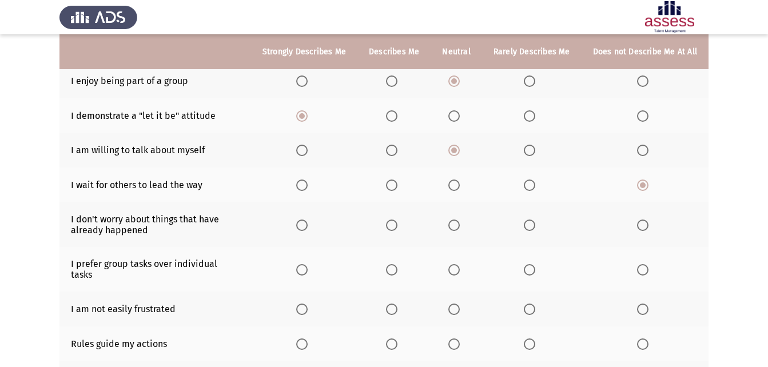
click at [452, 225] on span "Select an option" at bounding box center [453, 225] width 11 height 11
click at [452, 225] on input "Select an option" at bounding box center [453, 225] width 11 height 11
click at [397, 269] on span "Select an option" at bounding box center [391, 269] width 11 height 11
click at [397, 269] on input "Select an option" at bounding box center [391, 269] width 11 height 11
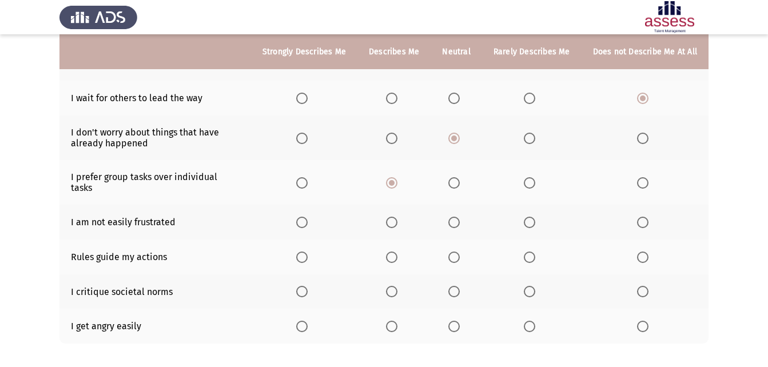
scroll to position [193, 0]
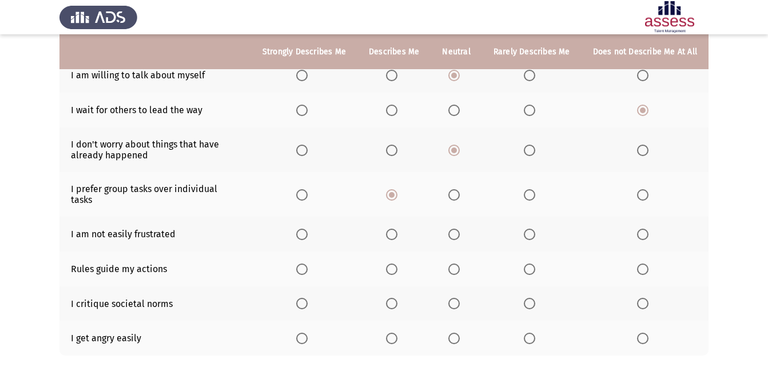
click at [458, 264] on span "Select an option" at bounding box center [453, 269] width 11 height 11
click at [458, 264] on input "Select an option" at bounding box center [453, 269] width 11 height 11
click at [392, 338] on span "Select an option" at bounding box center [392, 338] width 0 height 0
click at [396, 333] on input "Select an option" at bounding box center [391, 338] width 11 height 11
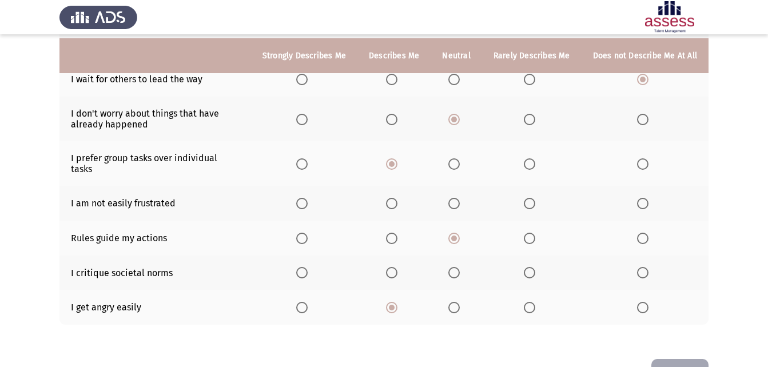
scroll to position [228, 0]
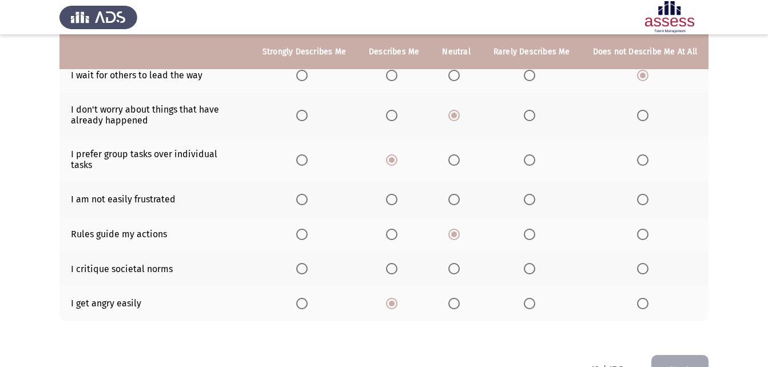
click at [454, 194] on span "Select an option" at bounding box center [453, 199] width 11 height 11
click at [454, 194] on input "Select an option" at bounding box center [453, 199] width 11 height 11
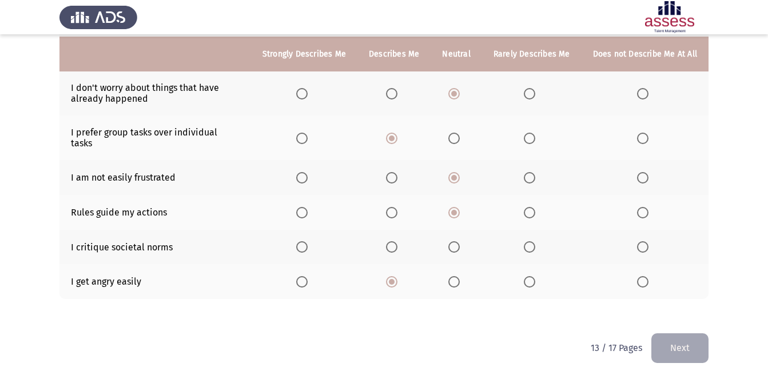
scroll to position [252, 0]
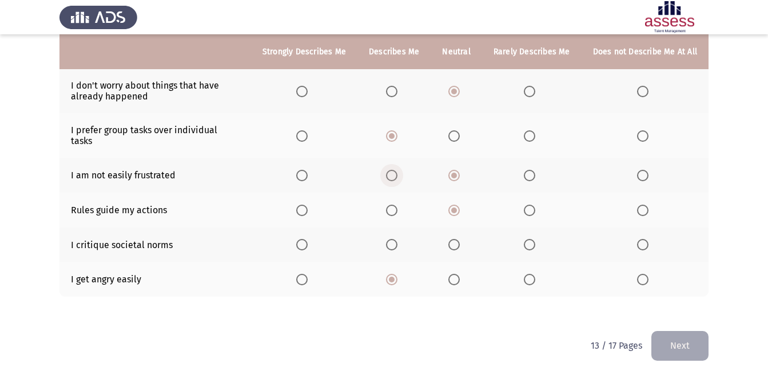
click at [396, 170] on span "Select an option" at bounding box center [391, 175] width 11 height 11
click at [396, 170] on input "Select an option" at bounding box center [391, 175] width 11 height 11
click at [460, 239] on span "Select an option" at bounding box center [453, 244] width 11 height 11
click at [460, 239] on input "Select an option" at bounding box center [453, 244] width 11 height 11
click at [672, 331] on button "Next" at bounding box center [679, 345] width 57 height 29
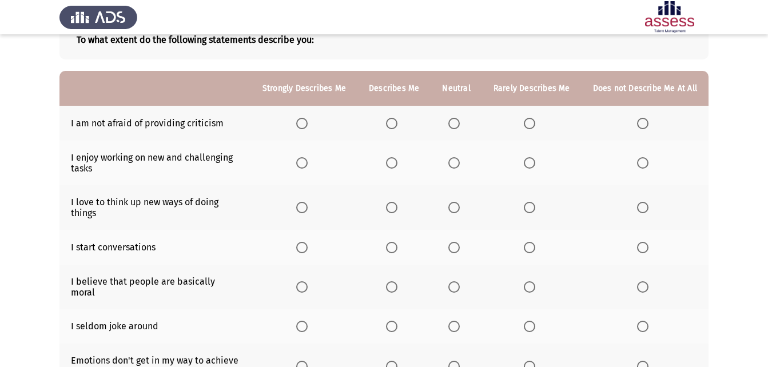
scroll to position [85, 0]
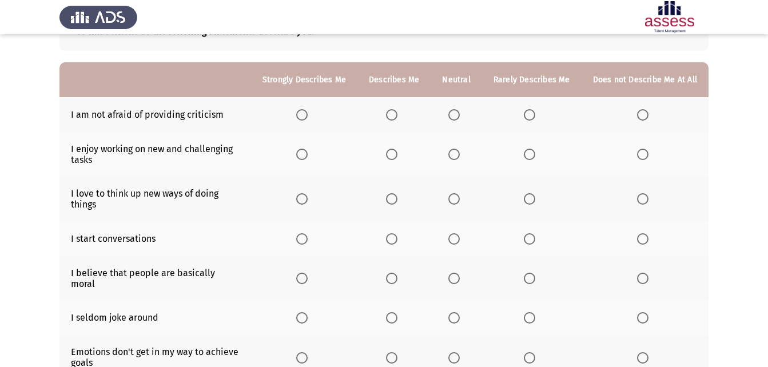
click at [302, 115] on span "Select an option" at bounding box center [301, 114] width 11 height 11
click at [302, 115] on input "Select an option" at bounding box center [301, 114] width 11 height 11
click at [397, 158] on span "Select an option" at bounding box center [391, 154] width 11 height 11
click at [397, 158] on input "Select an option" at bounding box center [391, 154] width 11 height 11
click at [458, 198] on span "Select an option" at bounding box center [453, 198] width 11 height 11
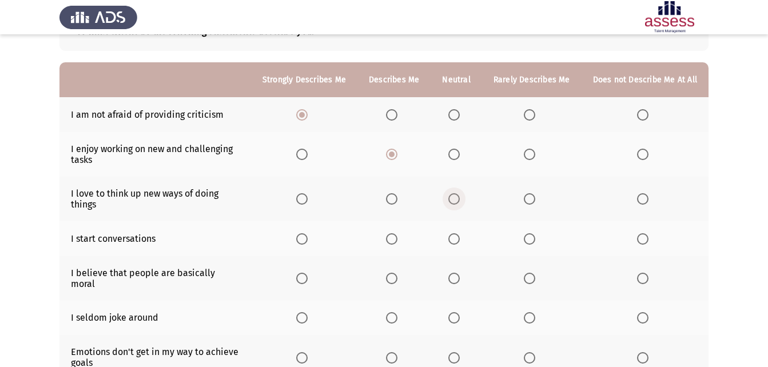
click at [458, 198] on input "Select an option" at bounding box center [453, 198] width 11 height 11
click at [454, 235] on span "Select an option" at bounding box center [453, 238] width 11 height 11
click at [454, 235] on input "Select an option" at bounding box center [453, 238] width 11 height 11
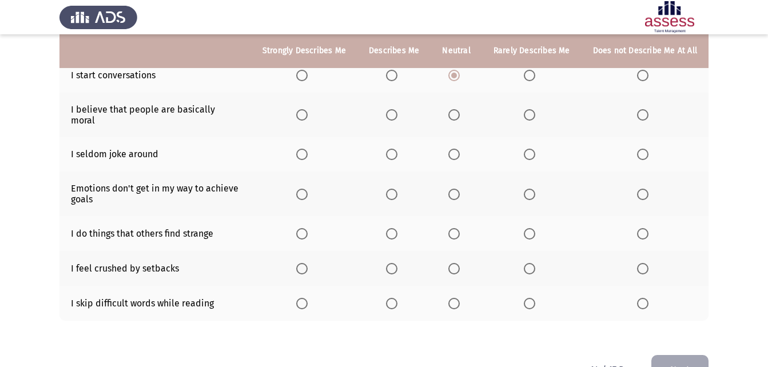
scroll to position [247, 0]
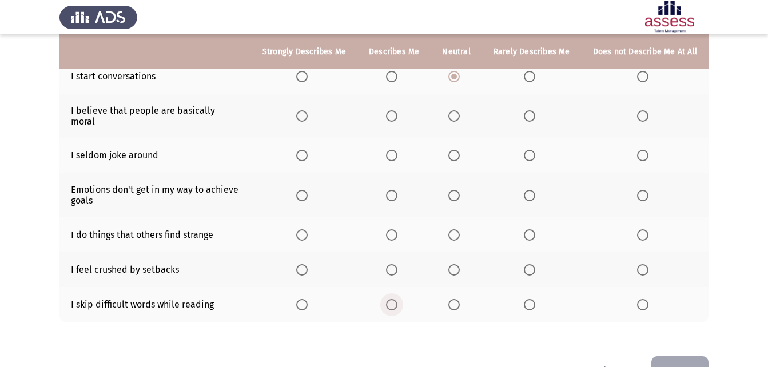
click at [402, 299] on label "Select an option" at bounding box center [394, 304] width 16 height 11
click at [397, 299] on input "Select an option" at bounding box center [391, 304] width 11 height 11
click at [535, 264] on span "Select an option" at bounding box center [529, 269] width 11 height 11
click at [535, 264] on input "Select an option" at bounding box center [529, 269] width 11 height 11
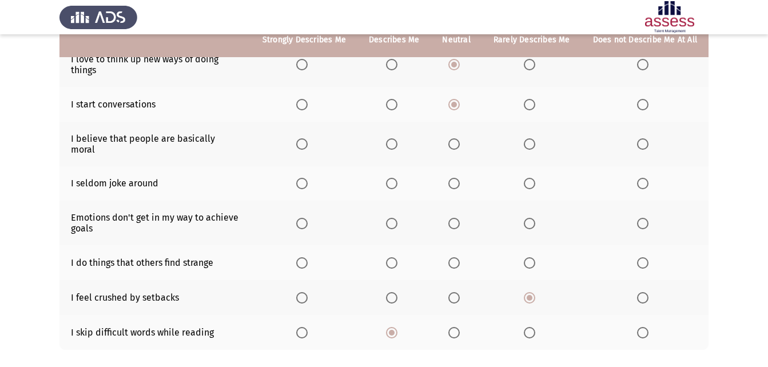
scroll to position [198, 0]
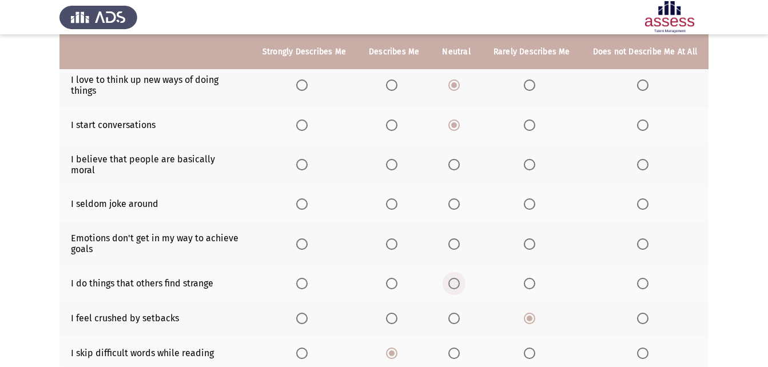
click at [460, 278] on span "Select an option" at bounding box center [453, 283] width 11 height 11
click at [460, 278] on input "Select an option" at bounding box center [453, 283] width 11 height 11
click at [304, 238] on span "Select an option" at bounding box center [301, 243] width 11 height 11
click at [304, 238] on input "Select an option" at bounding box center [301, 243] width 11 height 11
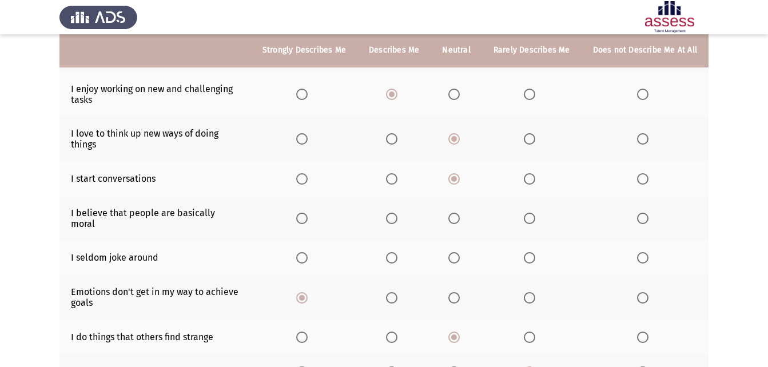
scroll to position [143, 0]
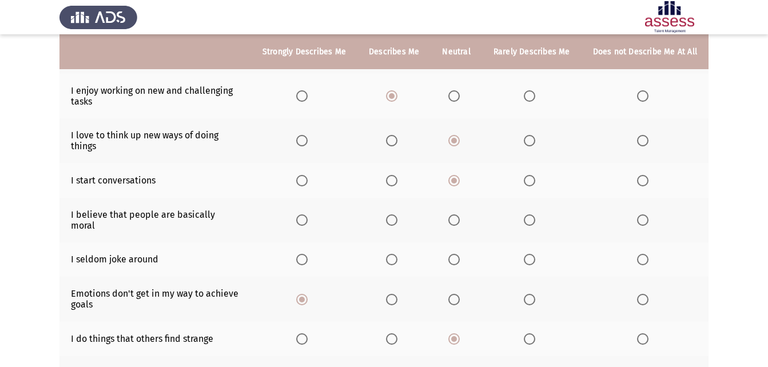
click at [397, 214] on span "Select an option" at bounding box center [391, 219] width 11 height 11
click at [397, 214] on input "Select an option" at bounding box center [391, 219] width 11 height 11
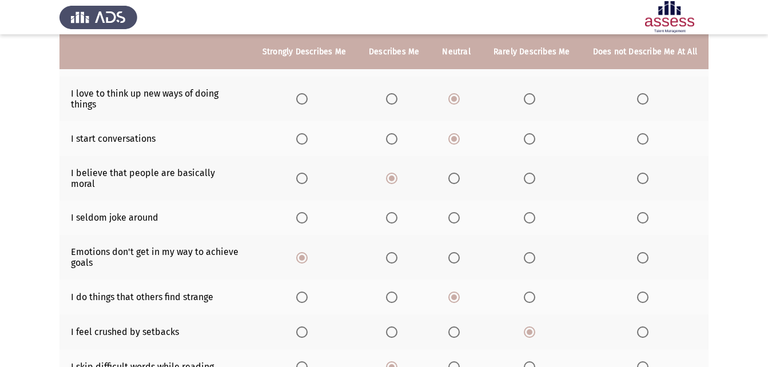
scroll to position [186, 0]
click at [308, 211] on span "Select an option" at bounding box center [301, 216] width 11 height 11
click at [308, 211] on input "Select an option" at bounding box center [301, 216] width 11 height 11
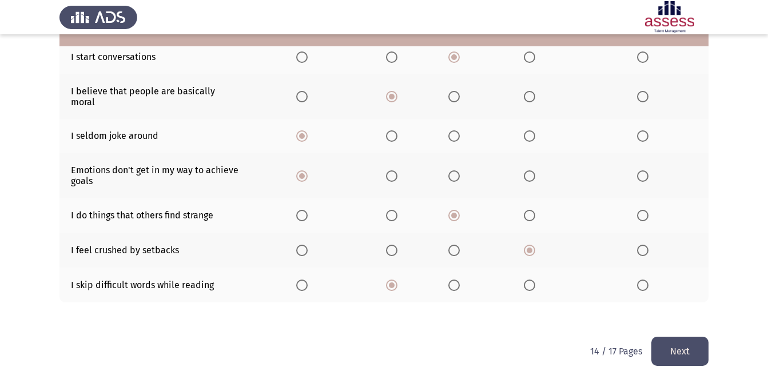
scroll to position [270, 0]
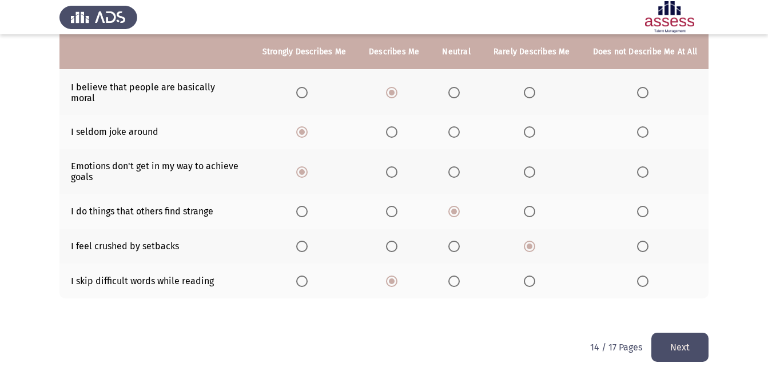
click at [677, 333] on button "Next" at bounding box center [679, 347] width 57 height 29
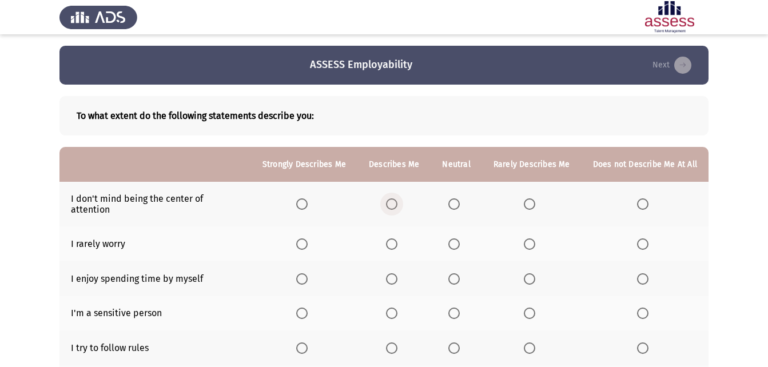
click at [392, 198] on span "Select an option" at bounding box center [391, 203] width 11 height 11
click at [392, 198] on input "Select an option" at bounding box center [391, 203] width 11 height 11
click at [529, 238] on span "Select an option" at bounding box center [529, 243] width 11 height 11
click at [529, 238] on input "Select an option" at bounding box center [529, 243] width 11 height 11
click at [460, 273] on span "Select an option" at bounding box center [453, 278] width 11 height 11
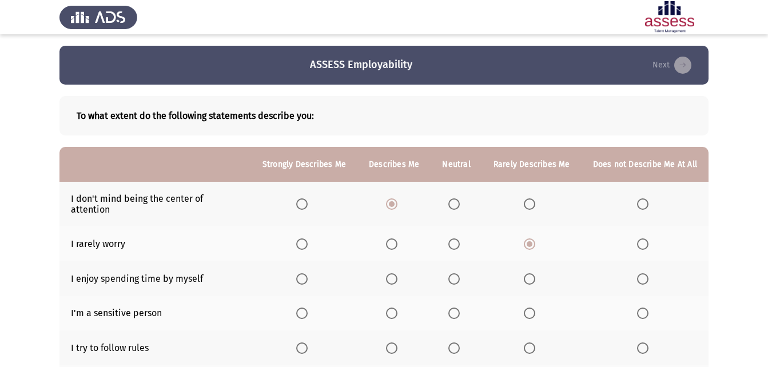
click at [460, 273] on input "Select an option" at bounding box center [453, 278] width 11 height 11
click at [460, 308] on span "Select an option" at bounding box center [453, 313] width 11 height 11
click at [460, 308] on input "Select an option" at bounding box center [453, 313] width 11 height 11
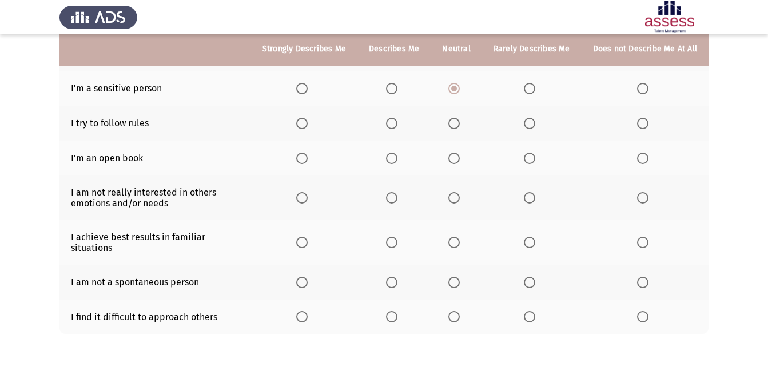
scroll to position [222, 0]
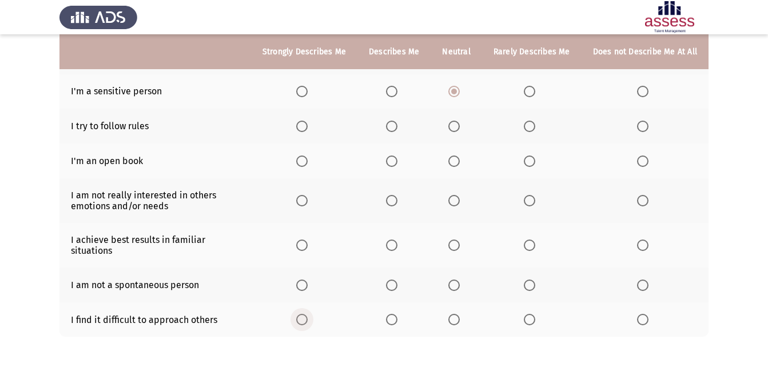
click at [305, 314] on span "Select an option" at bounding box center [301, 319] width 11 height 11
click at [305, 314] on input "Select an option" at bounding box center [301, 319] width 11 height 11
click at [453, 280] on span "Select an option" at bounding box center [453, 285] width 11 height 11
click at [453, 280] on input "Select an option" at bounding box center [453, 285] width 11 height 11
click at [535, 240] on span "Select an option" at bounding box center [529, 245] width 11 height 11
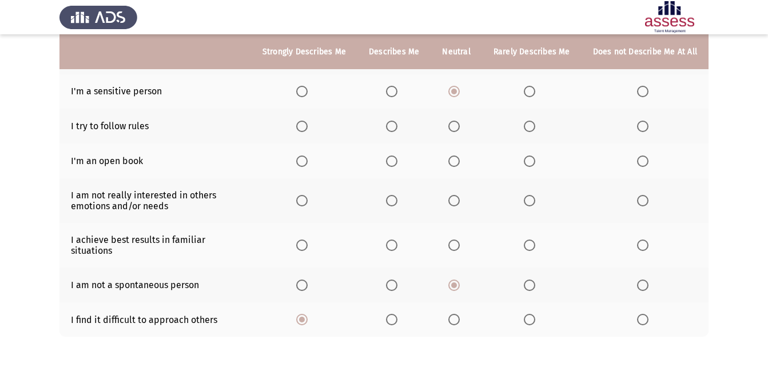
click at [535, 240] on input "Select an option" at bounding box center [529, 245] width 11 height 11
click at [648, 195] on span "Select an option" at bounding box center [642, 200] width 11 height 11
click at [648, 195] on input "Select an option" at bounding box center [642, 200] width 11 height 11
click at [460, 240] on span "Select an option" at bounding box center [453, 245] width 11 height 11
click at [460, 240] on input "Select an option" at bounding box center [453, 245] width 11 height 11
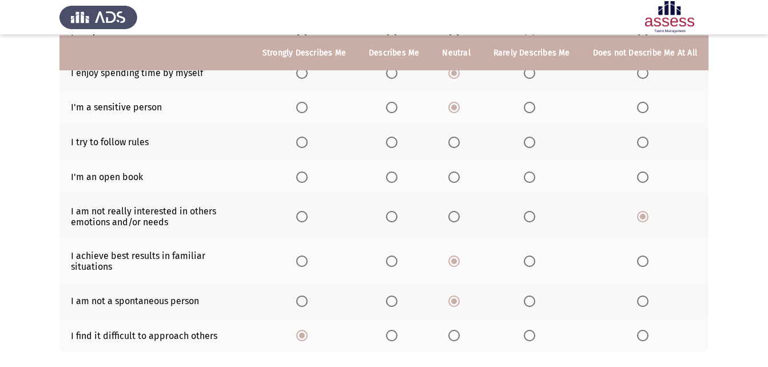
scroll to position [202, 0]
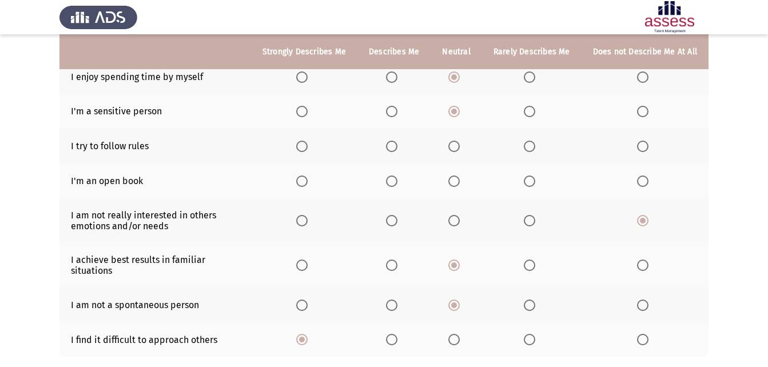
click at [763, 174] on app-assessment-container "ASSESS Employability Next To what extent do the following statements describe y…" at bounding box center [384, 117] width 768 height 547
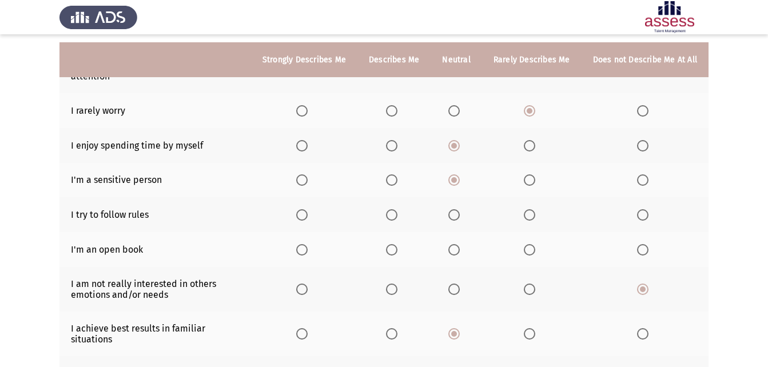
scroll to position [141, 0]
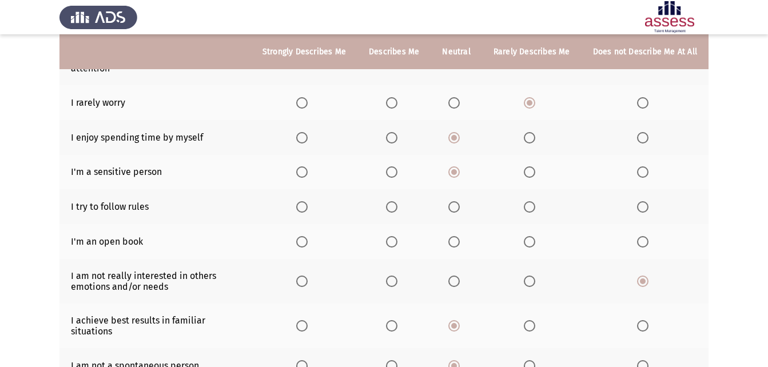
click at [639, 236] on span "Select an option" at bounding box center [642, 241] width 11 height 11
click at [639, 236] on input "Select an option" at bounding box center [642, 241] width 11 height 11
click at [402, 201] on label "Select an option" at bounding box center [394, 206] width 16 height 11
click at [397, 201] on input "Select an option" at bounding box center [391, 206] width 11 height 11
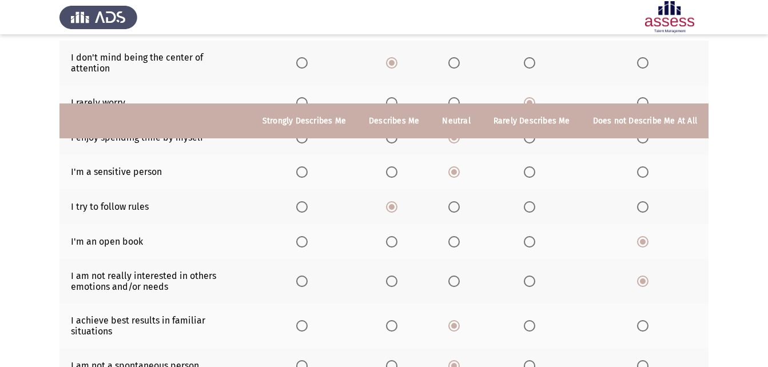
scroll to position [262, 0]
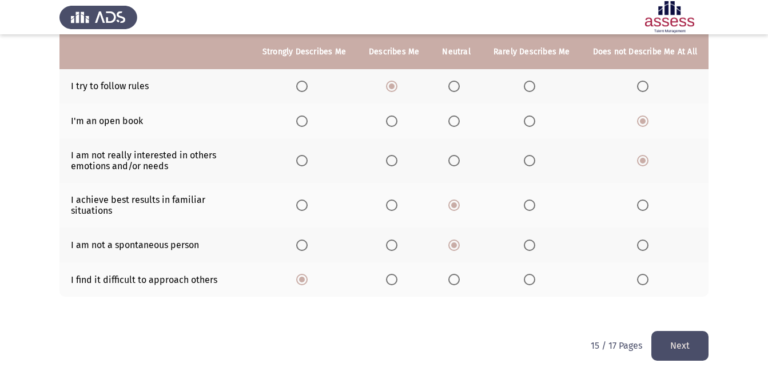
click at [676, 334] on button "Next" at bounding box center [679, 345] width 57 height 29
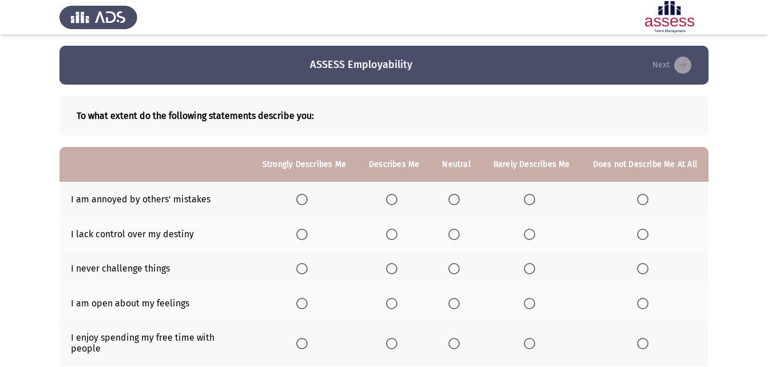
click at [397, 203] on span "Select an option" at bounding box center [391, 199] width 11 height 11
click at [397, 203] on input "Select an option" at bounding box center [391, 199] width 11 height 11
click at [642, 232] on span "Select an option" at bounding box center [642, 234] width 11 height 11
click at [642, 232] on input "Select an option" at bounding box center [642, 234] width 11 height 11
click at [642, 270] on span "Select an option" at bounding box center [642, 268] width 11 height 11
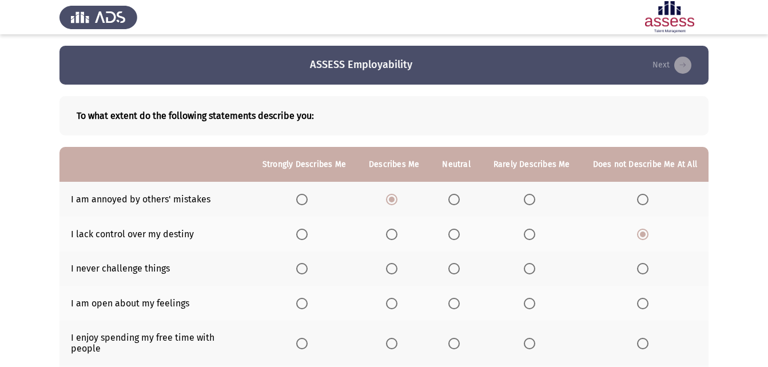
click at [642, 270] on input "Select an option" at bounding box center [642, 268] width 11 height 11
click at [537, 306] on label "Select an option" at bounding box center [532, 303] width 16 height 11
click at [535, 306] on input "Select an option" at bounding box center [529, 303] width 11 height 11
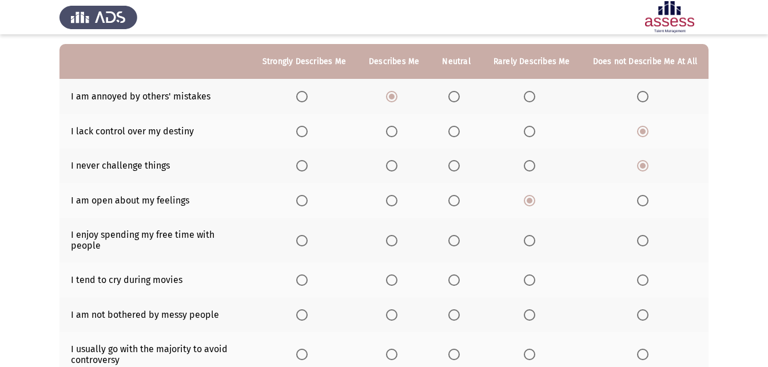
scroll to position [106, 0]
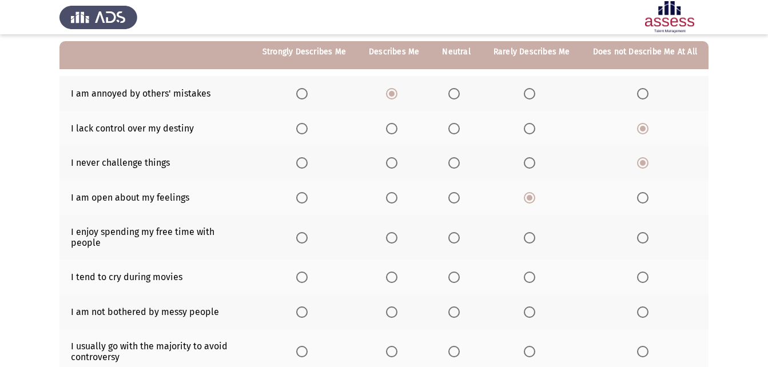
click at [460, 232] on span "Select an option" at bounding box center [453, 237] width 11 height 11
click at [460, 232] on input "Select an option" at bounding box center [453, 237] width 11 height 11
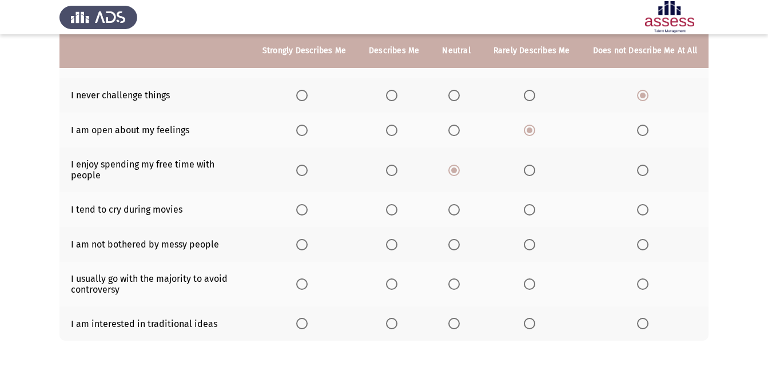
scroll to position [172, 0]
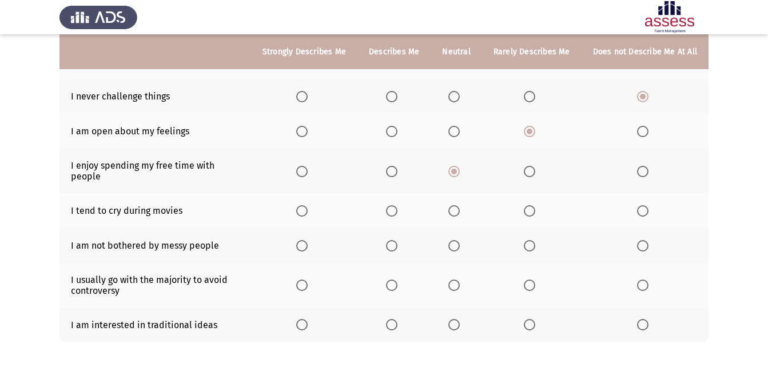
click at [640, 280] on span "Select an option" at bounding box center [642, 285] width 11 height 11
click at [640, 280] on input "Select an option" at bounding box center [642, 285] width 11 height 11
click at [457, 205] on span "Select an option" at bounding box center [453, 210] width 11 height 11
click at [457, 205] on input "Select an option" at bounding box center [453, 210] width 11 height 11
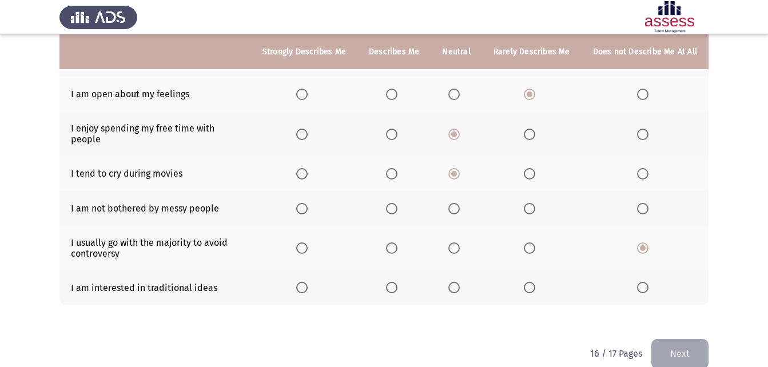
scroll to position [198, 0]
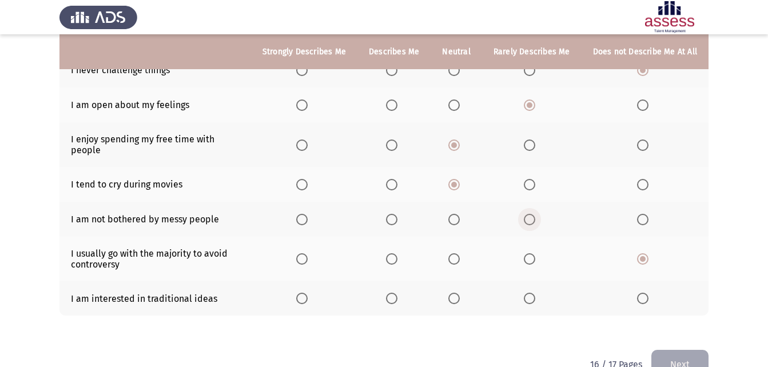
click at [538, 214] on label "Select an option" at bounding box center [532, 219] width 16 height 11
click at [535, 214] on input "Select an option" at bounding box center [529, 219] width 11 height 11
click at [464, 293] on label "Select an option" at bounding box center [456, 298] width 16 height 11
click at [460, 293] on input "Select an option" at bounding box center [453, 298] width 11 height 11
click at [683, 350] on button "Next" at bounding box center [679, 364] width 57 height 29
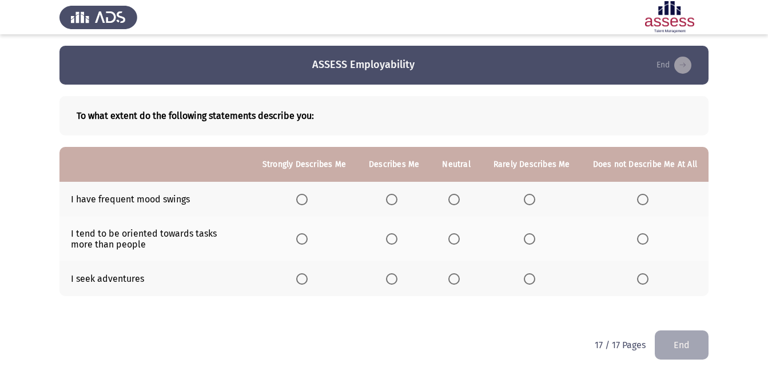
scroll to position [9, 0]
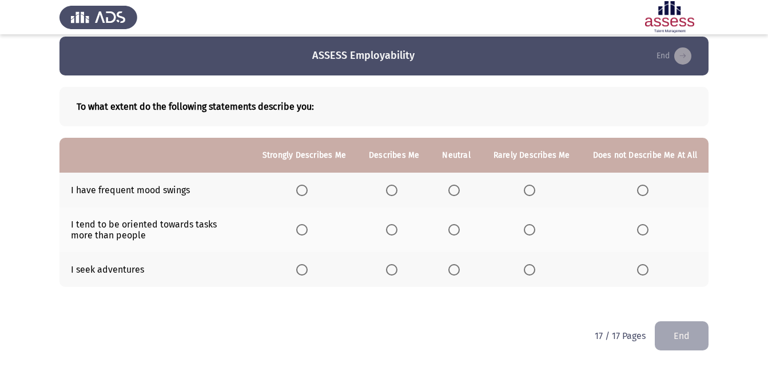
click at [304, 229] on span "Select an option" at bounding box center [301, 229] width 11 height 11
click at [304, 229] on input "Select an option" at bounding box center [301, 229] width 11 height 11
click at [397, 270] on span "Select an option" at bounding box center [391, 269] width 11 height 11
click at [397, 270] on input "Select an option" at bounding box center [391, 269] width 11 height 11
click at [457, 185] on span "Select an option" at bounding box center [453, 190] width 11 height 11
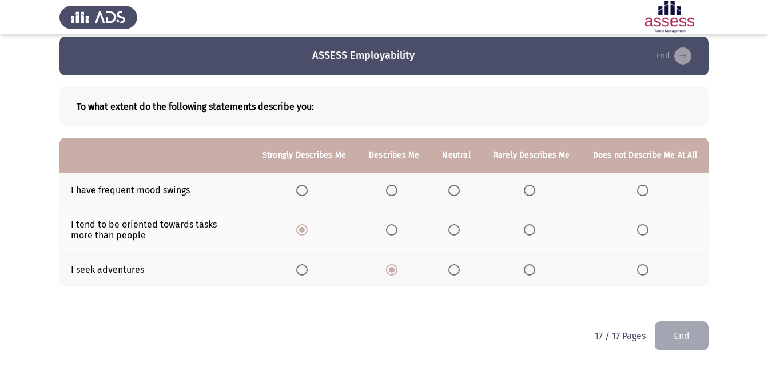
click at [457, 185] on input "Select an option" at bounding box center [453, 190] width 11 height 11
click at [683, 330] on button "End" at bounding box center [682, 335] width 54 height 29
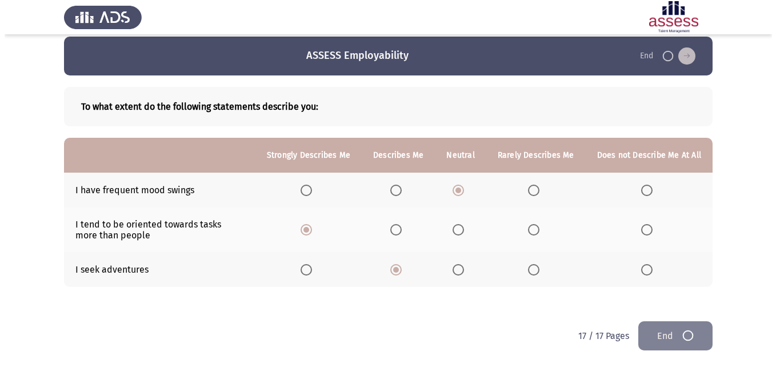
scroll to position [0, 0]
